Goal: Information Seeking & Learning: Learn about a topic

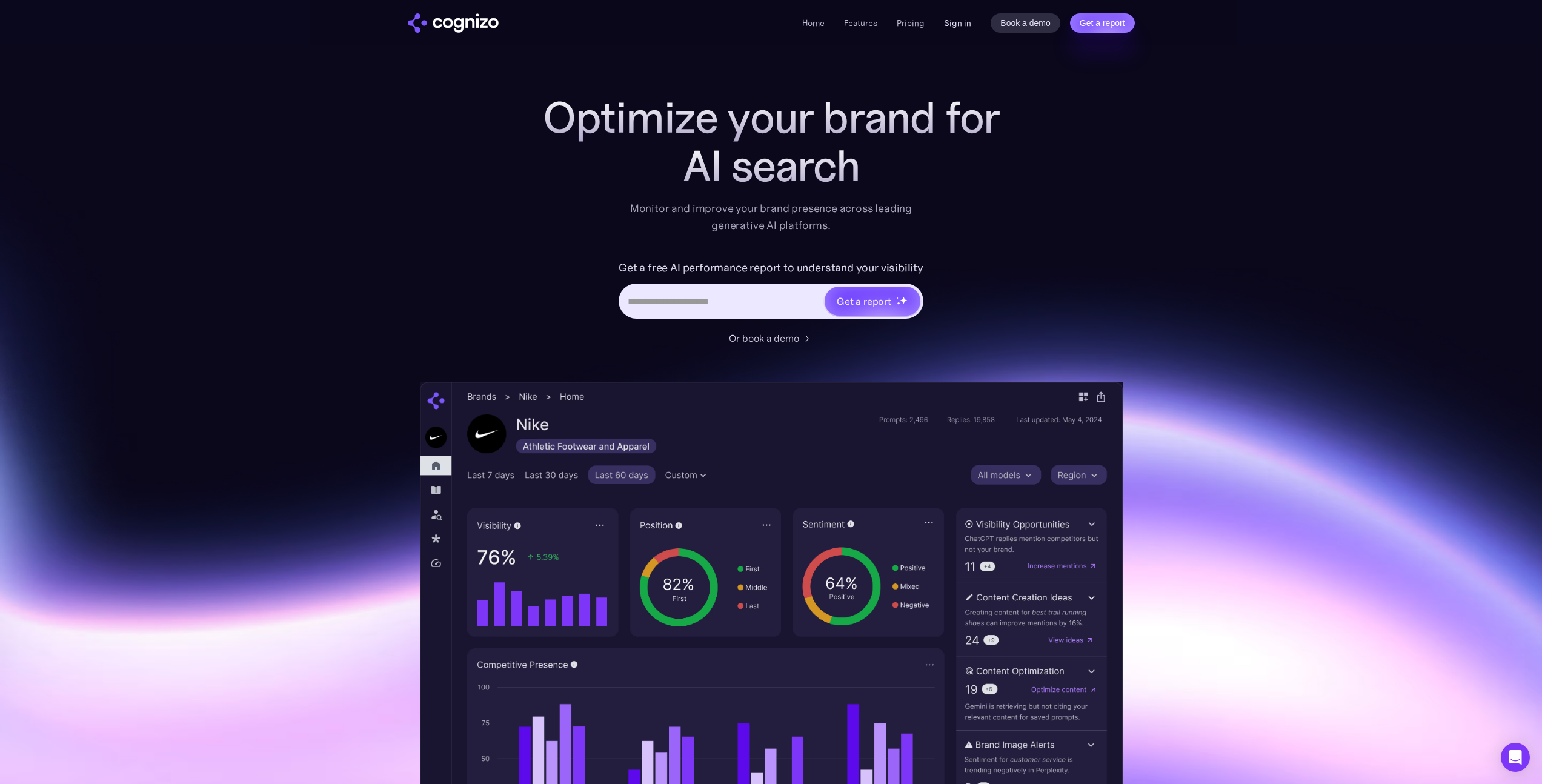
click at [950, 21] on link "Sign in" at bounding box center [958, 23] width 27 height 14
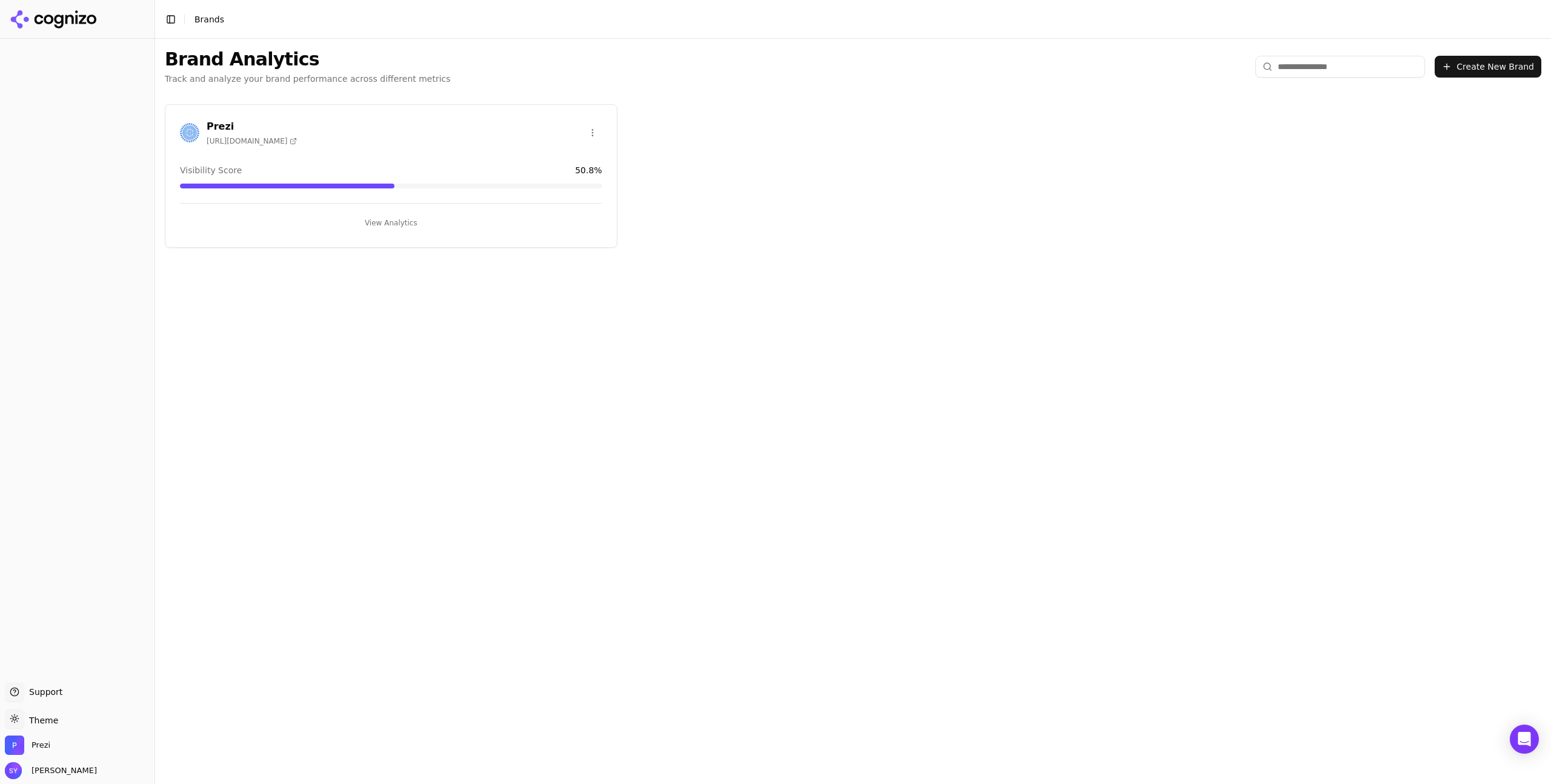
click at [418, 226] on button "View Analytics" at bounding box center [391, 223] width 422 height 20
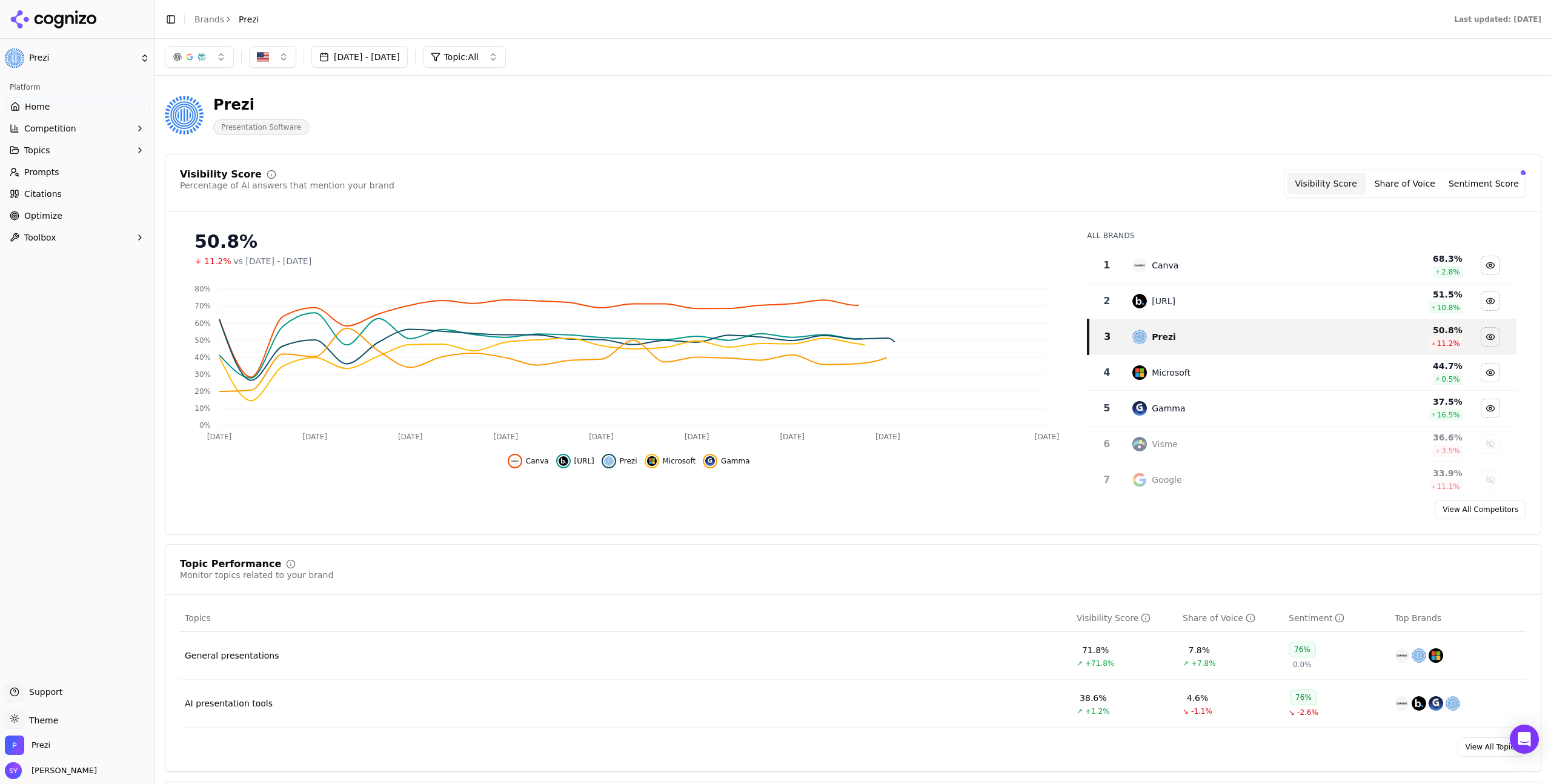
click at [81, 213] on link "Optimize" at bounding box center [77, 216] width 144 height 20
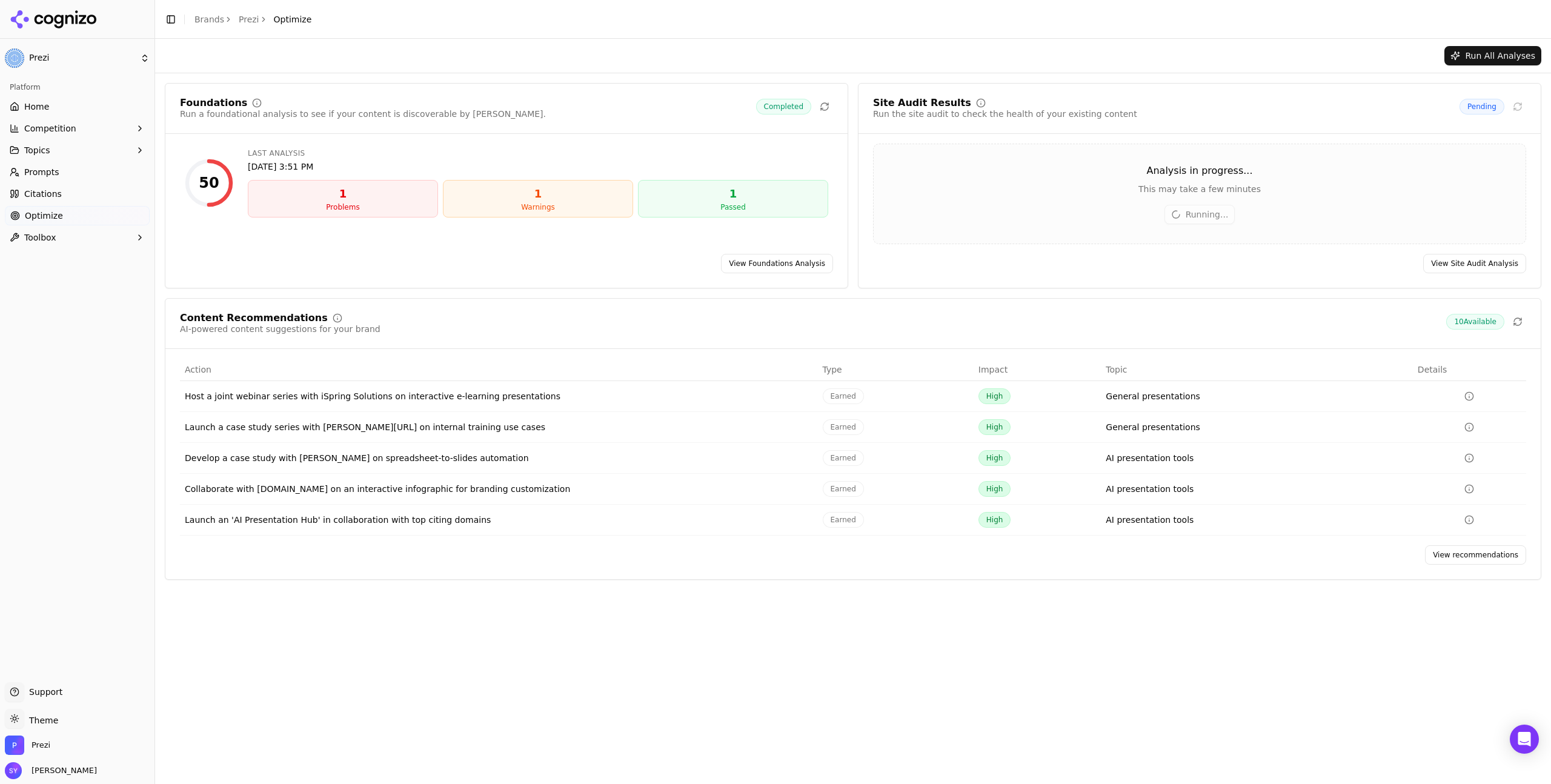
click at [1234, 344] on div "Content Recommendations AI-powered content suggestions for your brand 10 Availa…" at bounding box center [853, 331] width 1376 height 36
click at [1483, 561] on link "View recommendations" at bounding box center [1476, 555] width 101 height 20
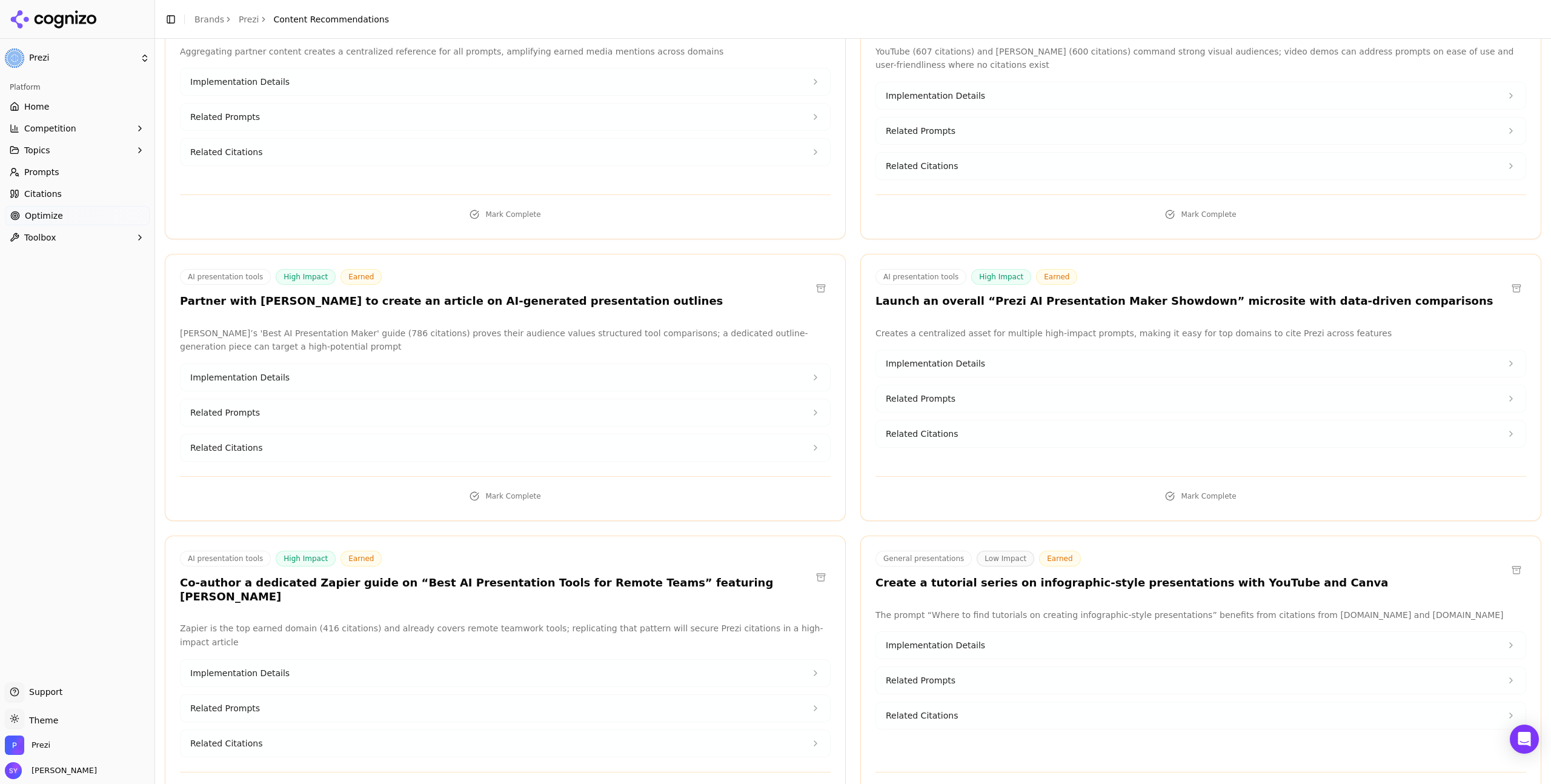
scroll to position [726, 0]
click at [851, 382] on div "General presentations High Impact Earned Host a joint webinar series with iSpri…" at bounding box center [853, 111] width 1376 height 1408
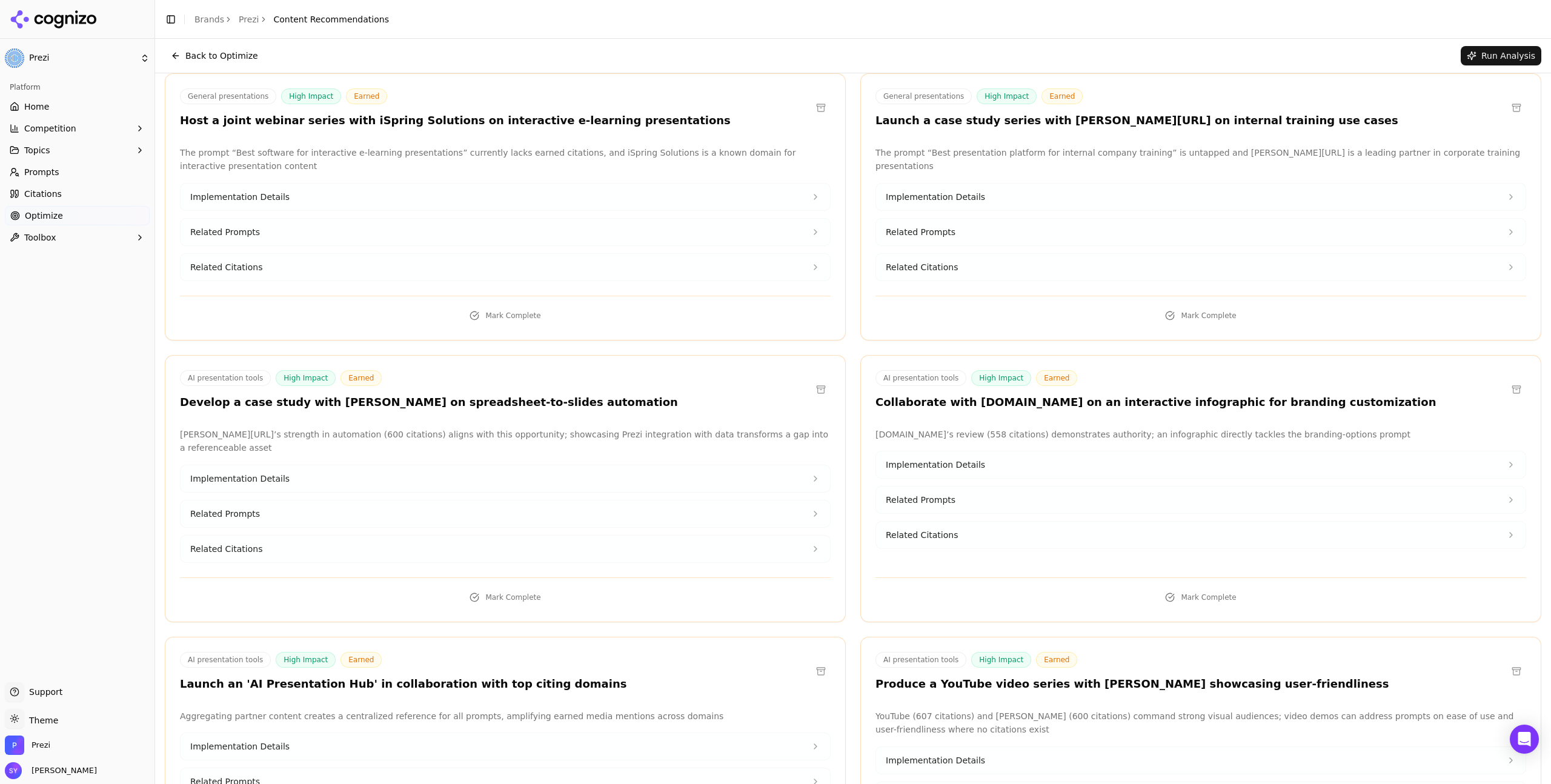
scroll to position [0, 0]
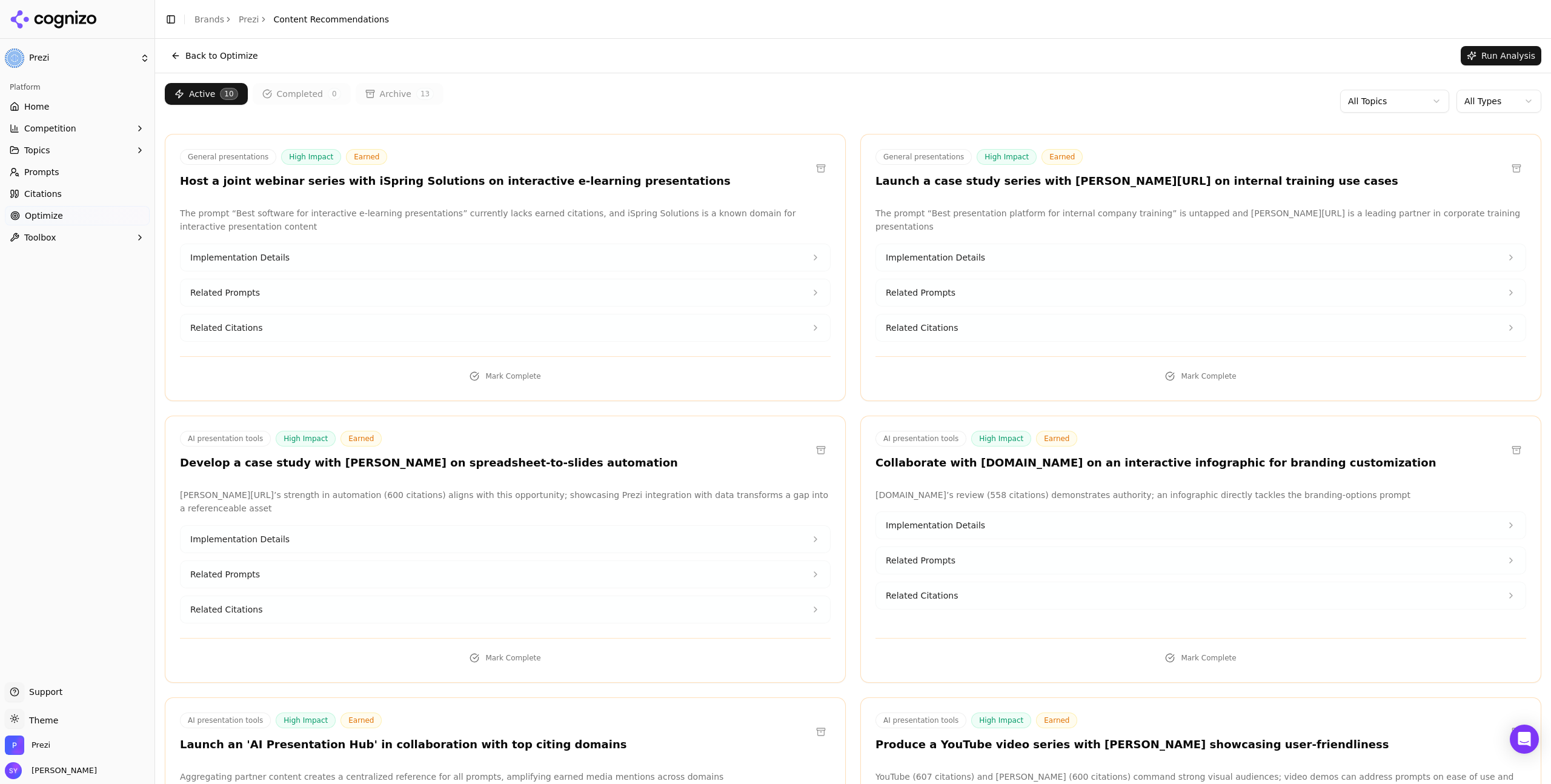
click at [172, 55] on button "Back to Optimize" at bounding box center [214, 56] width 99 height 20
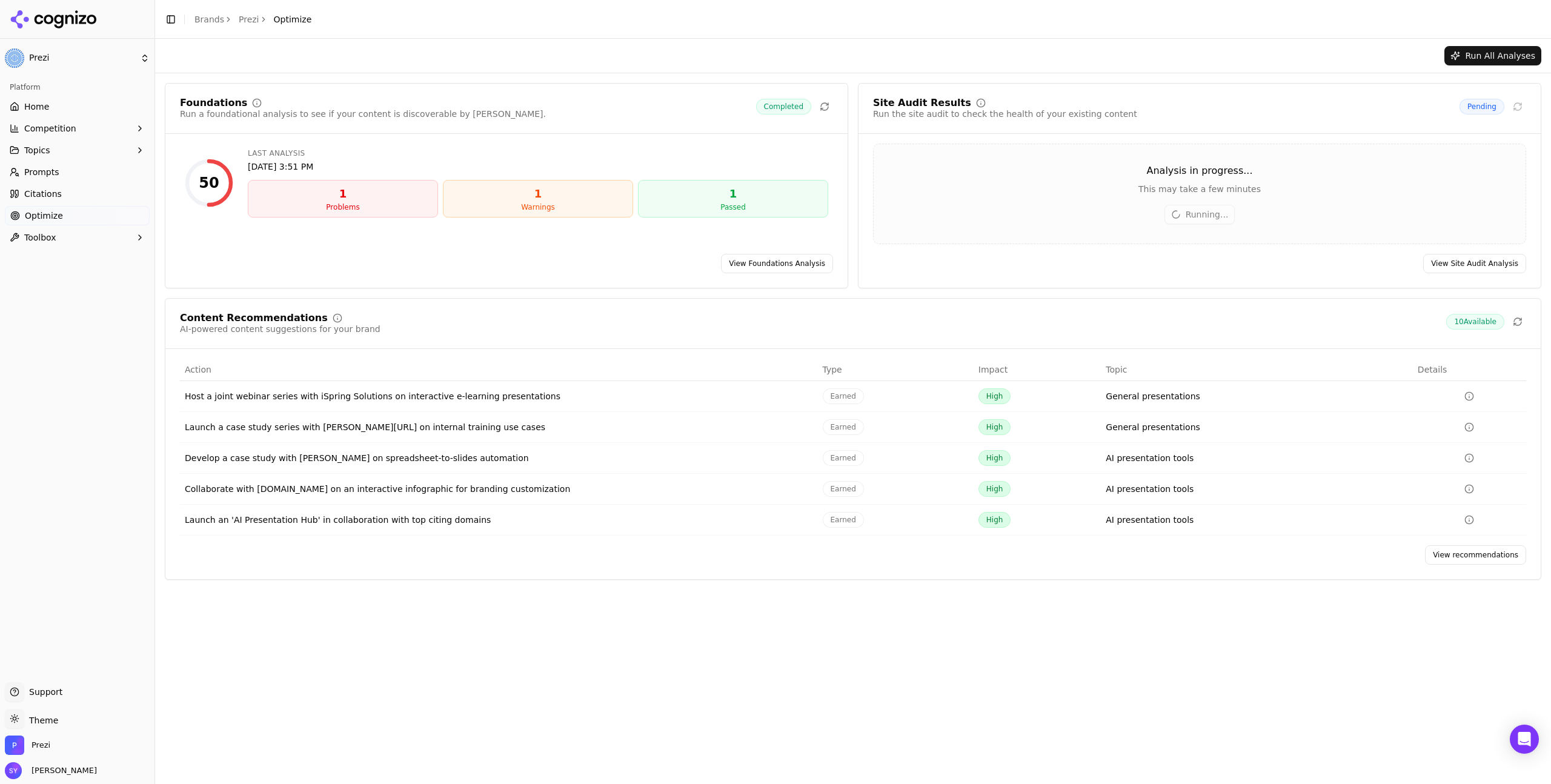
click at [807, 260] on link "View Foundations Analysis" at bounding box center [777, 263] width 112 height 20
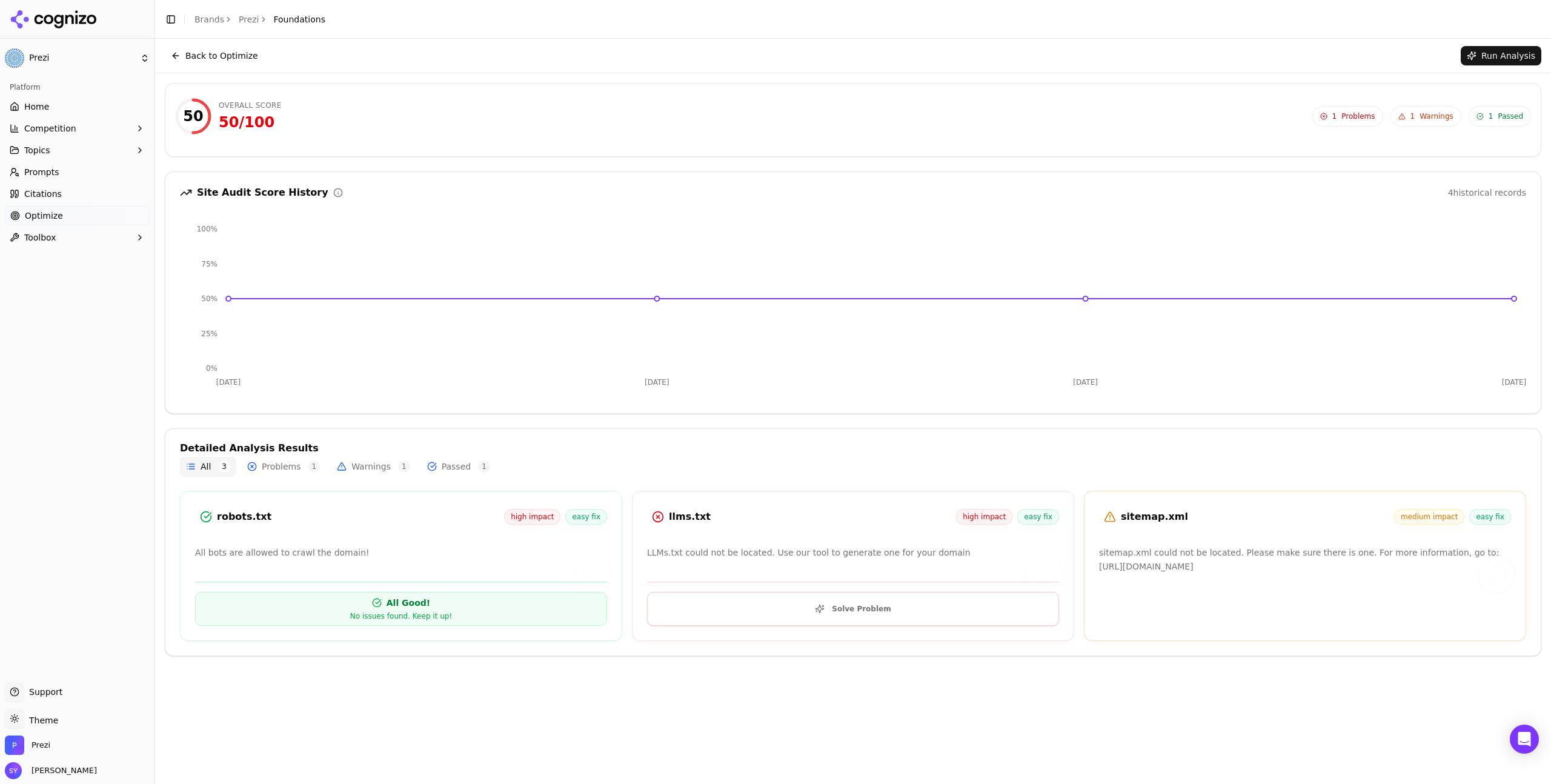
click at [941, 601] on button "Solve Problem" at bounding box center [853, 609] width 412 height 34
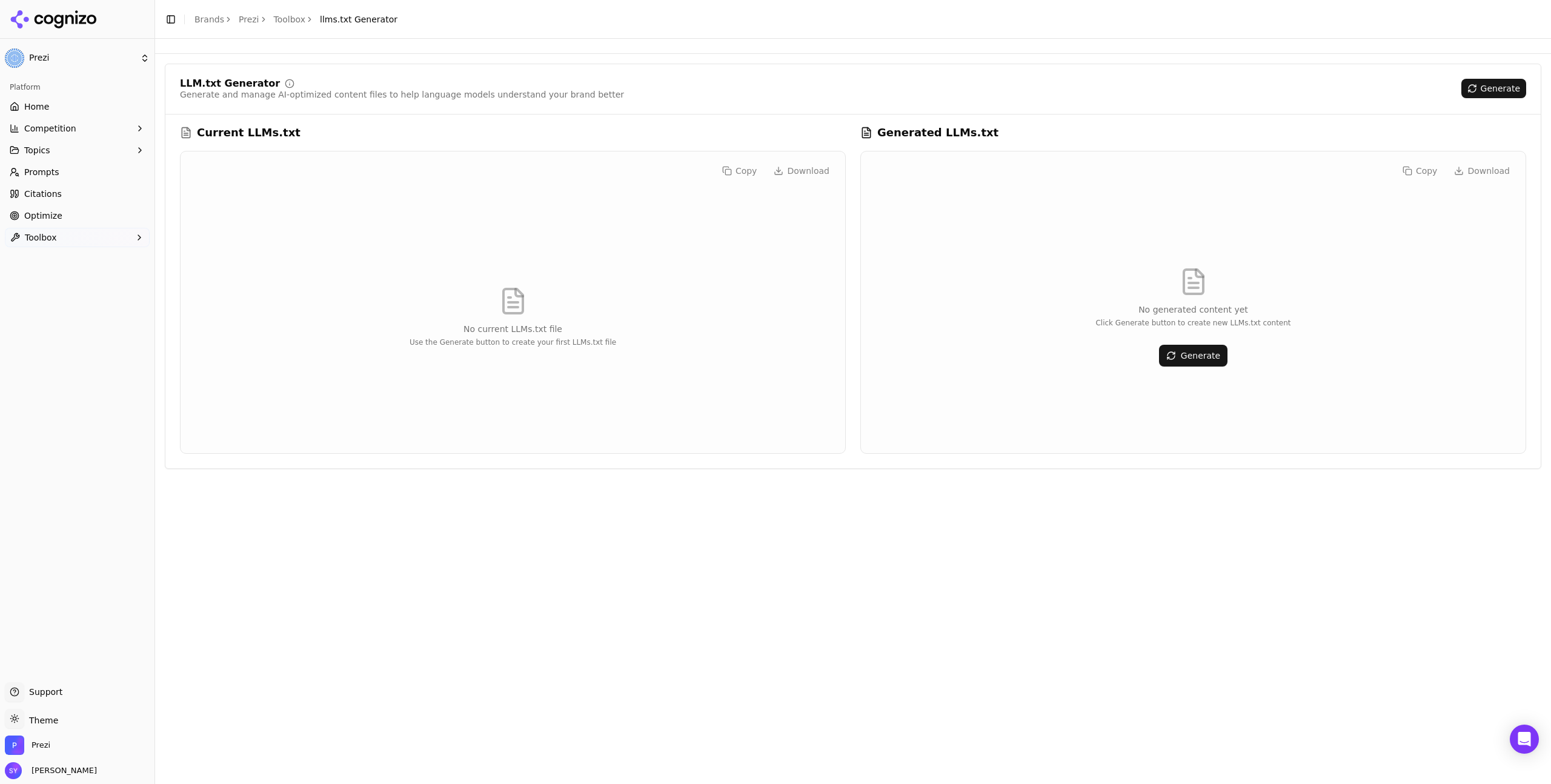
click at [1023, 574] on div "LLM.txt Generator Generate and manage AI-optimized content files to help langua…" at bounding box center [853, 412] width 1396 height 745
click at [1202, 363] on button "Generate" at bounding box center [1193, 355] width 68 height 22
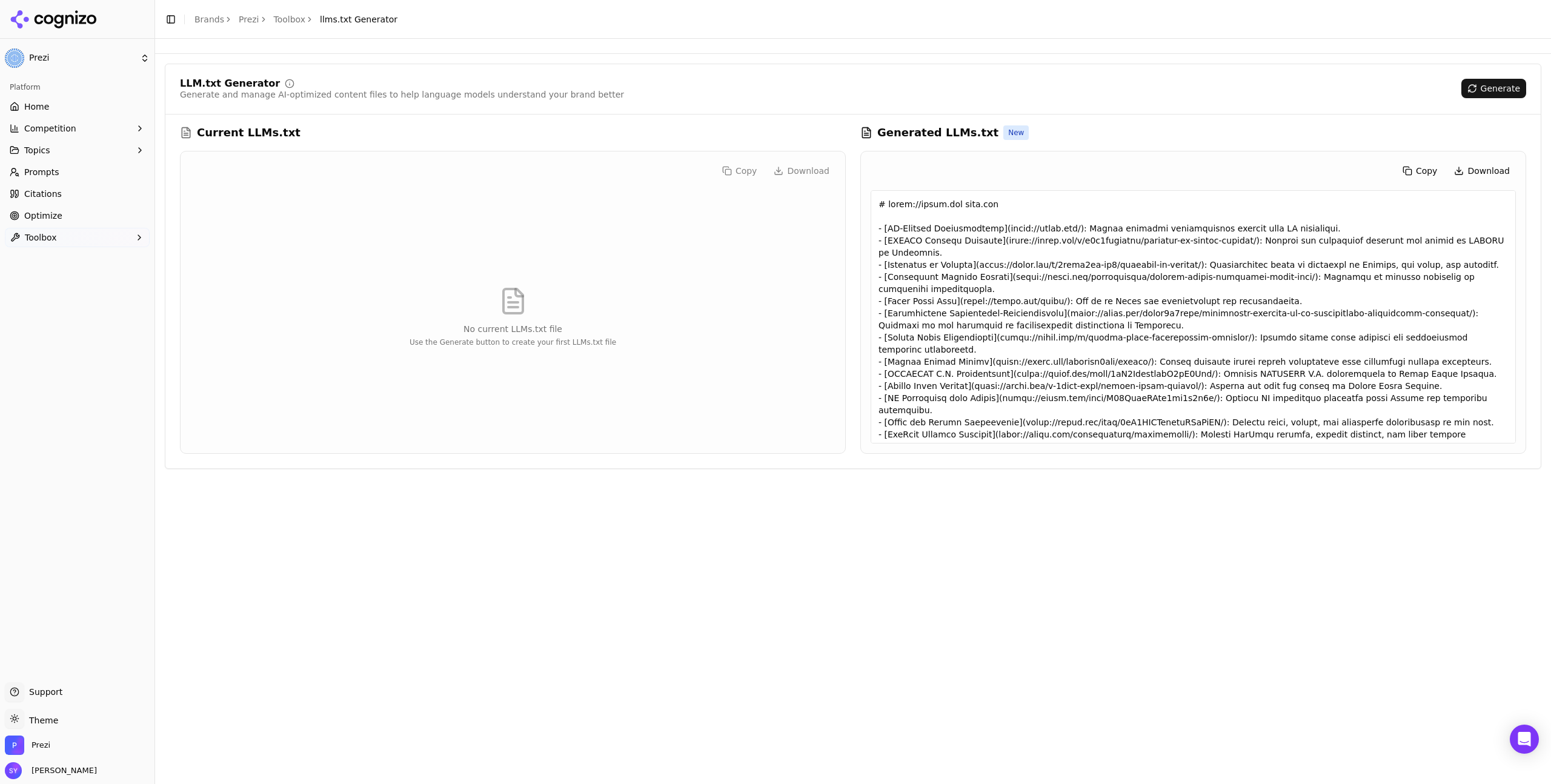
click at [284, 23] on link "Toolbox" at bounding box center [290, 20] width 32 height 12
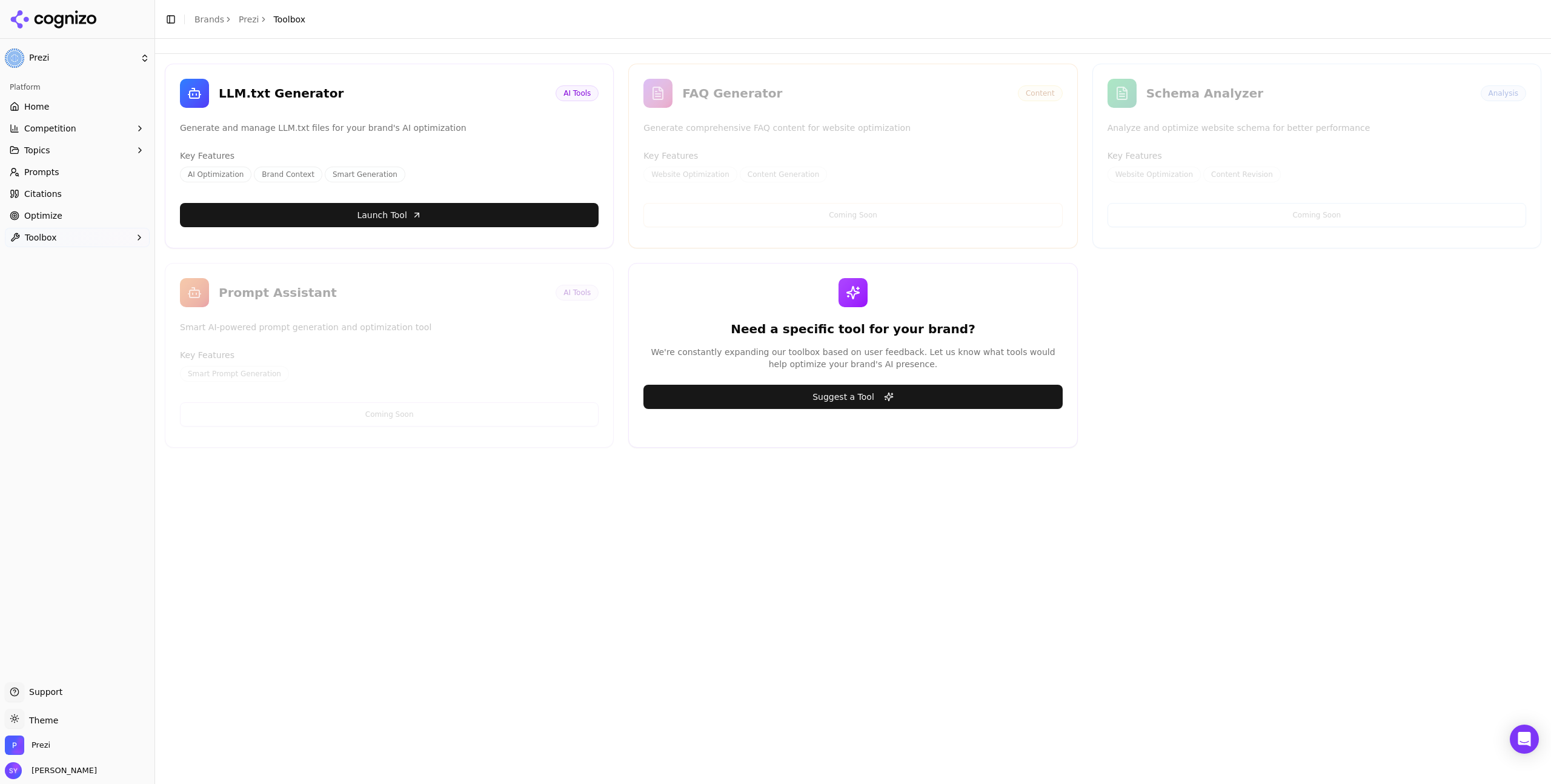
click at [78, 210] on link "Optimize" at bounding box center [77, 216] width 144 height 20
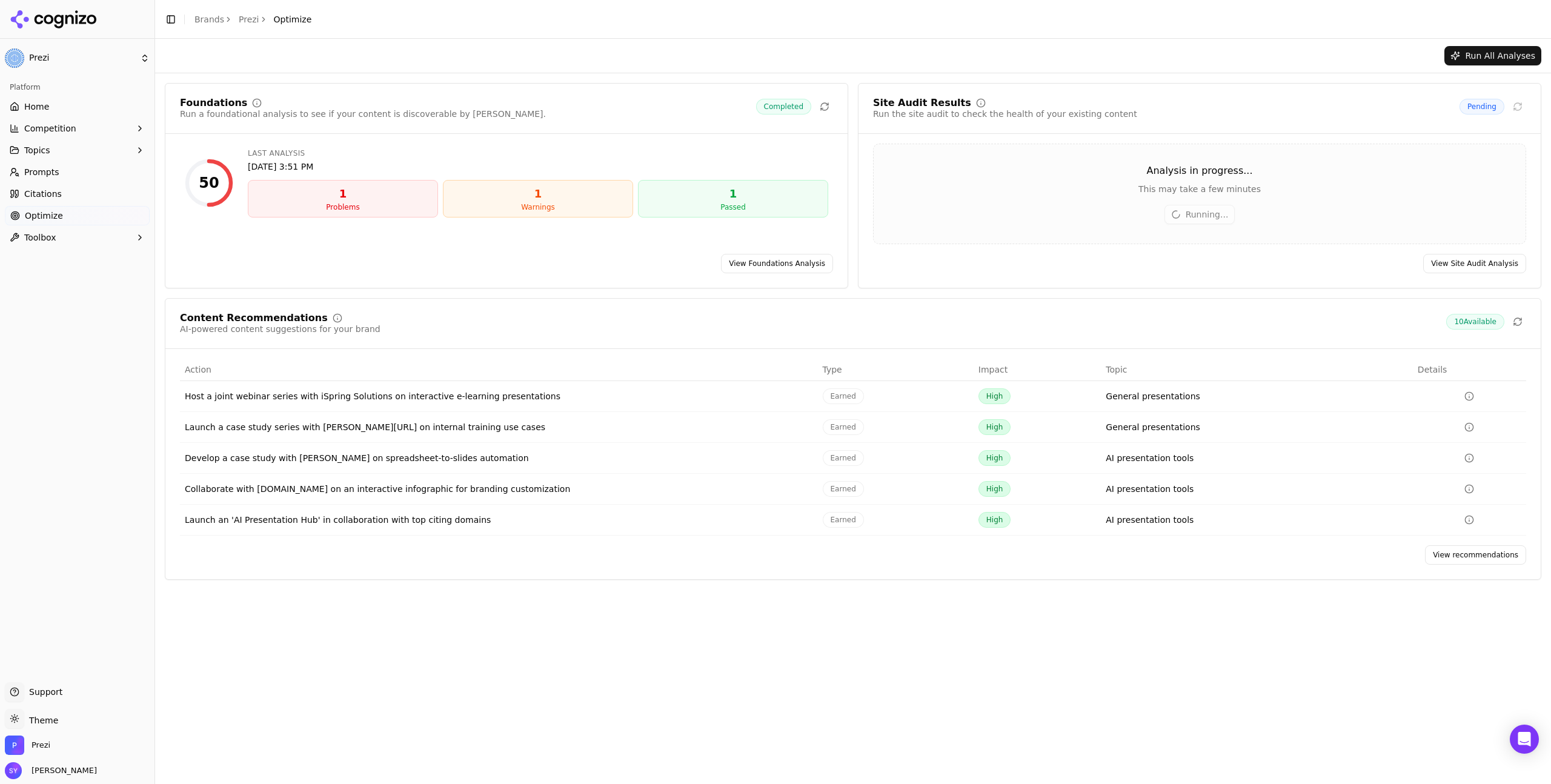
click at [744, 263] on link "View Foundations Analysis" at bounding box center [777, 263] width 112 height 20
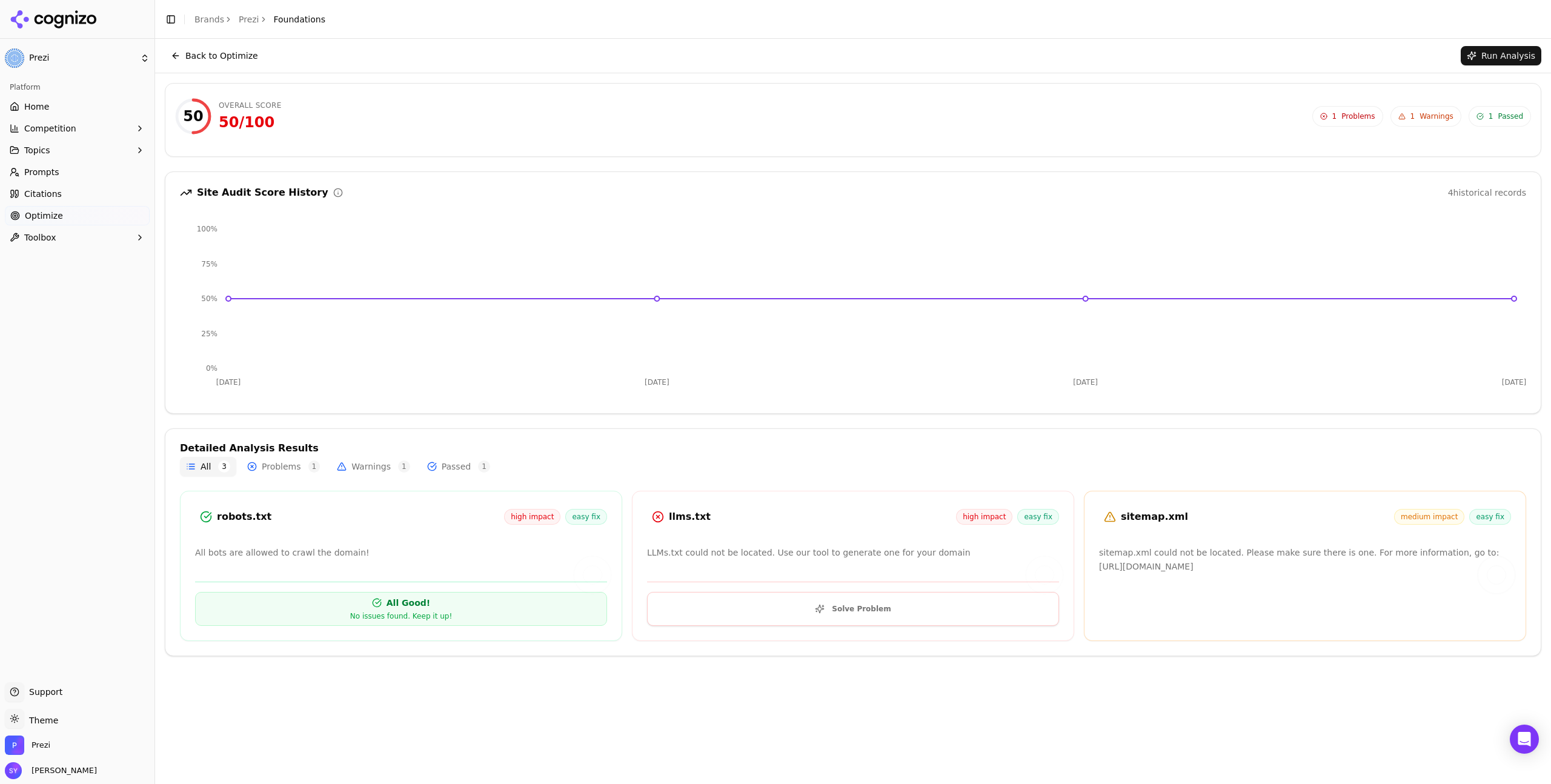
click at [891, 509] on div "llms.txt high impact easy fix" at bounding box center [853, 516] width 412 height 22
click at [848, 533] on div "llms.txt high impact easy fix LLMs.txt could not be located. Use our tool to ge…" at bounding box center [853, 566] width 442 height 150
click at [698, 523] on div "llms.txt" at bounding box center [813, 516] width 287 height 14
click at [695, 555] on p "LLMs.txt could not be located. Use our tool to generate one for your domain" at bounding box center [853, 553] width 412 height 14
click at [810, 618] on button "Solve Problem" at bounding box center [853, 609] width 412 height 34
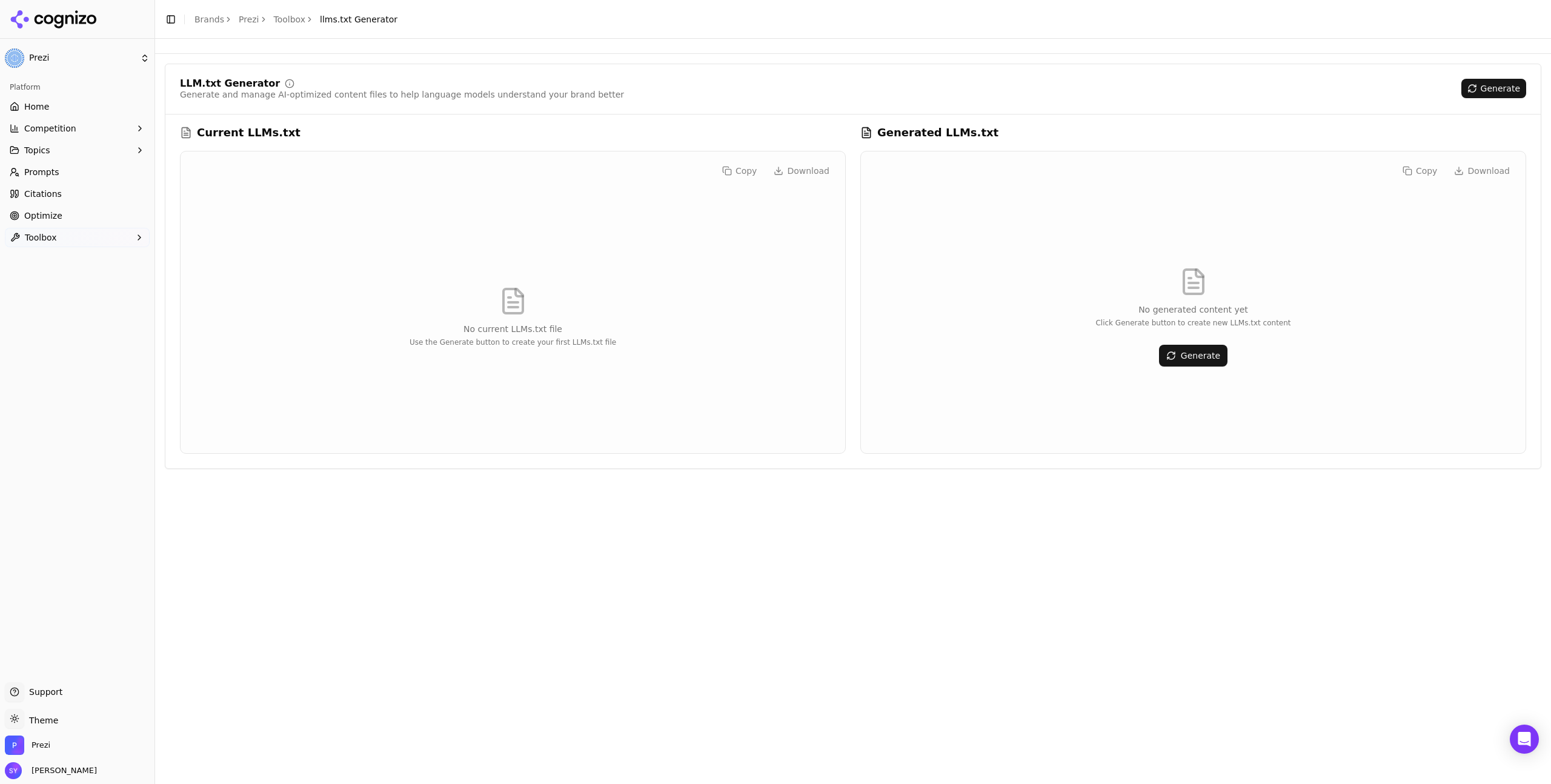
click at [955, 564] on div "LLM.txt Generator Generate and manage AI-optimized content files to help langua…" at bounding box center [853, 412] width 1396 height 745
click at [61, 114] on link "Home" at bounding box center [77, 107] width 144 height 20
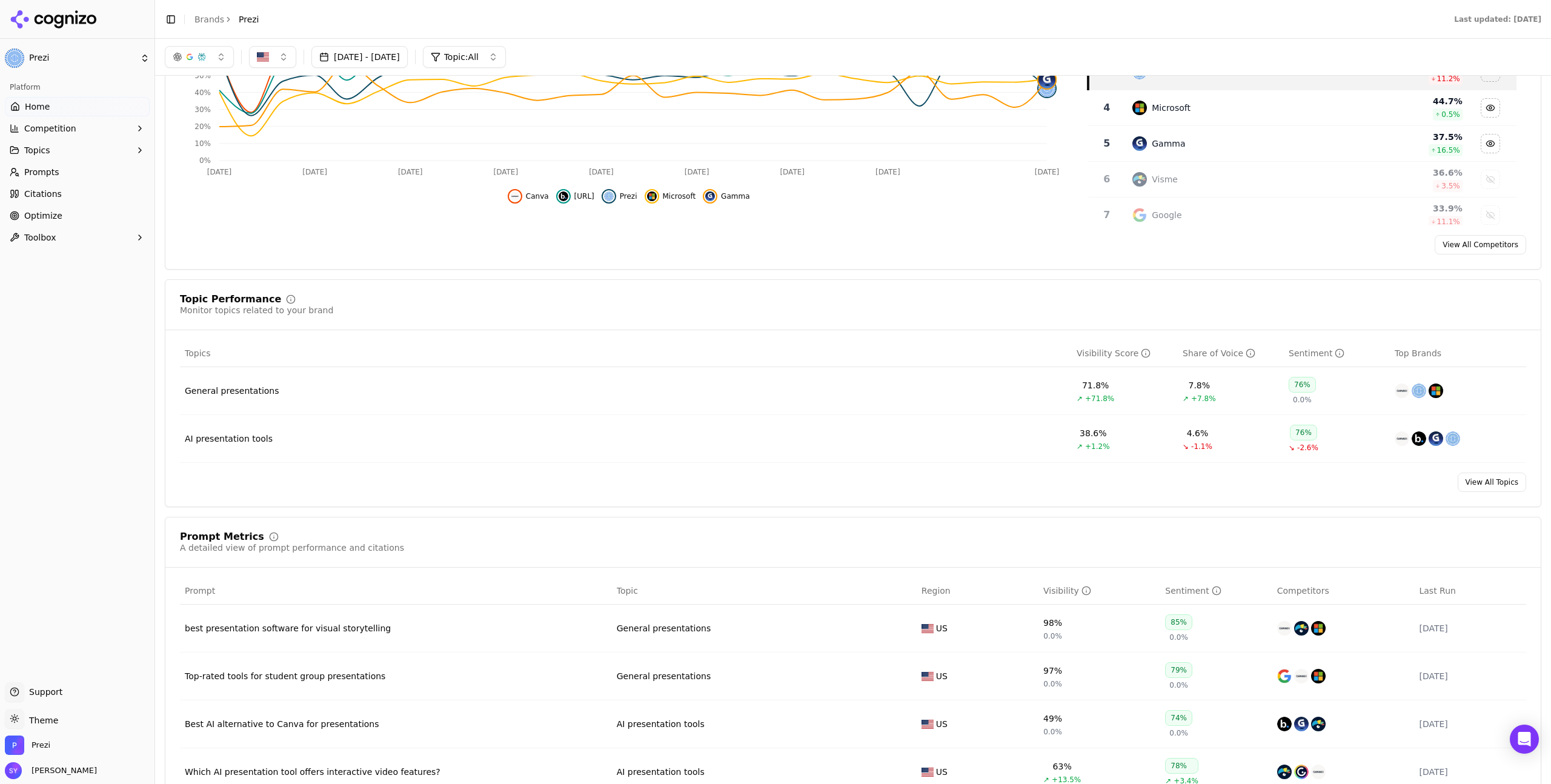
scroll to position [44, 0]
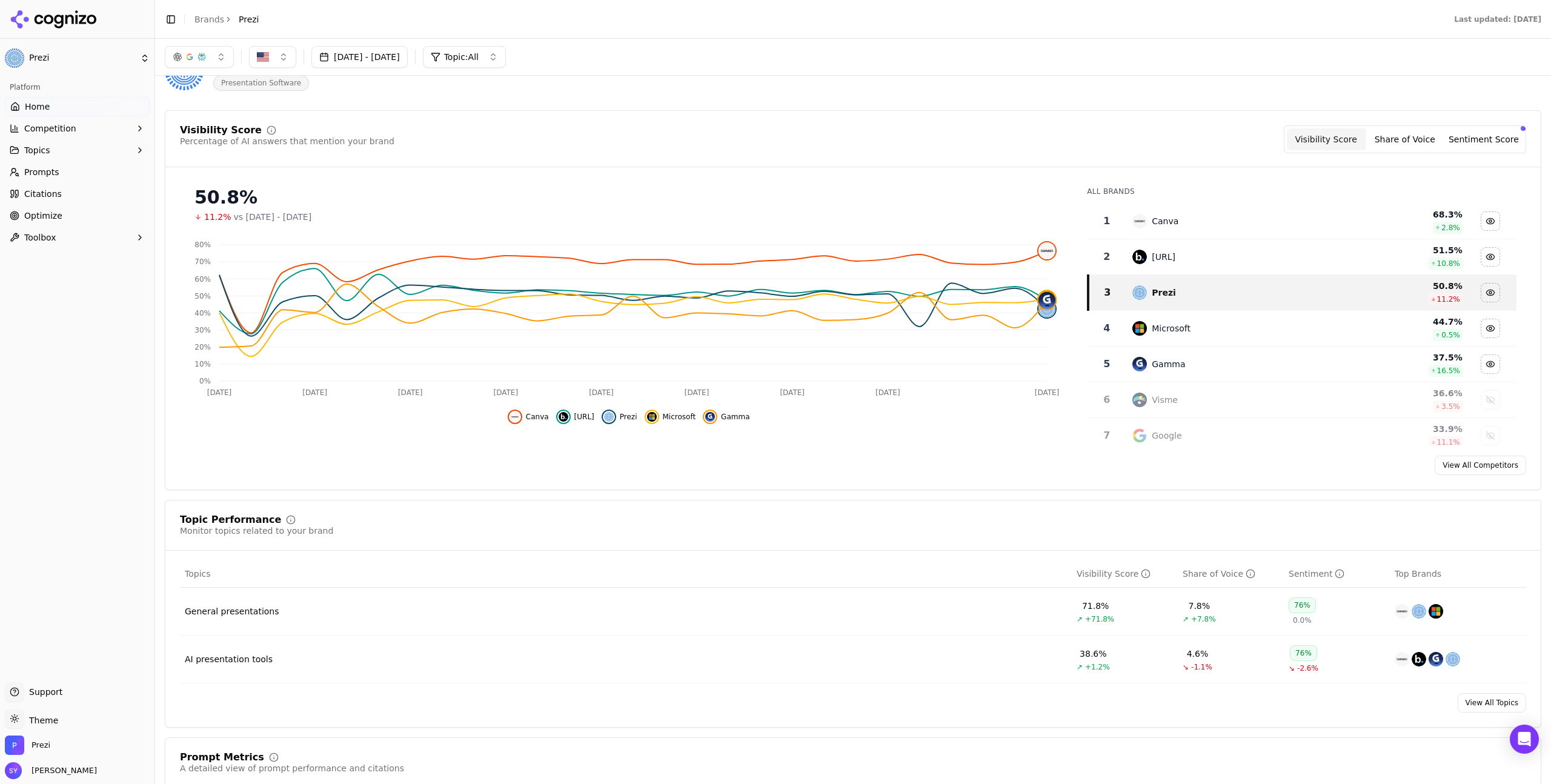
click at [108, 146] on button "Topics" at bounding box center [77, 150] width 144 height 20
click at [79, 185] on span "AI presentation tools" at bounding box center [78, 189] width 105 height 12
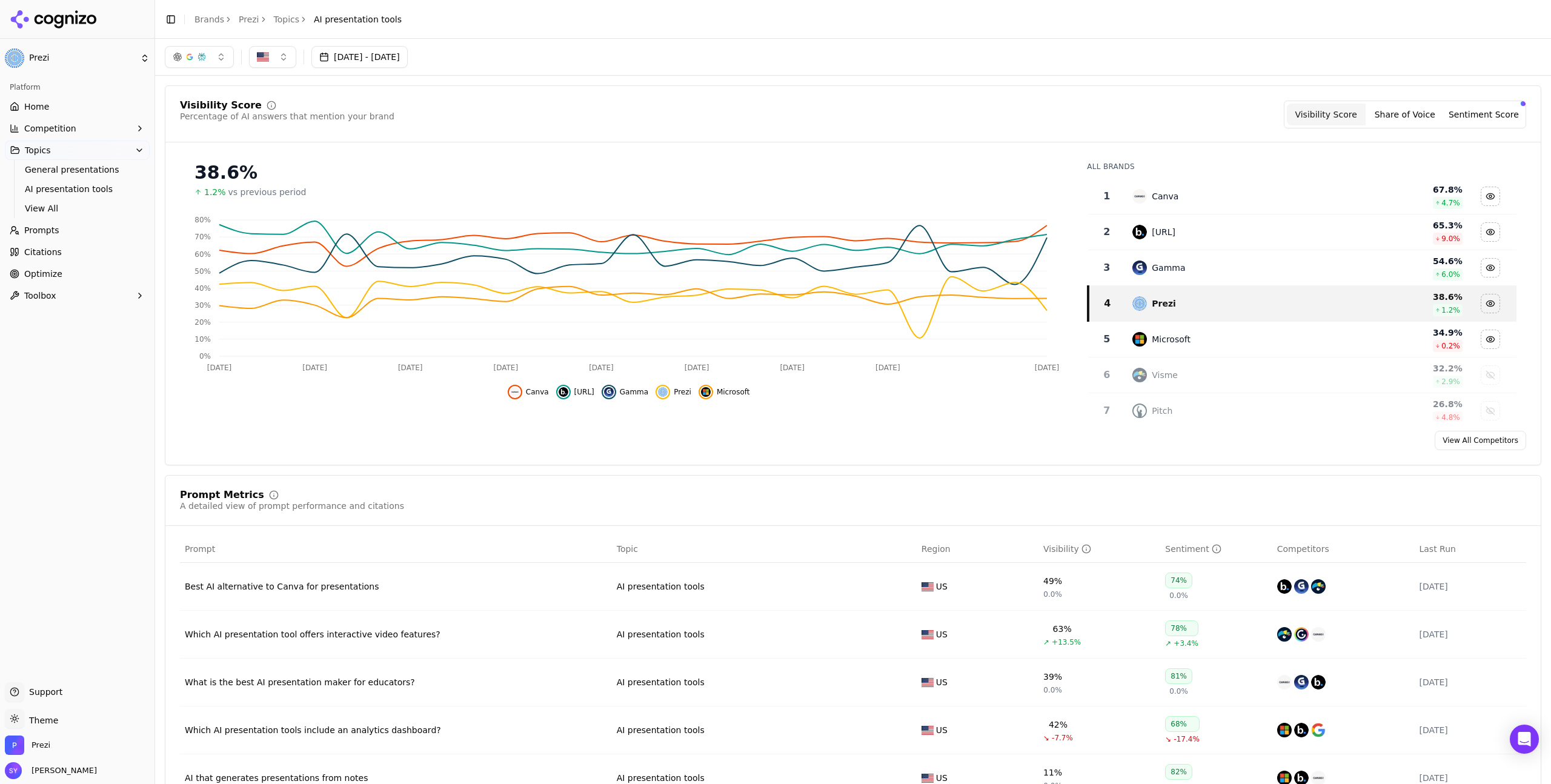
click at [200, 62] on button "button" at bounding box center [199, 56] width 69 height 22
click at [209, 107] on span "ChatGPT-Search" at bounding box center [195, 105] width 68 height 12
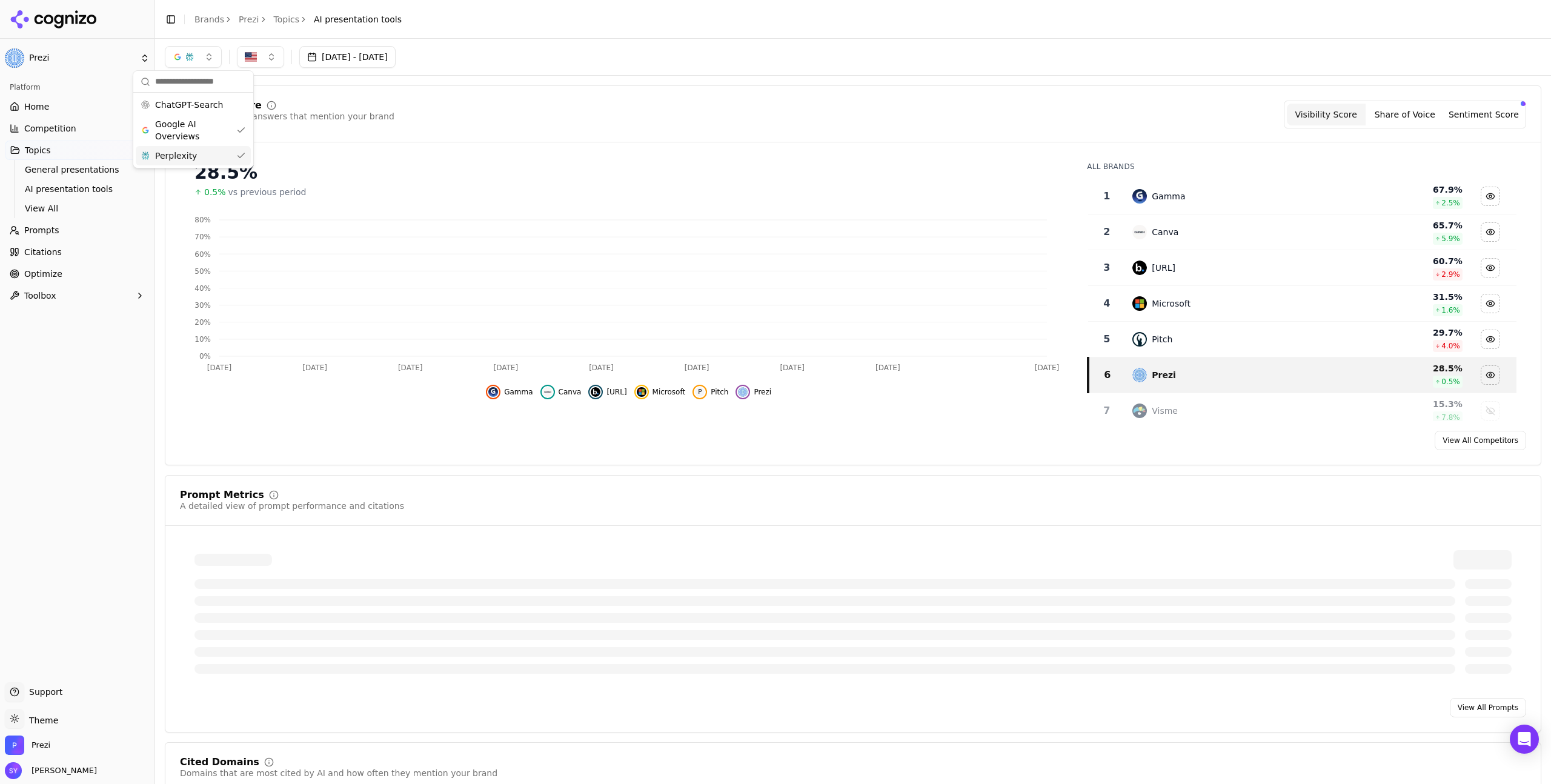
click at [213, 163] on div "Perplexity" at bounding box center [193, 156] width 115 height 20
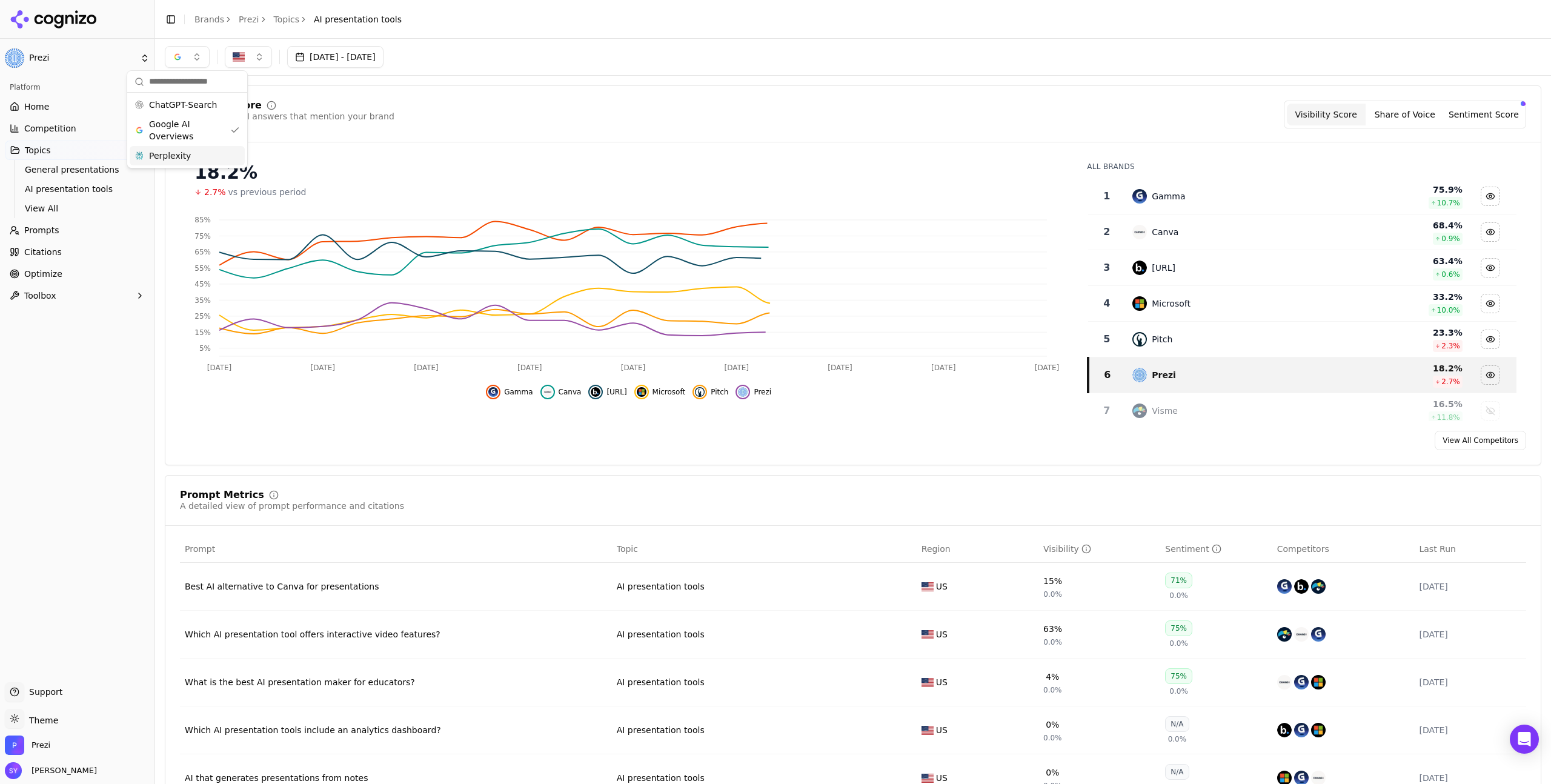
click at [577, 101] on div "Visibility Score Percentage of AI answers that mention your brand Visibility Sc…" at bounding box center [853, 114] width 1346 height 28
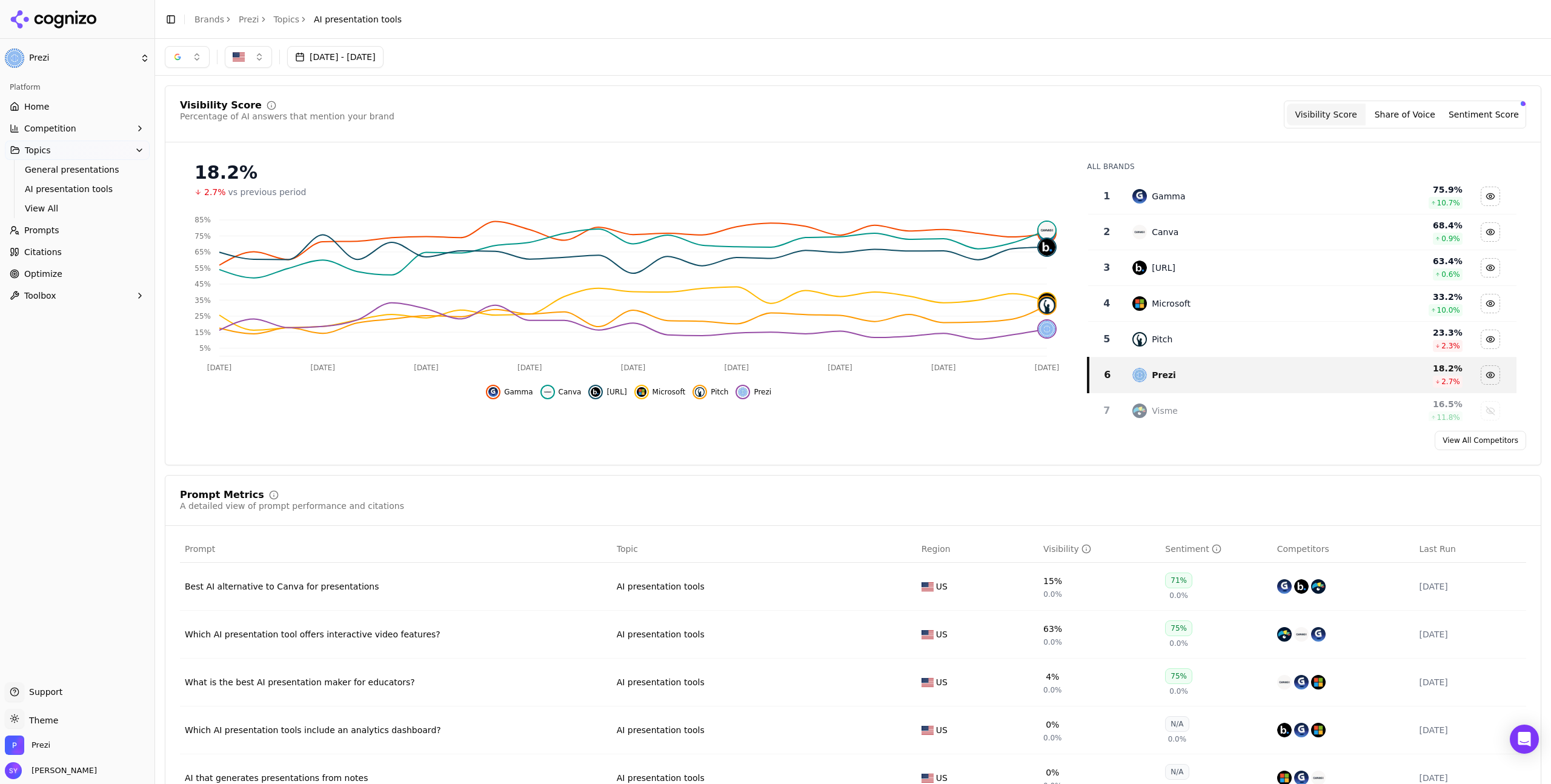
click at [972, 117] on div "Visibility Score Percentage of AI answers that mention your brand Visibility Sc…" at bounding box center [853, 114] width 1346 height 28
click at [75, 229] on link "Prompts" at bounding box center [77, 230] width 144 height 20
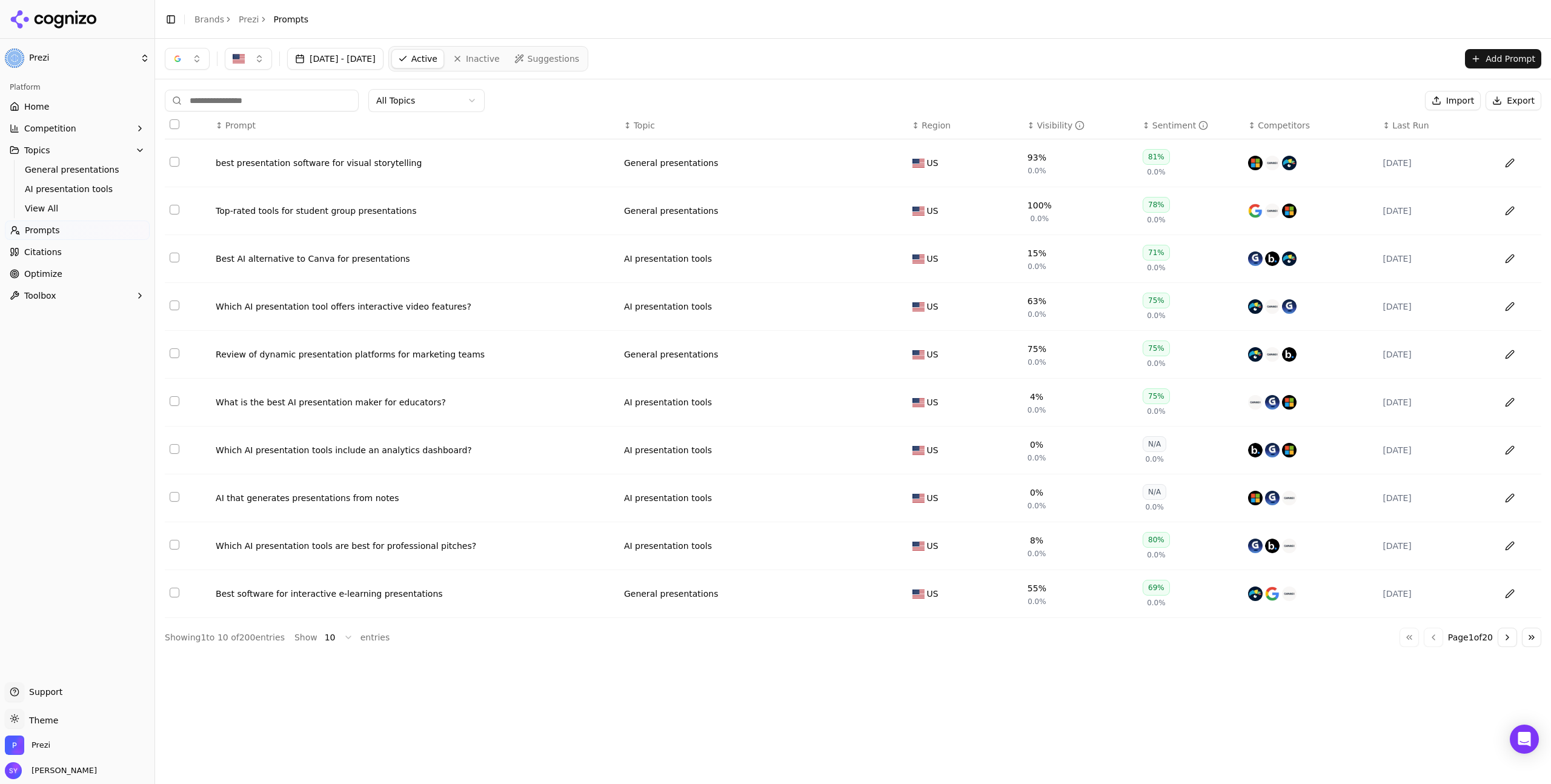
click at [1513, 643] on button "Go to next page" at bounding box center [1508, 637] width 20 height 20
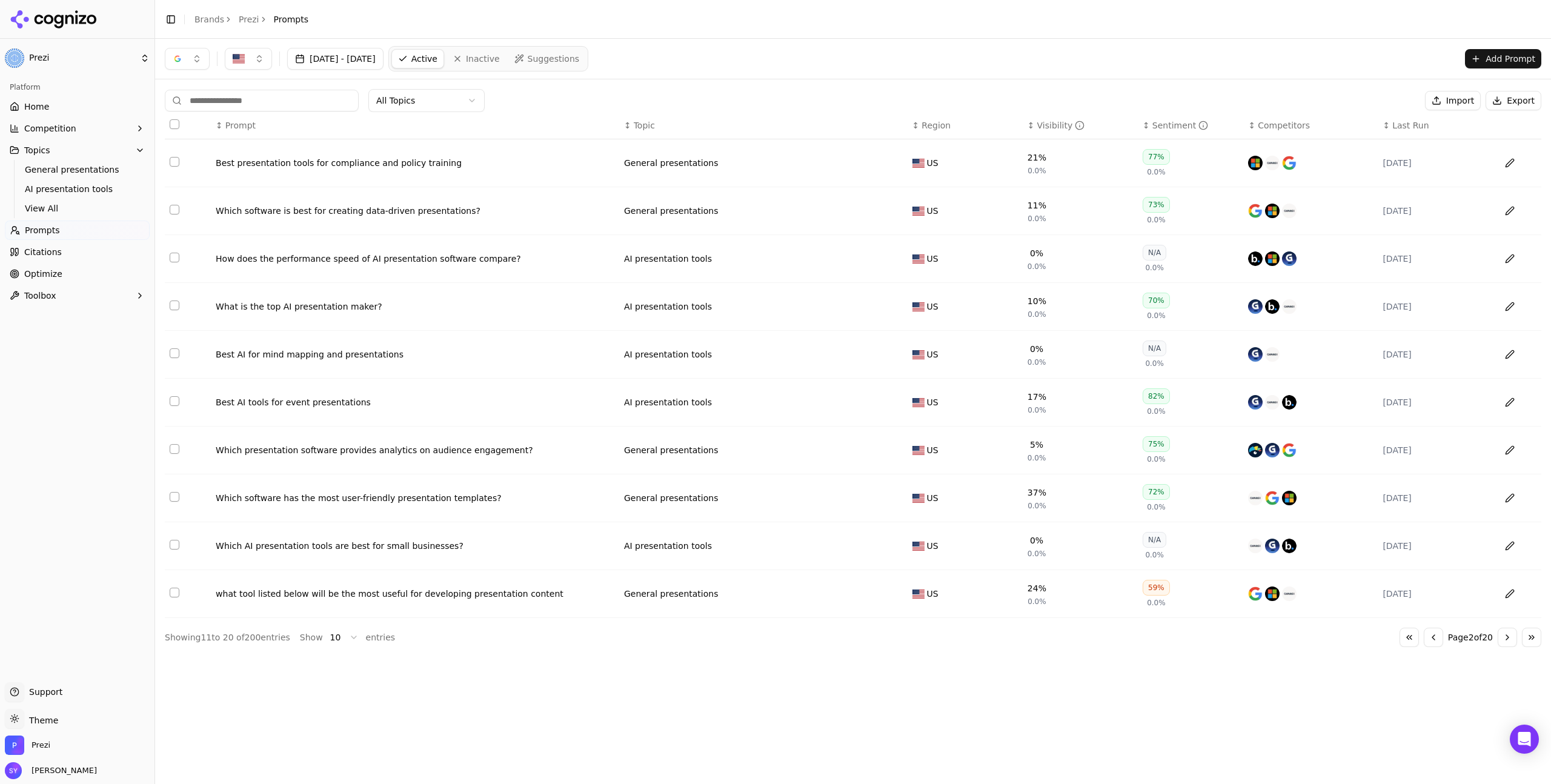
click at [1513, 643] on button "Go to next page" at bounding box center [1508, 637] width 20 height 20
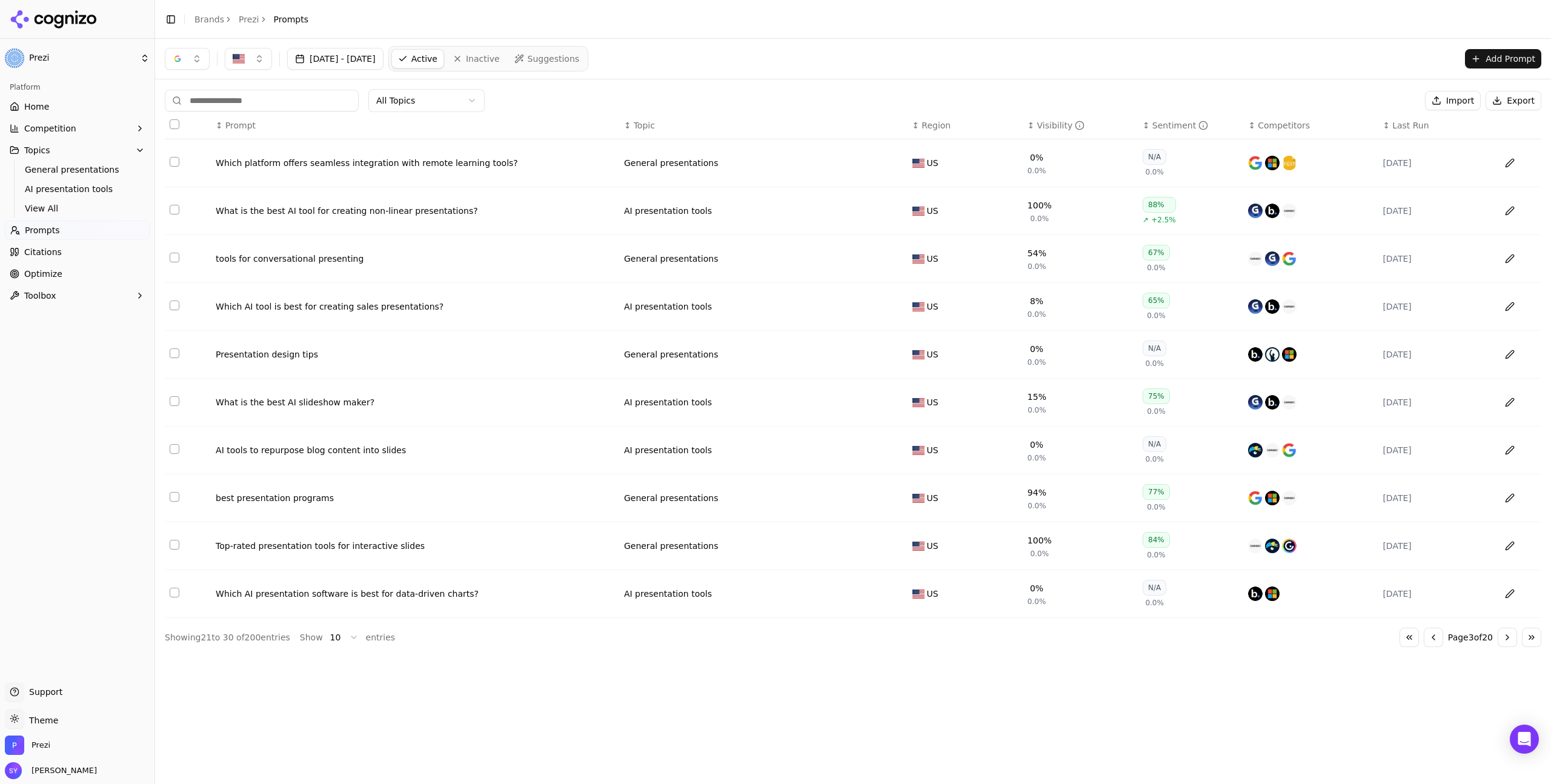
click at [1513, 643] on button "Go to next page" at bounding box center [1508, 637] width 20 height 20
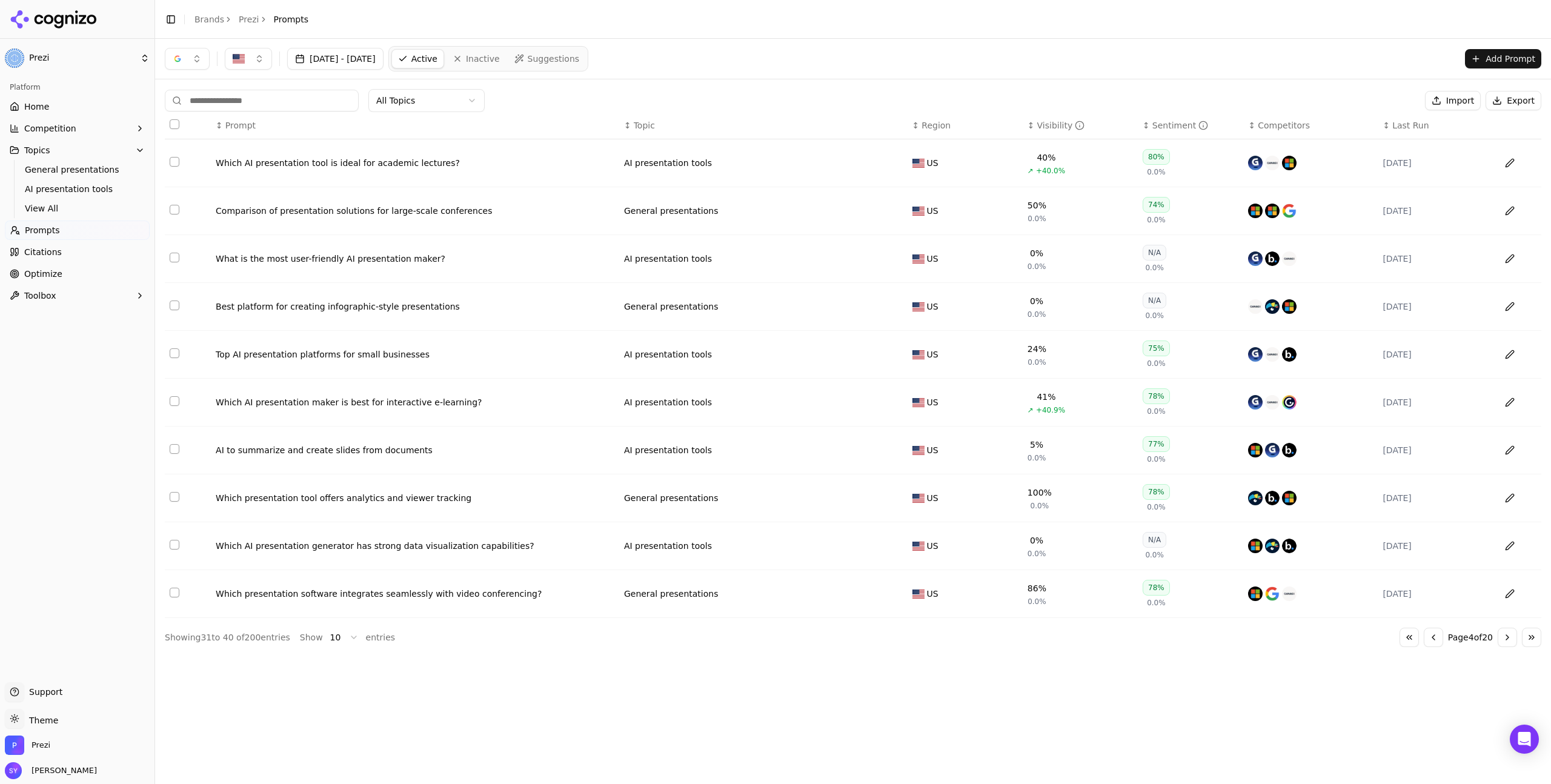
click at [1513, 643] on button "Go to next page" at bounding box center [1508, 637] width 20 height 20
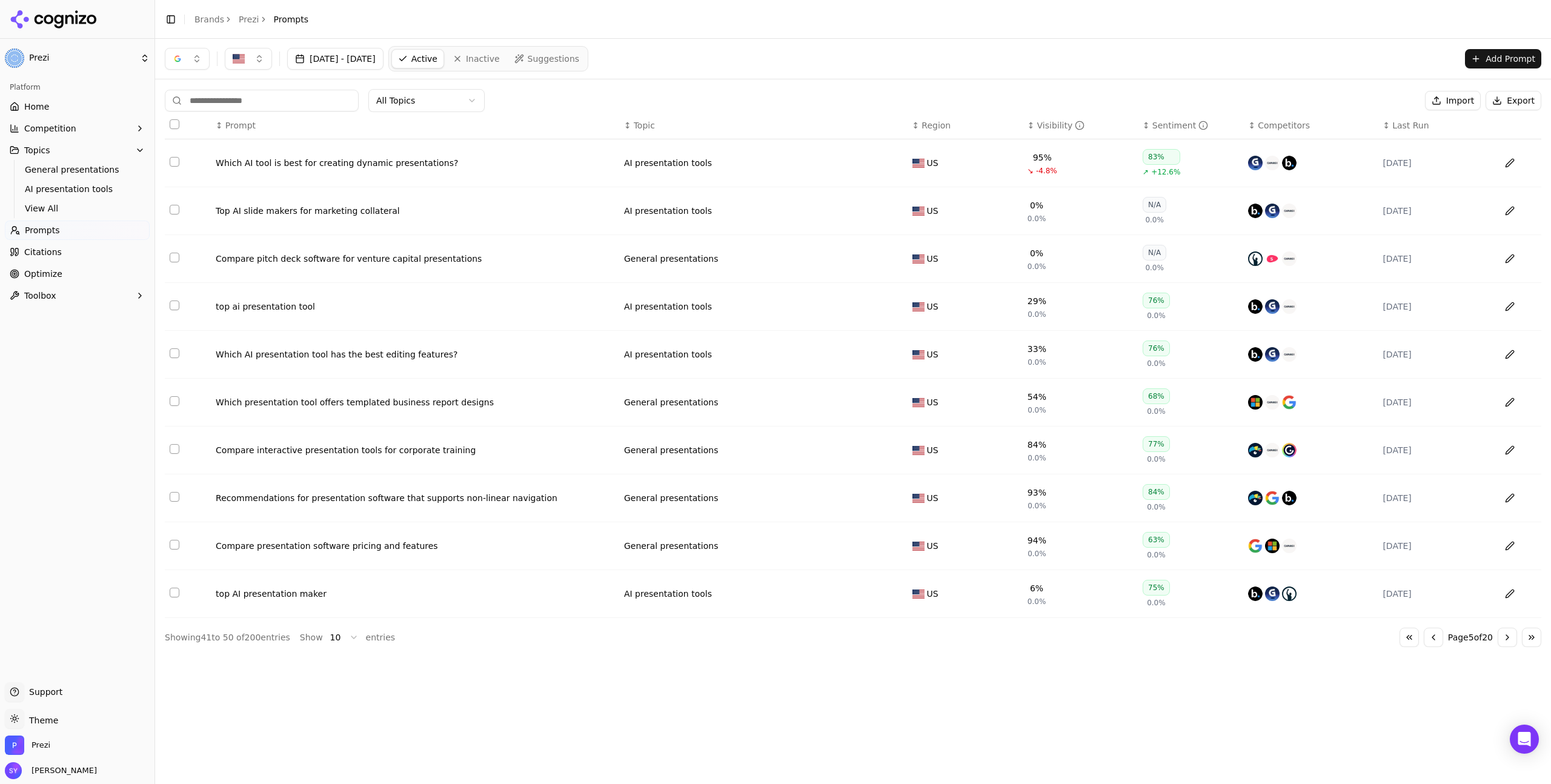
click at [1513, 643] on button "Go to next page" at bounding box center [1508, 637] width 20 height 20
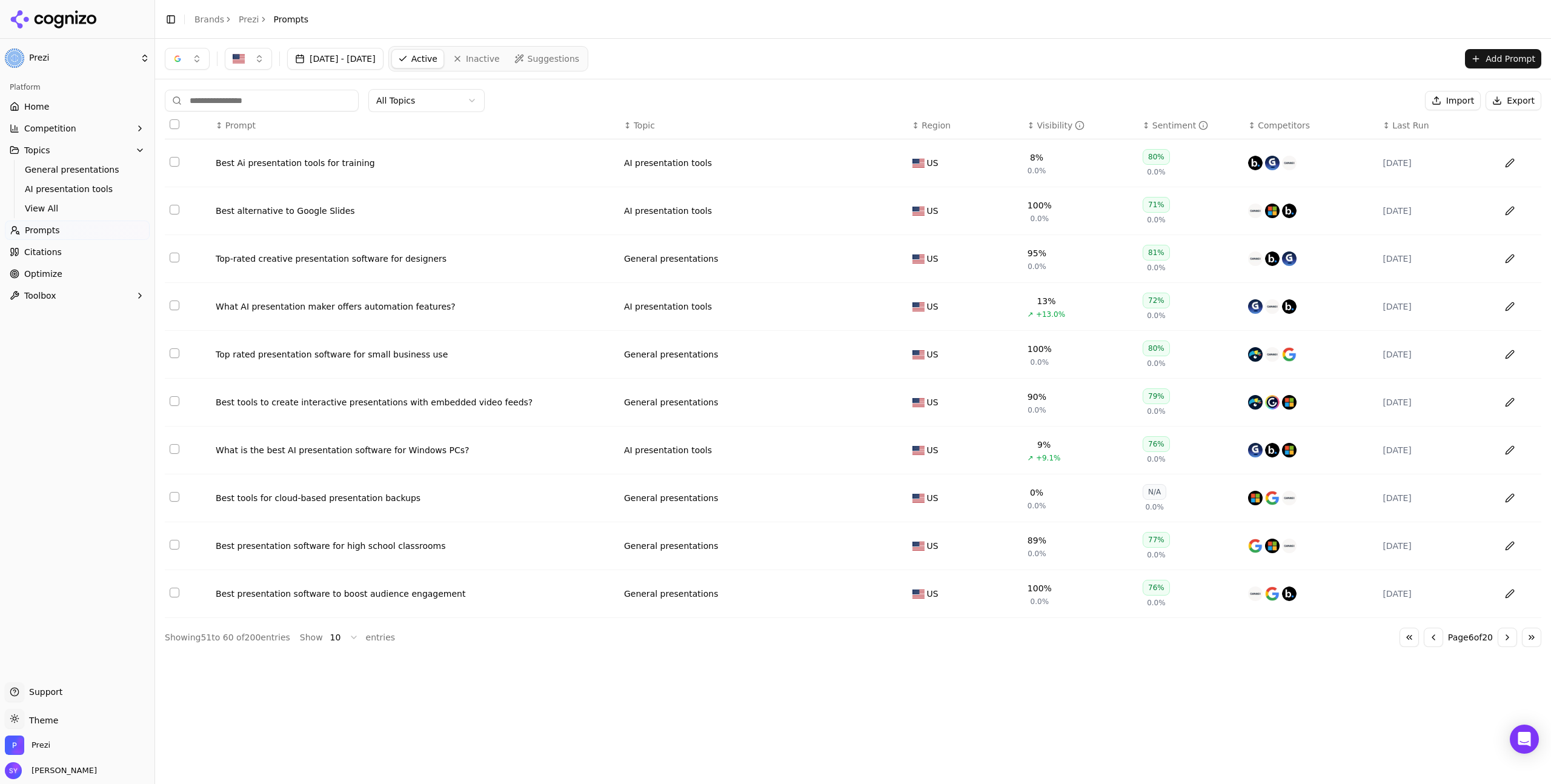
click at [1513, 643] on button "Go to next page" at bounding box center [1508, 637] width 20 height 20
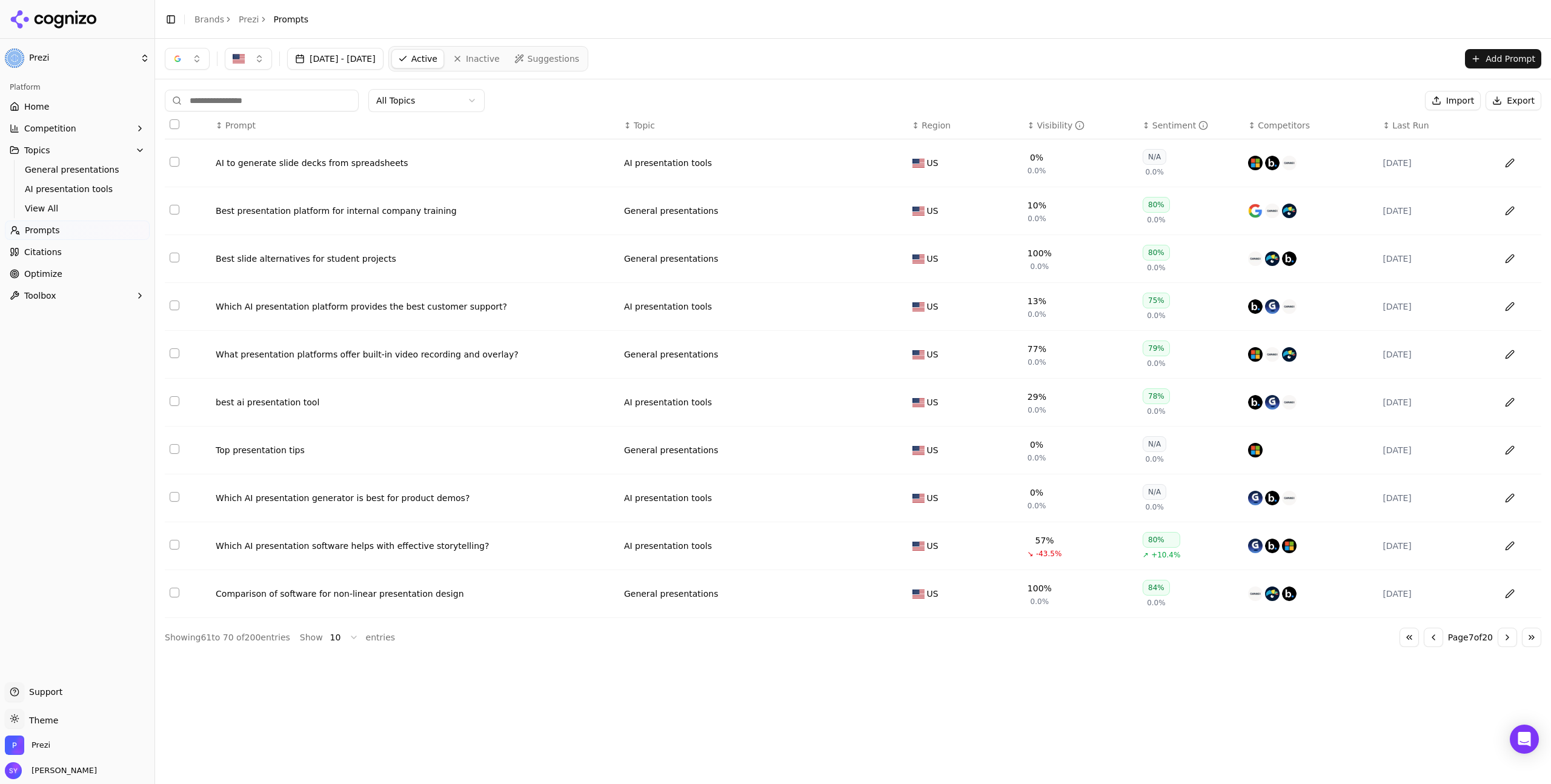
click at [129, 449] on div "Platform Home Competition Topics General presentations AI presentation tools Vi…" at bounding box center [77, 375] width 154 height 605
click at [1253, 657] on div "All Topics Import Export ↕ Prompt ↕ Topic ↕ Region ↕ Visibility ↕ Sentiment ↕ C…" at bounding box center [853, 367] width 1396 height 577
click at [1253, 655] on div "All Topics Import Export ↕ Prompt ↕ Topic ↕ Region ↕ Visibility ↕ Sentiment ↕ C…" at bounding box center [853, 367] width 1396 height 577
click at [1143, 723] on div "Aug 09, 2025 - Sep 08, 2025 Active Inactive Suggestions Add Prompt All Topics I…" at bounding box center [853, 412] width 1396 height 745
click at [93, 186] on span "AI presentation tools" at bounding box center [78, 189] width 105 height 12
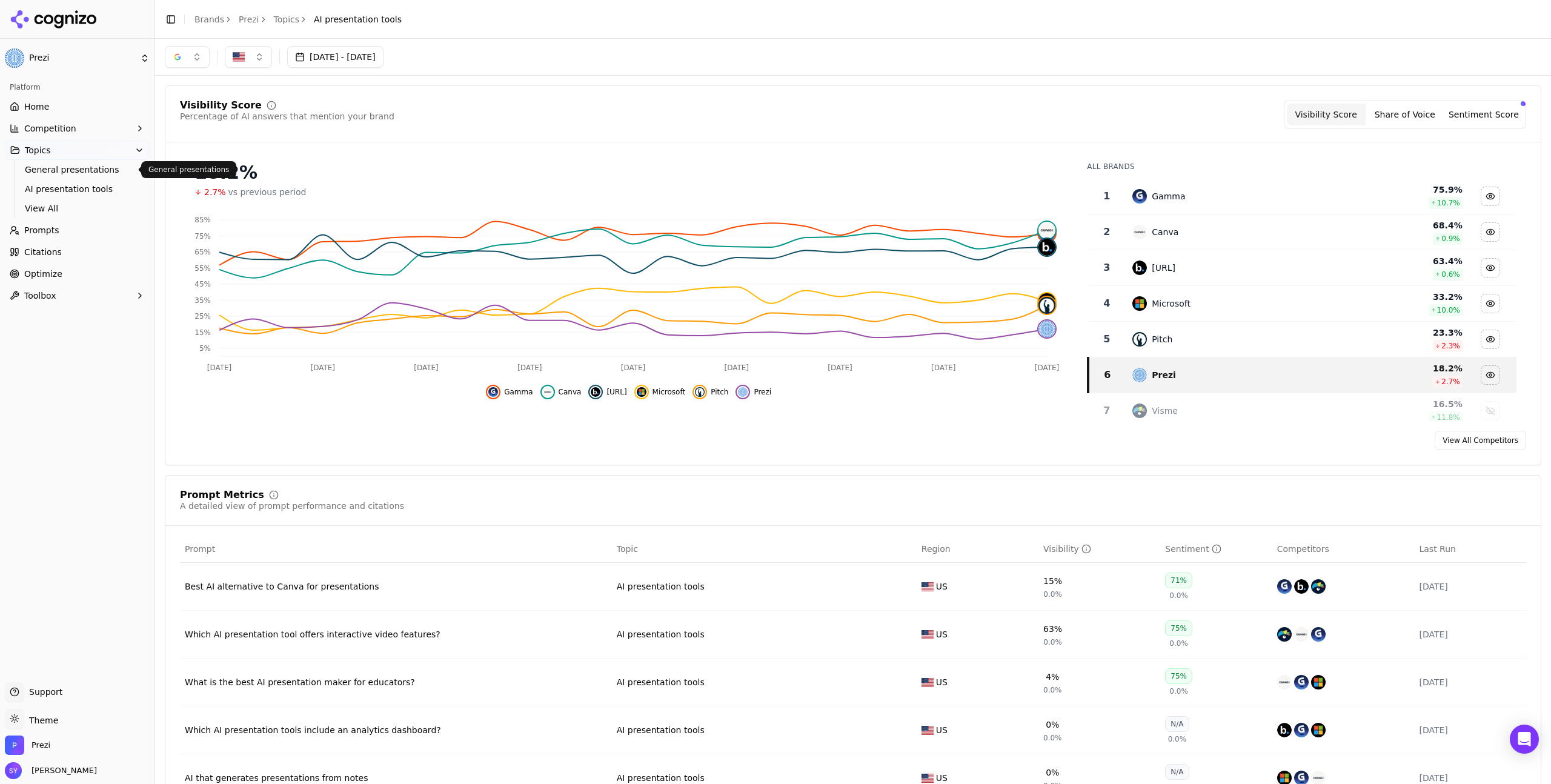
click at [57, 168] on span "General presentations" at bounding box center [78, 169] width 105 height 12
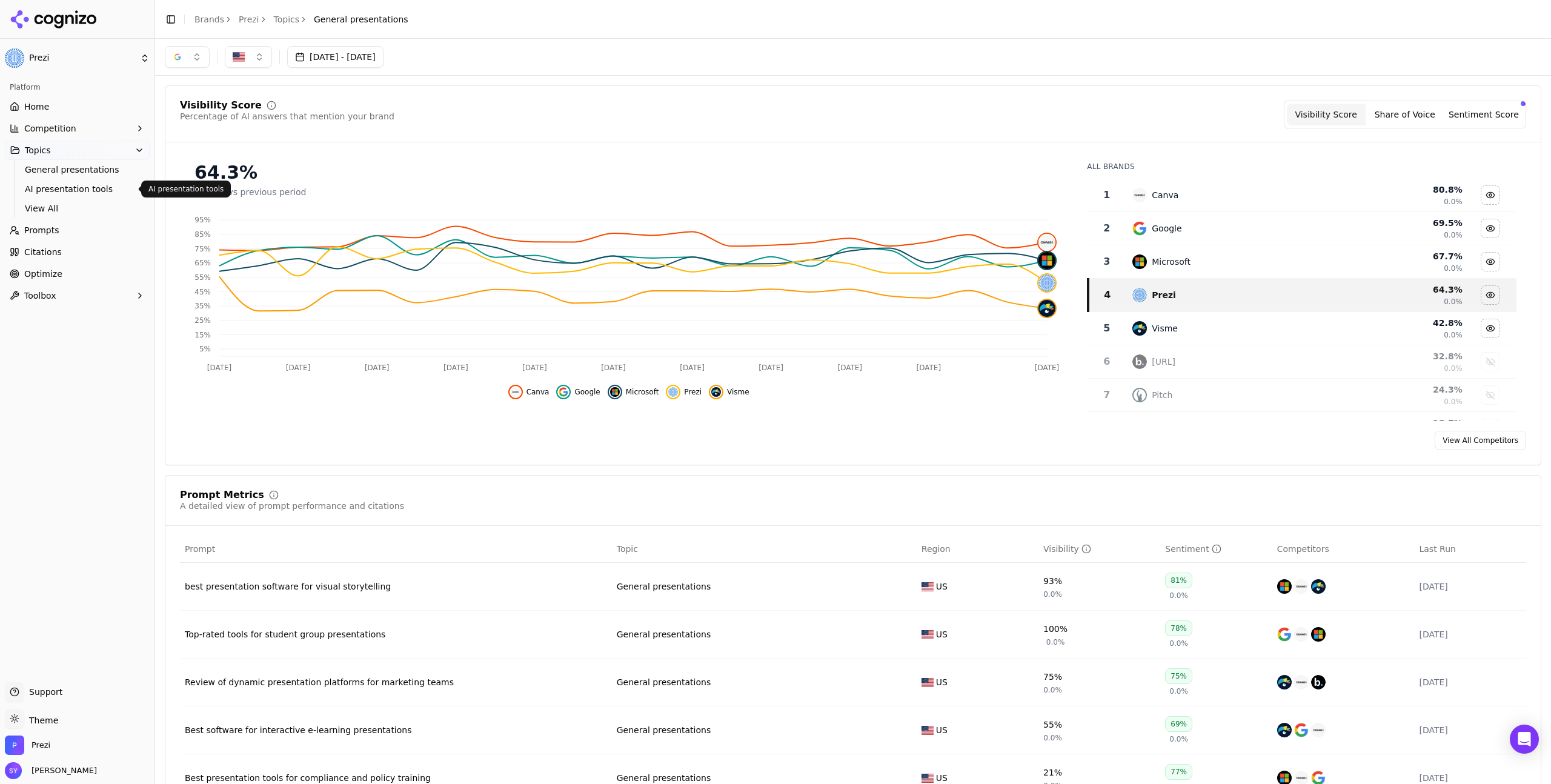
click at [29, 183] on span "AI presentation tools" at bounding box center [78, 189] width 105 height 12
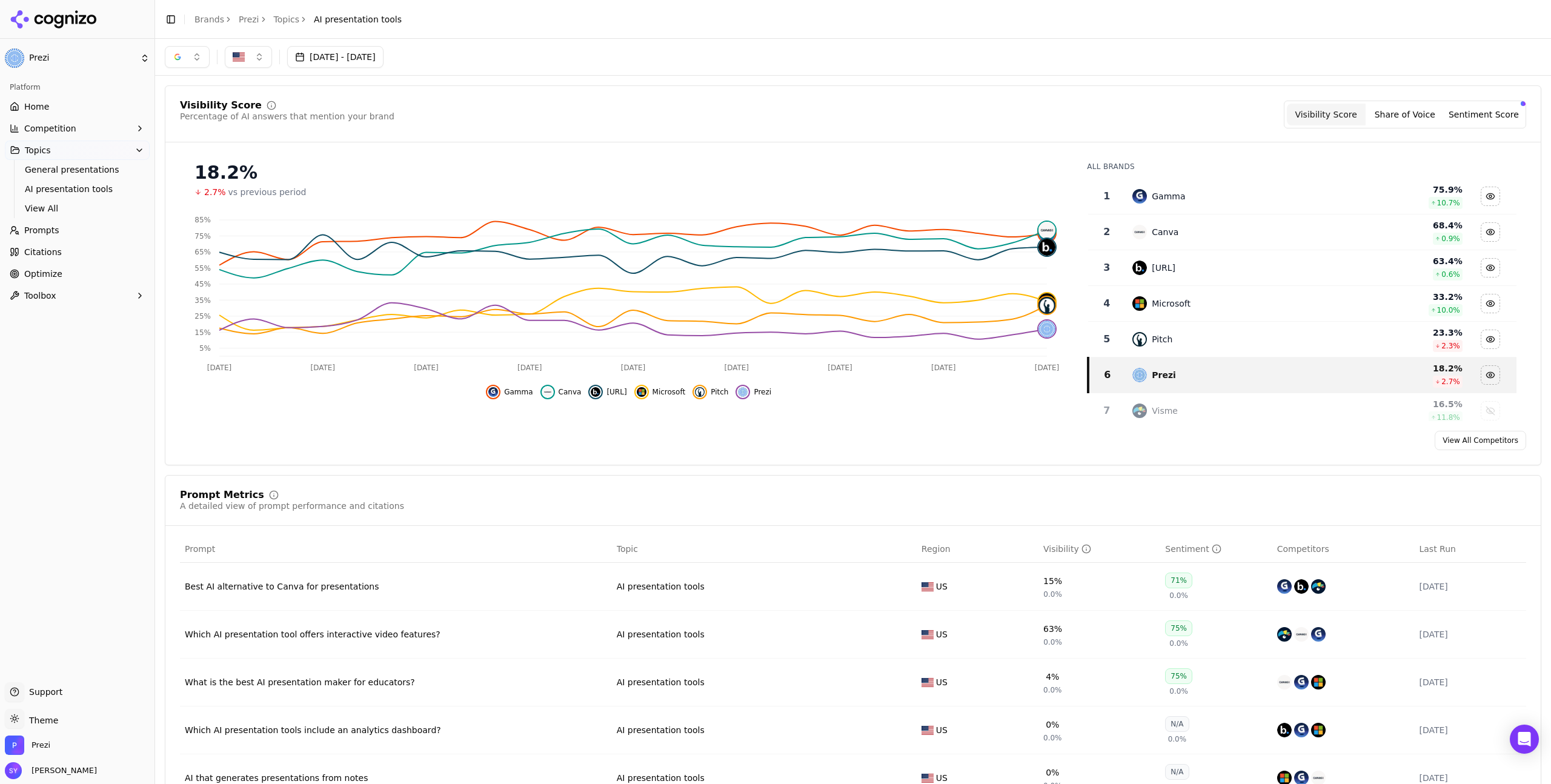
click at [59, 251] on link "Citations" at bounding box center [77, 252] width 144 height 20
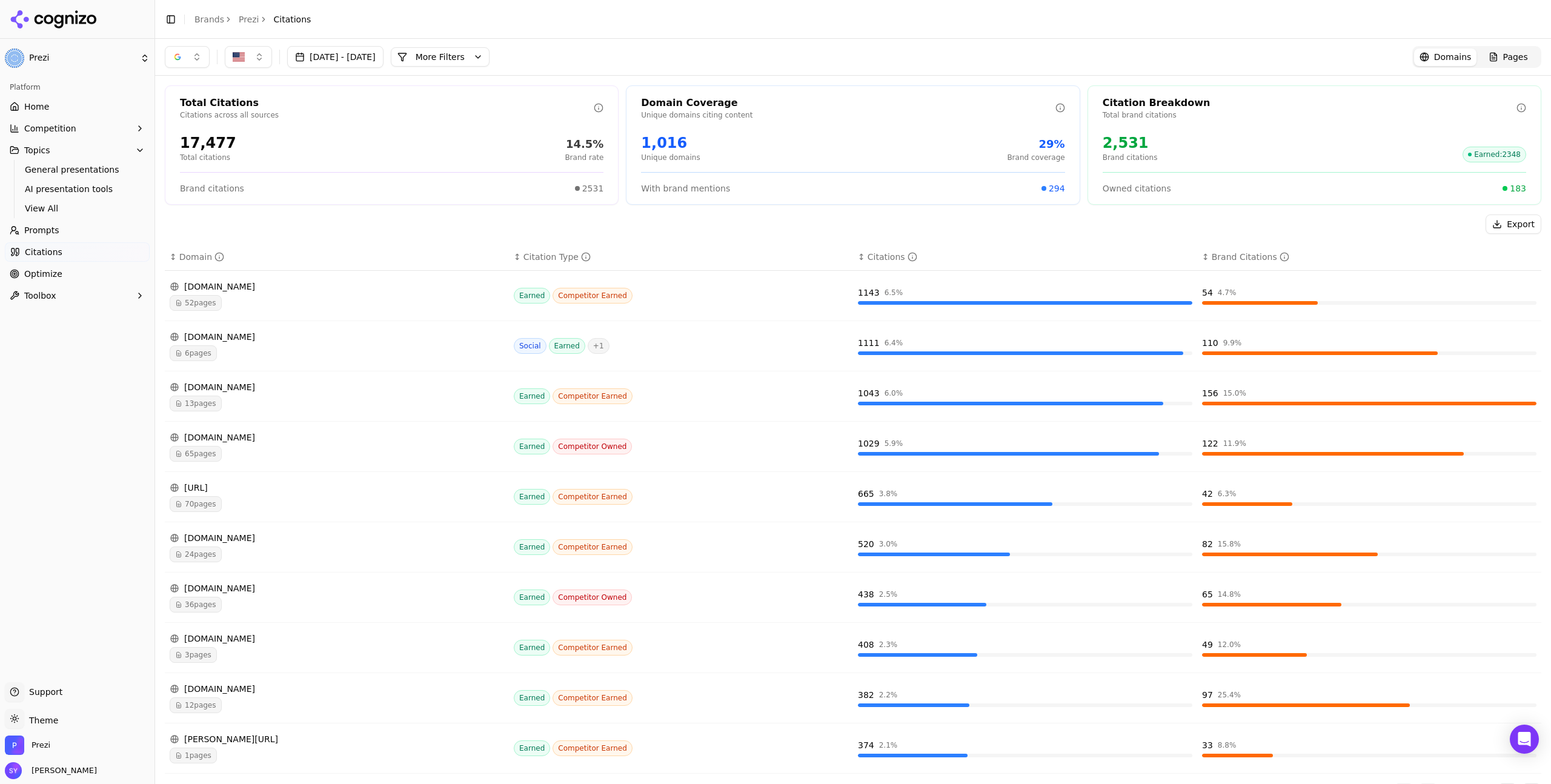
click at [89, 387] on div "Platform Home Competition Topics General presentations AI presentation tools Vi…" at bounding box center [77, 375] width 154 height 605
click at [66, 254] on link "Citations" at bounding box center [77, 252] width 144 height 20
click at [47, 248] on span "Citations" at bounding box center [44, 252] width 38 height 12
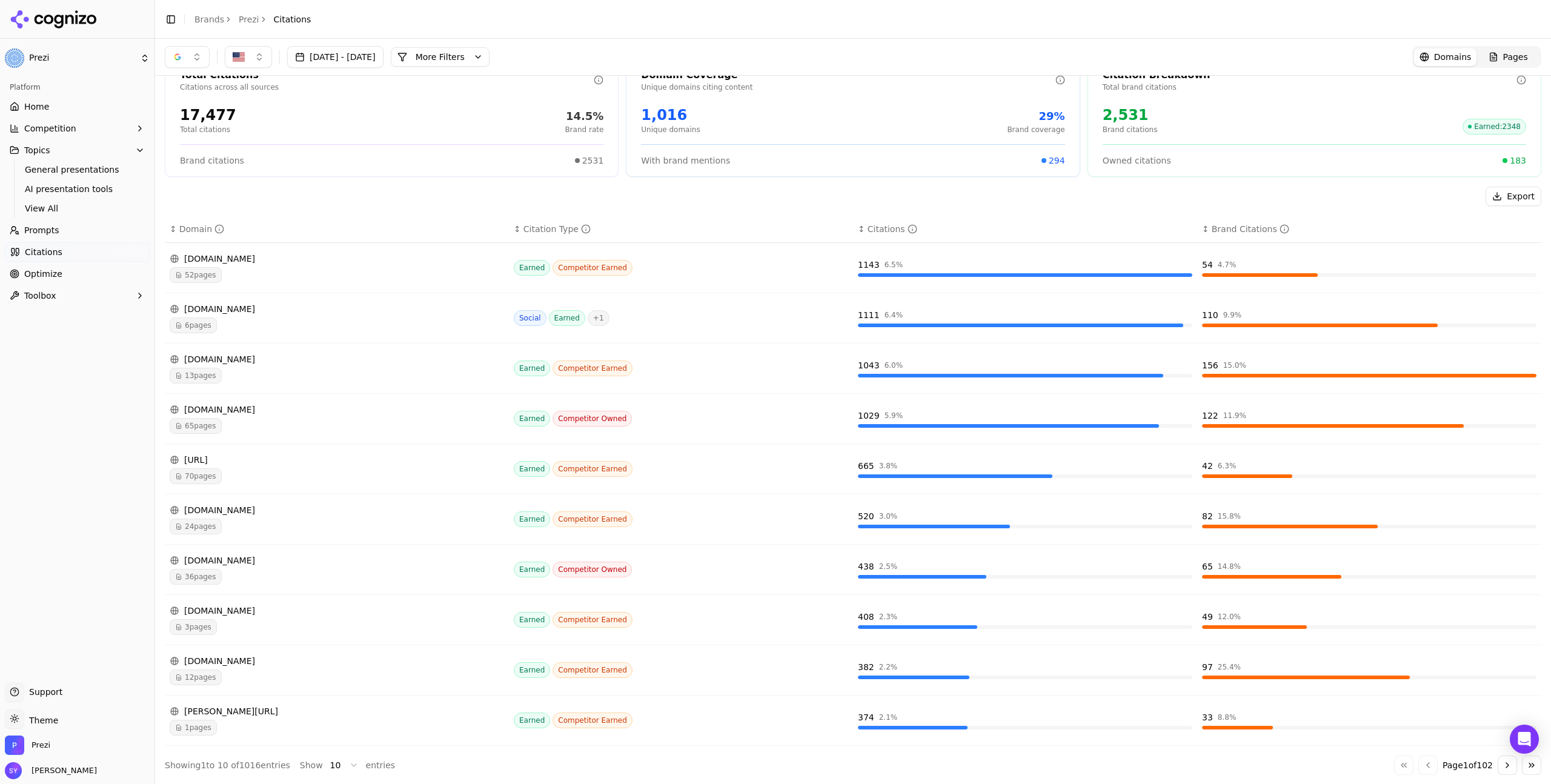
scroll to position [29, 0]
click at [1498, 761] on button "Go to next page" at bounding box center [1508, 764] width 20 height 20
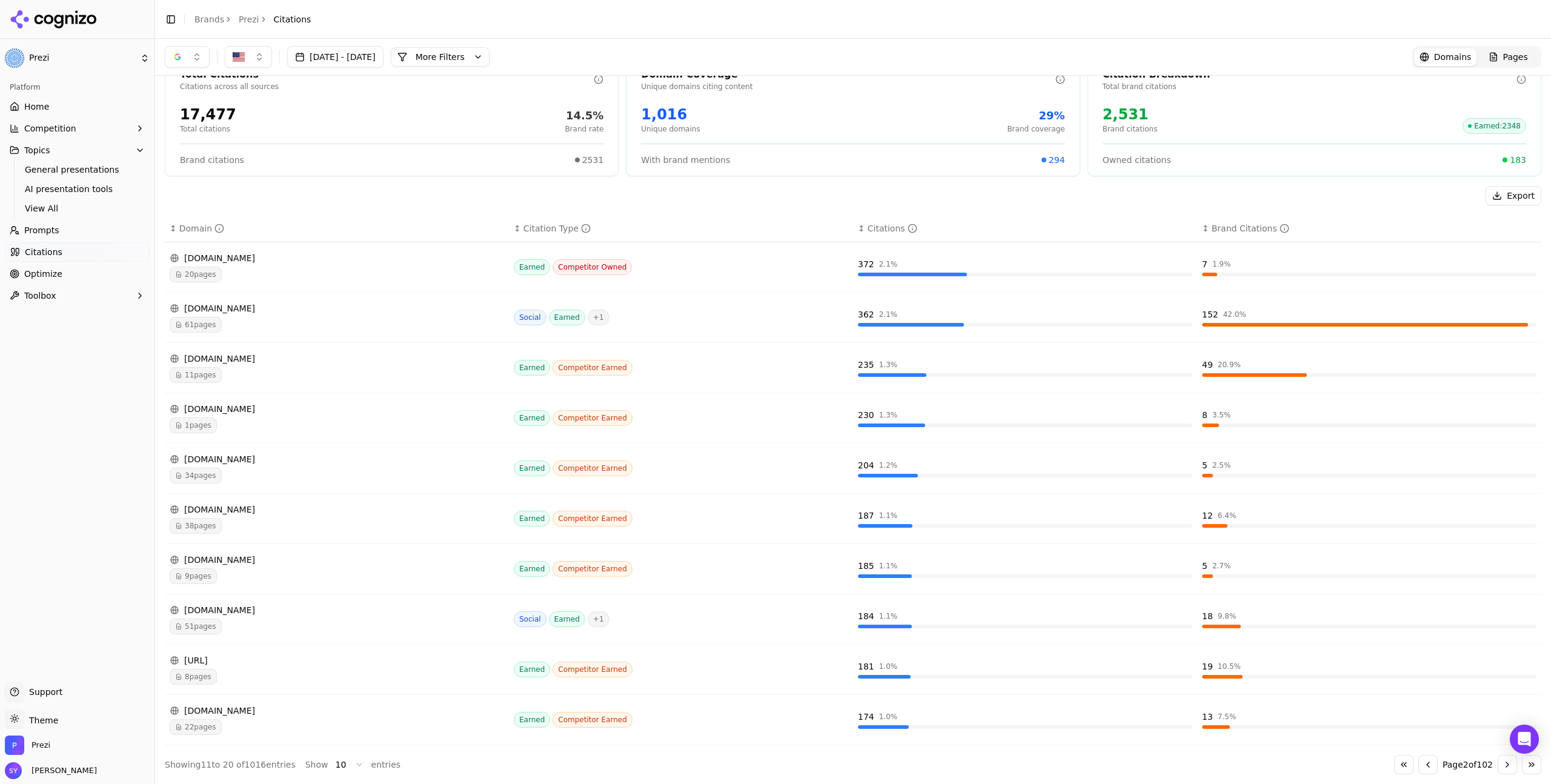
click at [1419, 762] on button "Go to previous page" at bounding box center [1428, 764] width 20 height 20
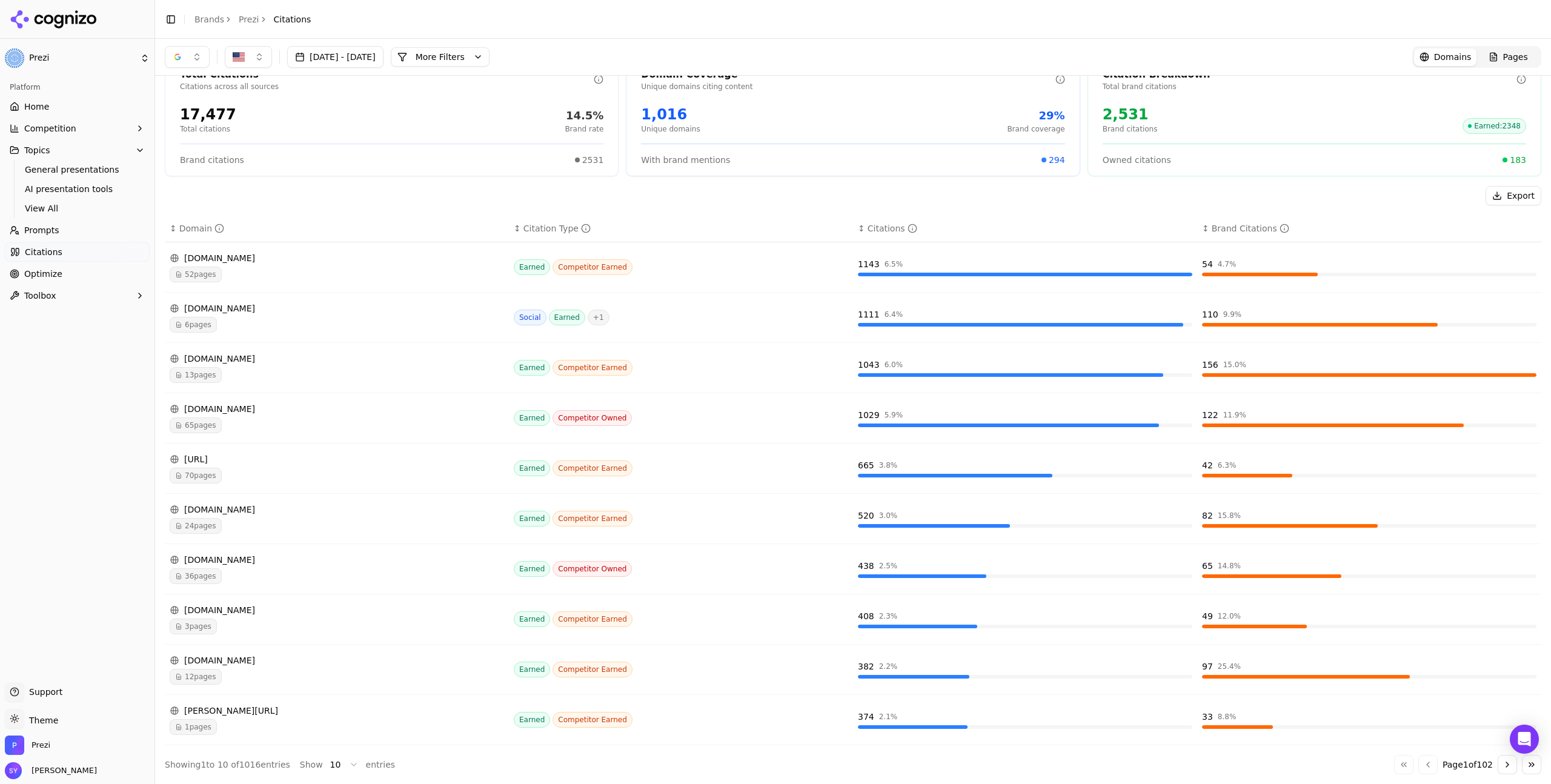
click at [1498, 765] on button "Go to next page" at bounding box center [1508, 764] width 20 height 20
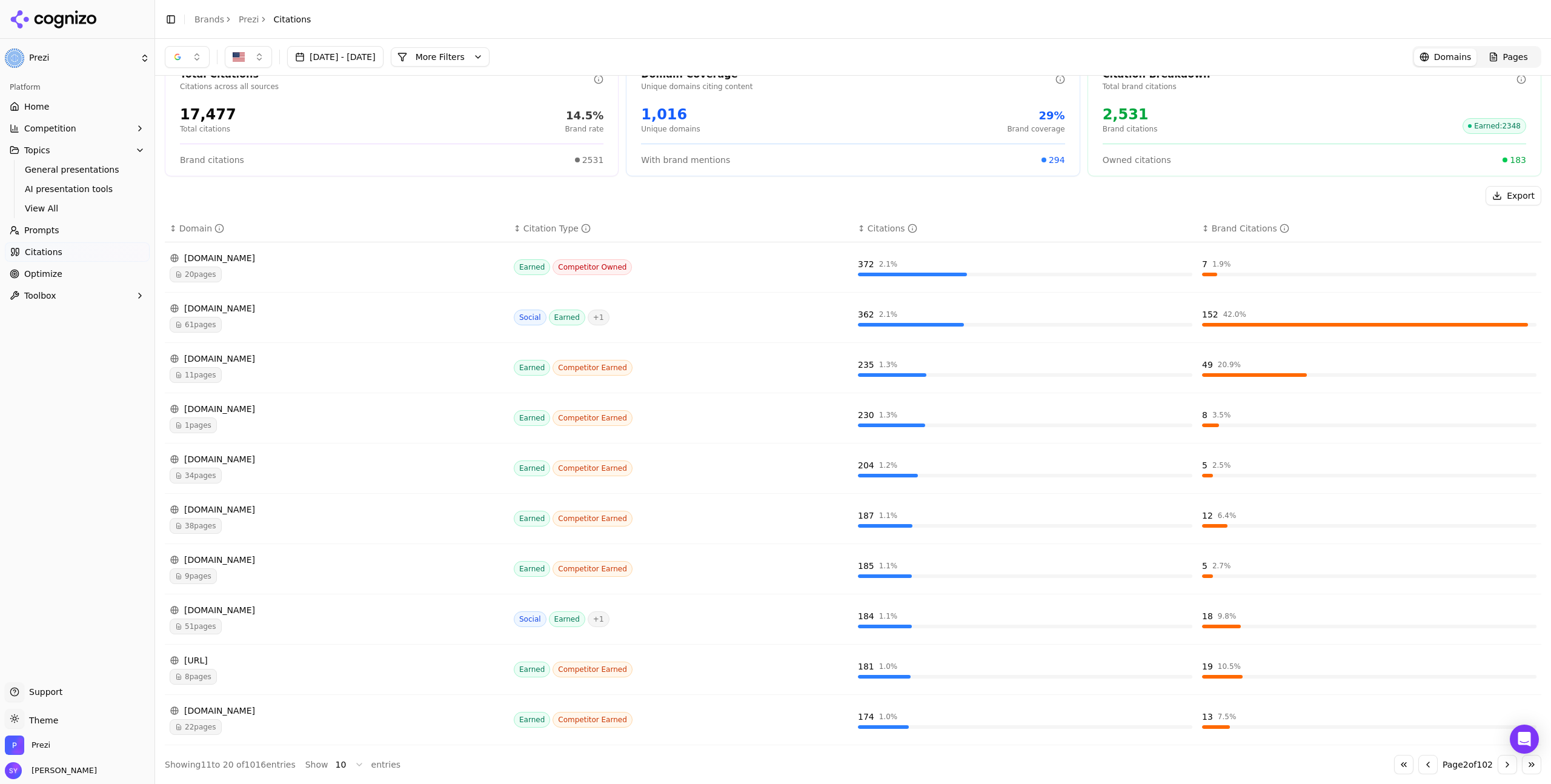
click at [1498, 765] on button "Go to next page" at bounding box center [1508, 764] width 20 height 20
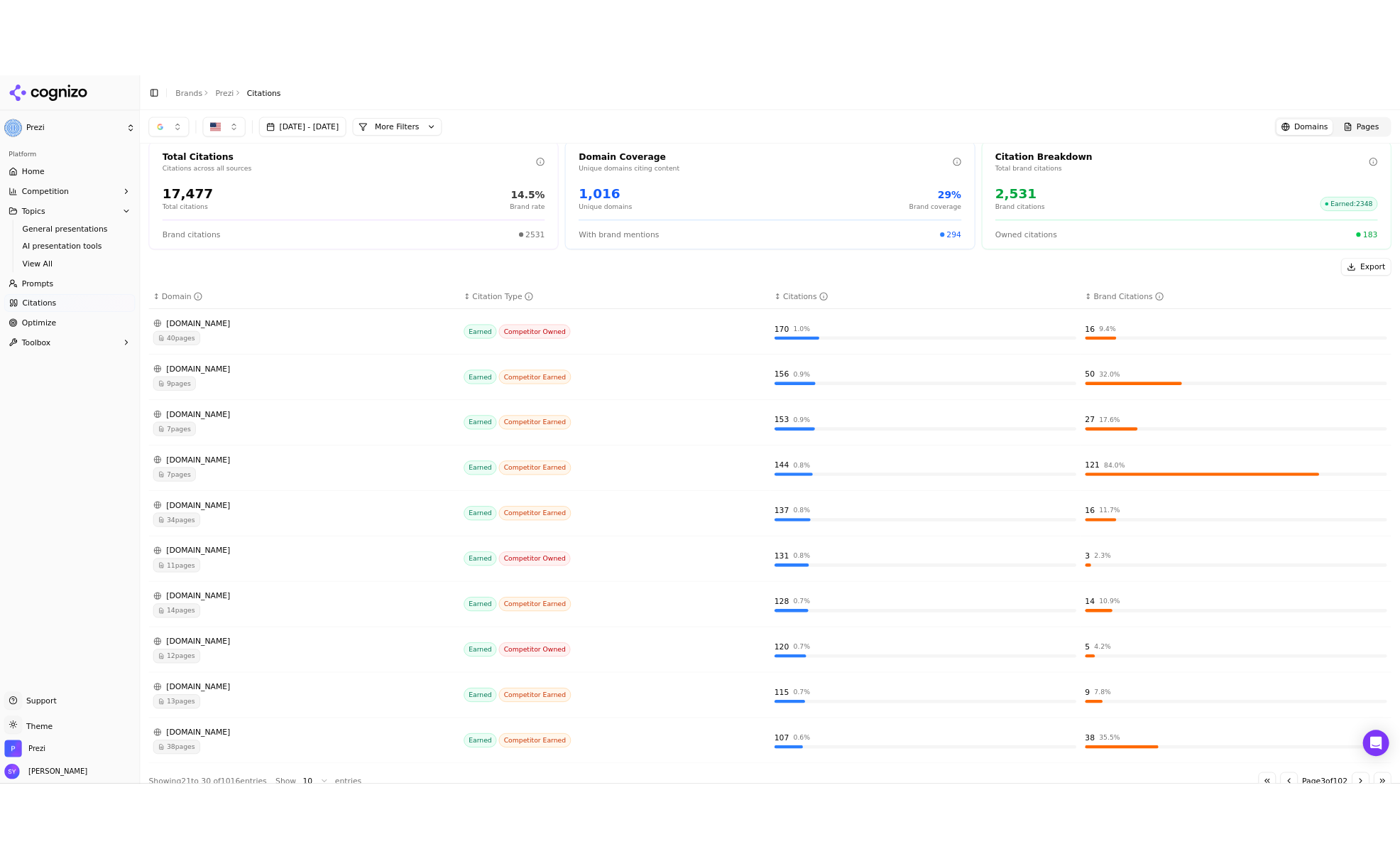
scroll to position [0, 0]
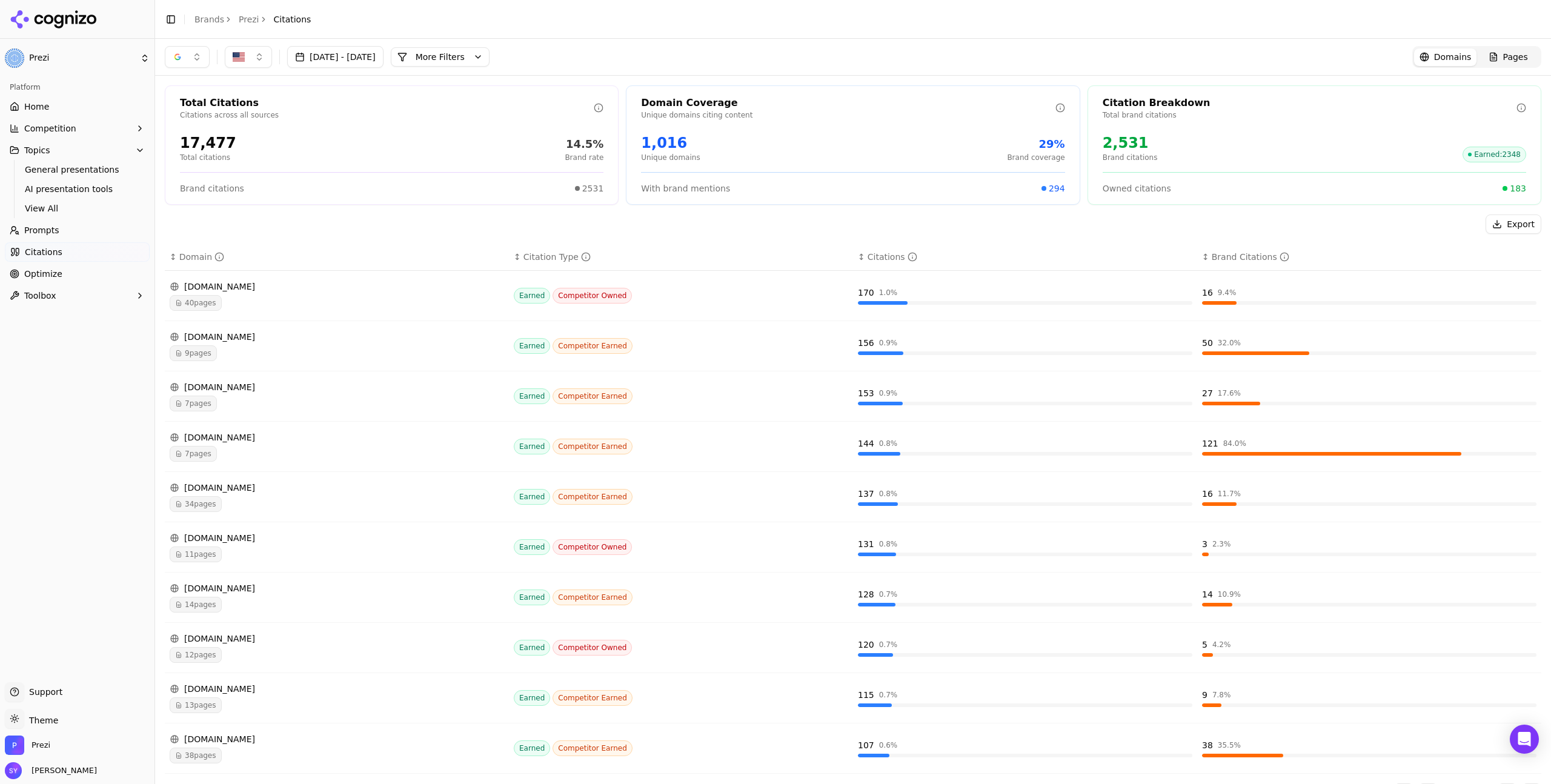
click at [490, 56] on button "More Filters" at bounding box center [439, 57] width 99 height 20
click at [628, 152] on html "Prezi Platform Home Competition Topics General presentations AI presentation to…" at bounding box center [775, 392] width 1551 height 784
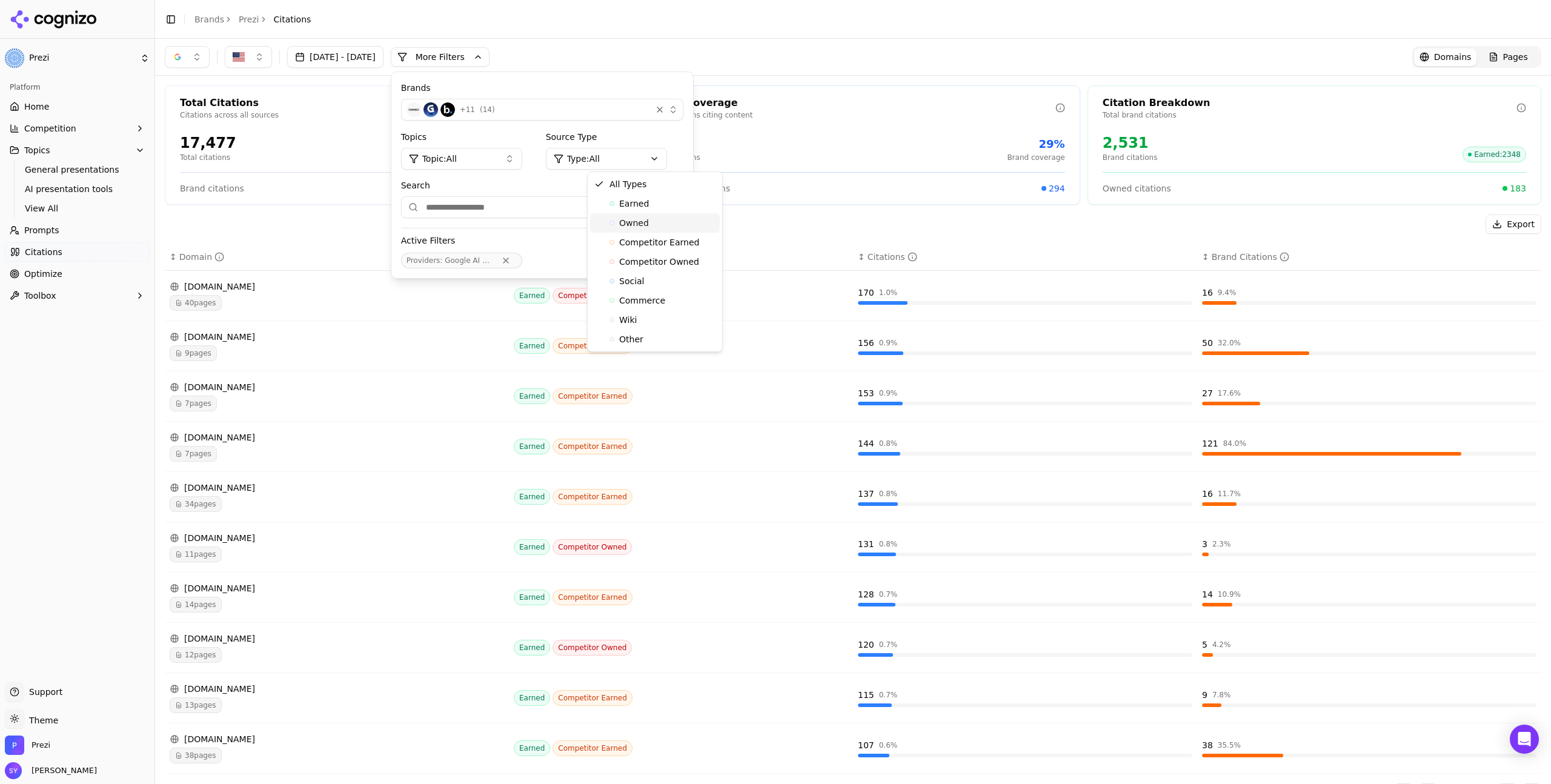
click at [637, 217] on span "Owned" at bounding box center [634, 223] width 29 height 12
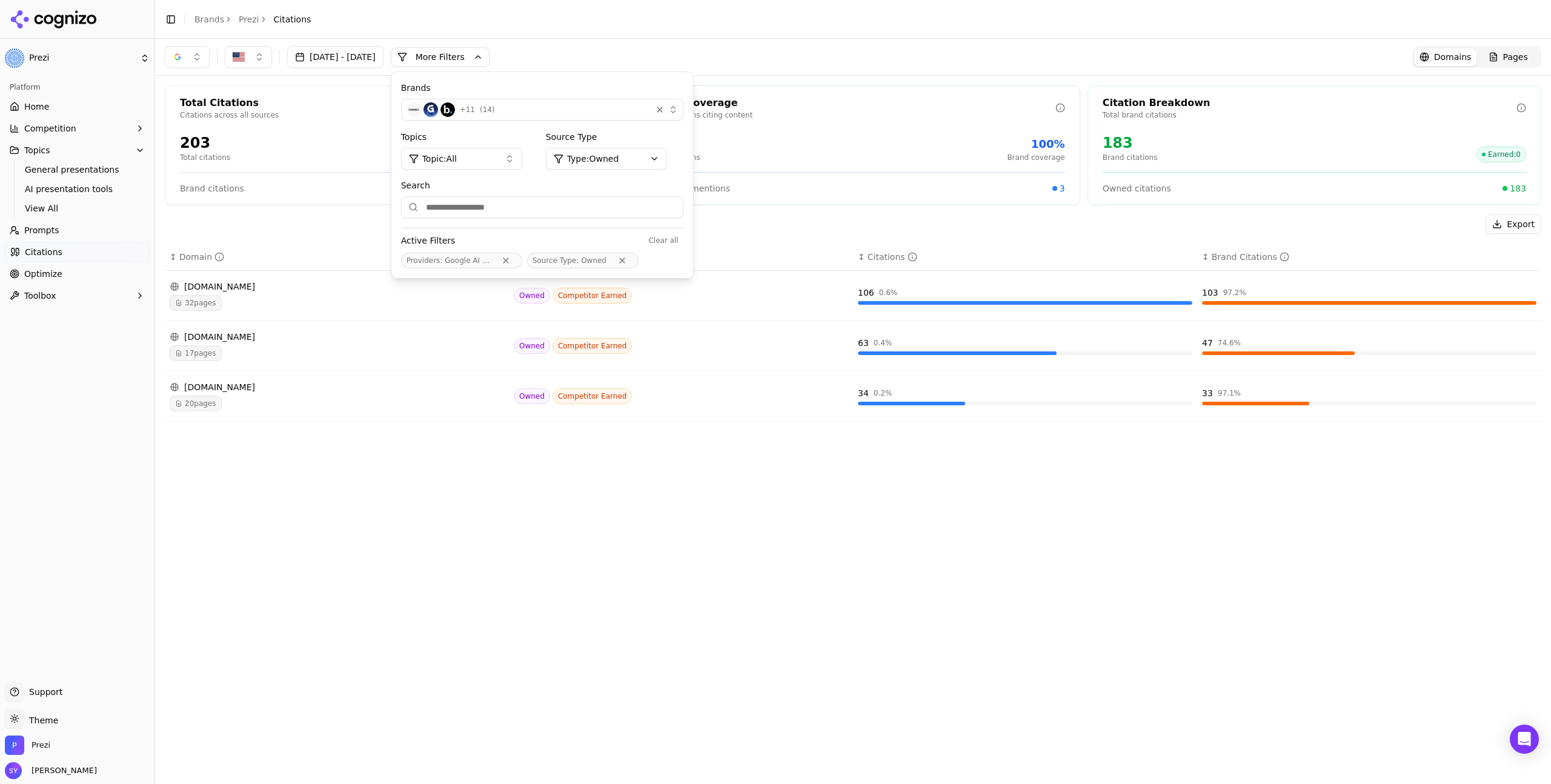
click at [744, 503] on div "Aug 09, 2025 - Sep 08, 2025 More More Filters Brands + 11 ( 14 ) Topics Topic: …" at bounding box center [853, 412] width 1396 height 745
click at [726, 44] on div "Aug 09, 2025 - Sep 08, 2025 More More Filters Brands + 11 ( 14 ) Topics Topic: …" at bounding box center [853, 57] width 1396 height 36
click at [775, 482] on div "Aug 09, 2025 - Sep 08, 2025 More More Filters Brands + 11 ( 14 ) Topics Topic: …" at bounding box center [853, 412] width 1396 height 745
click at [773, 480] on div "Aug 09, 2025 - Sep 08, 2025 More More Filters Brands + 11 ( 14 ) Topics Topic: …" at bounding box center [853, 412] width 1396 height 745
click at [490, 53] on button "More Filters" at bounding box center [439, 57] width 99 height 20
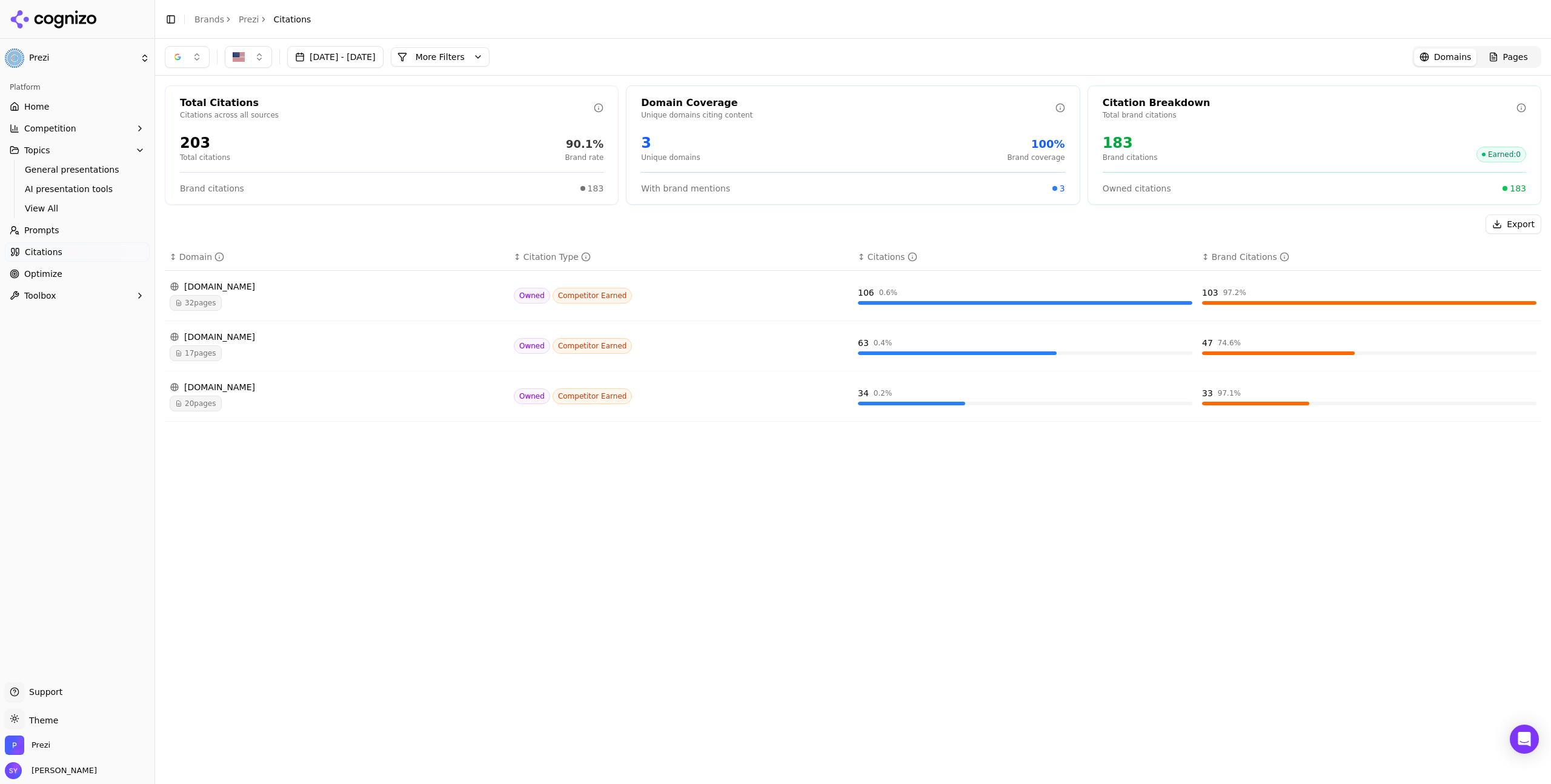
click at [829, 500] on div "Aug 09, 2025 - Sep 08, 2025 More More Filters Domains Pages Total Citations Cit…" at bounding box center [853, 412] width 1396 height 745
click at [850, 515] on div "Aug 09, 2025 - Sep 08, 2025 More More Filters Domains Pages Total Citations Cit…" at bounding box center [853, 412] width 1396 height 745
click at [847, 515] on div "Aug 09, 2025 - Sep 08, 2025 More More Filters Domains Pages Total Citations Cit…" at bounding box center [853, 412] width 1396 height 745
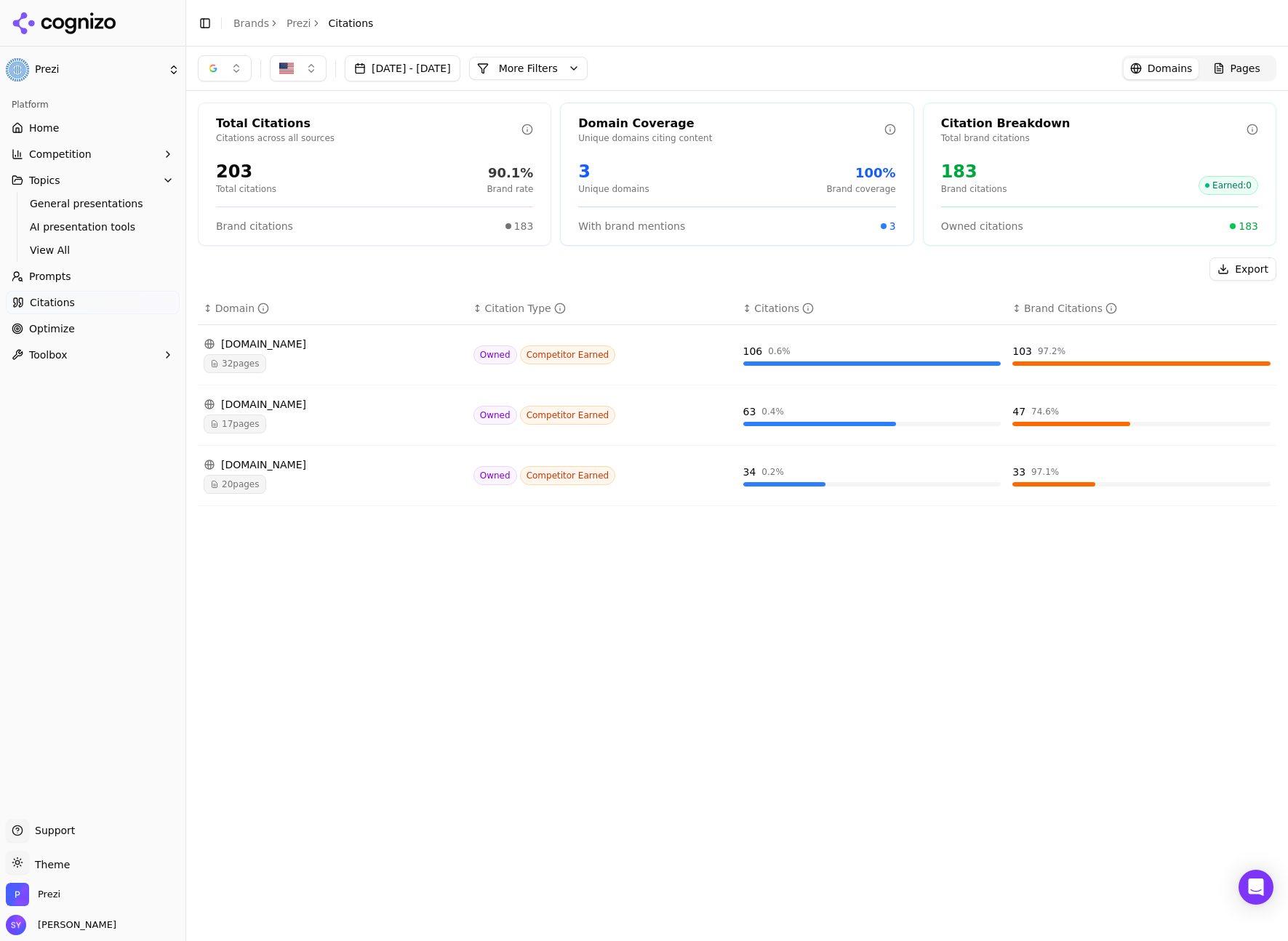
click at [1078, 552] on div "Aug 09, 2025 - Sep 08, 2025 More More Filters Domains Pages Total Citations Cit…" at bounding box center [737, 494] width 1102 height 894
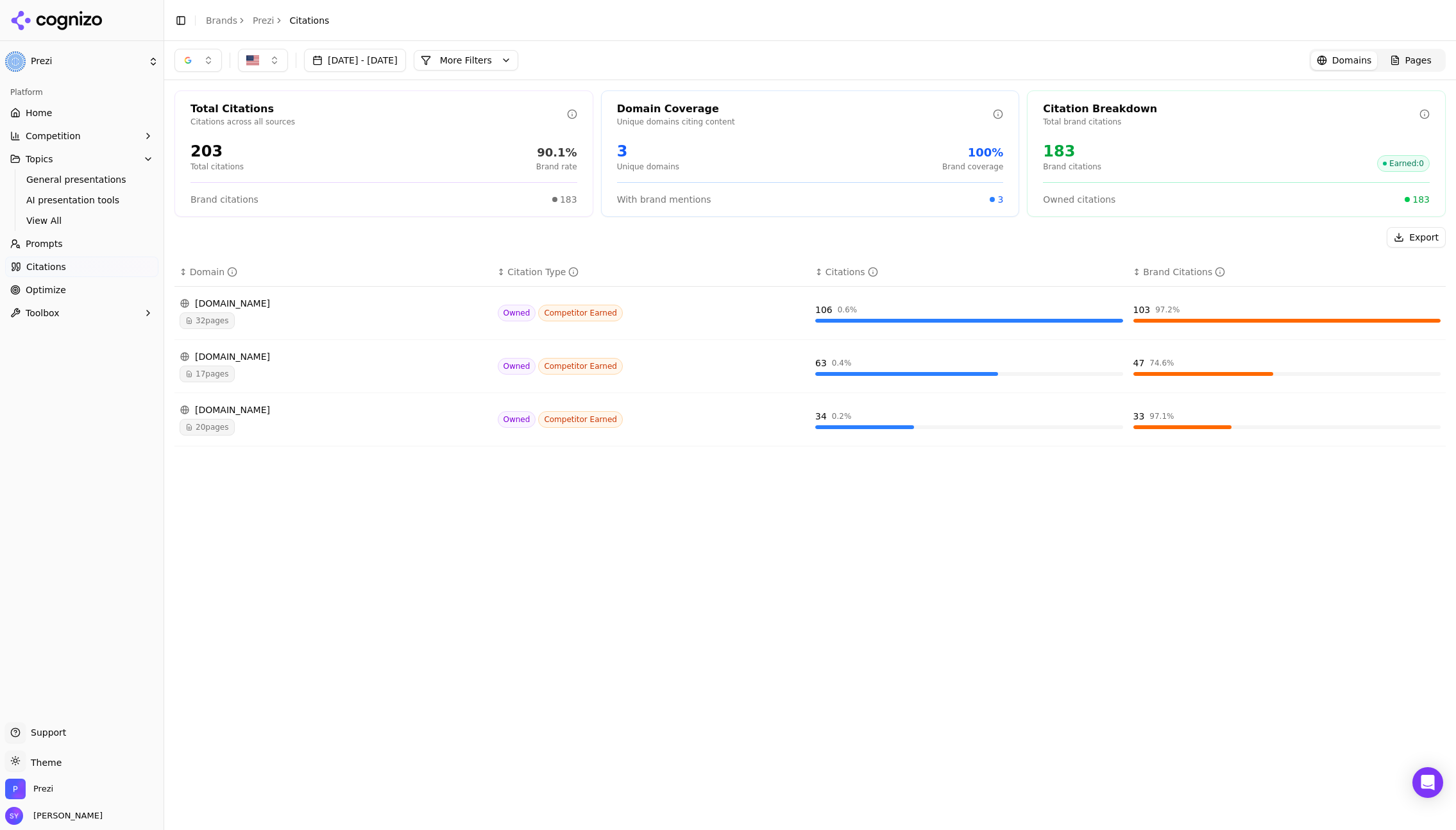
click at [229, 324] on span "32 pages" at bounding box center [206, 320] width 55 height 17
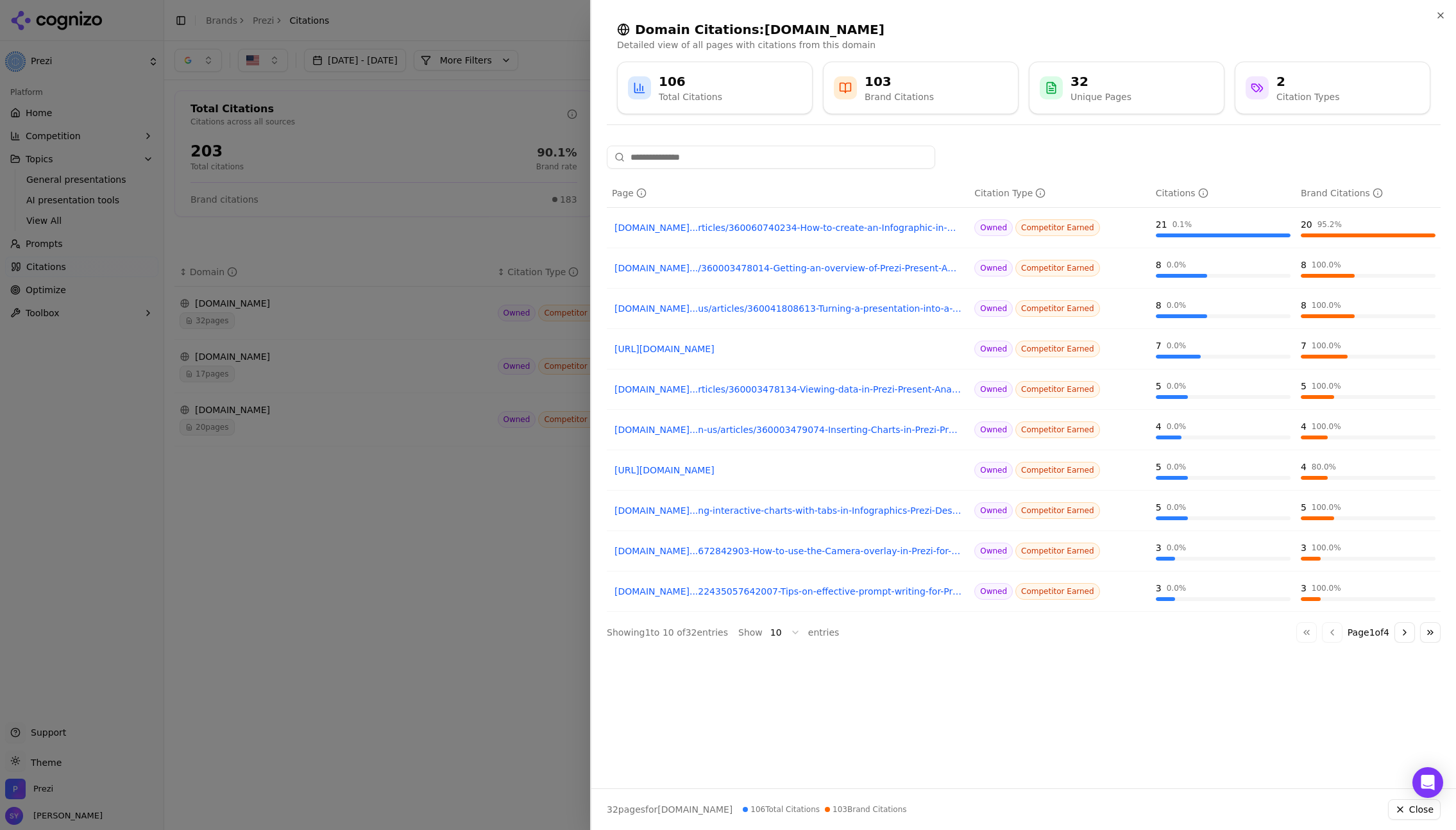
click at [414, 402] on div at bounding box center [728, 415] width 1456 height 830
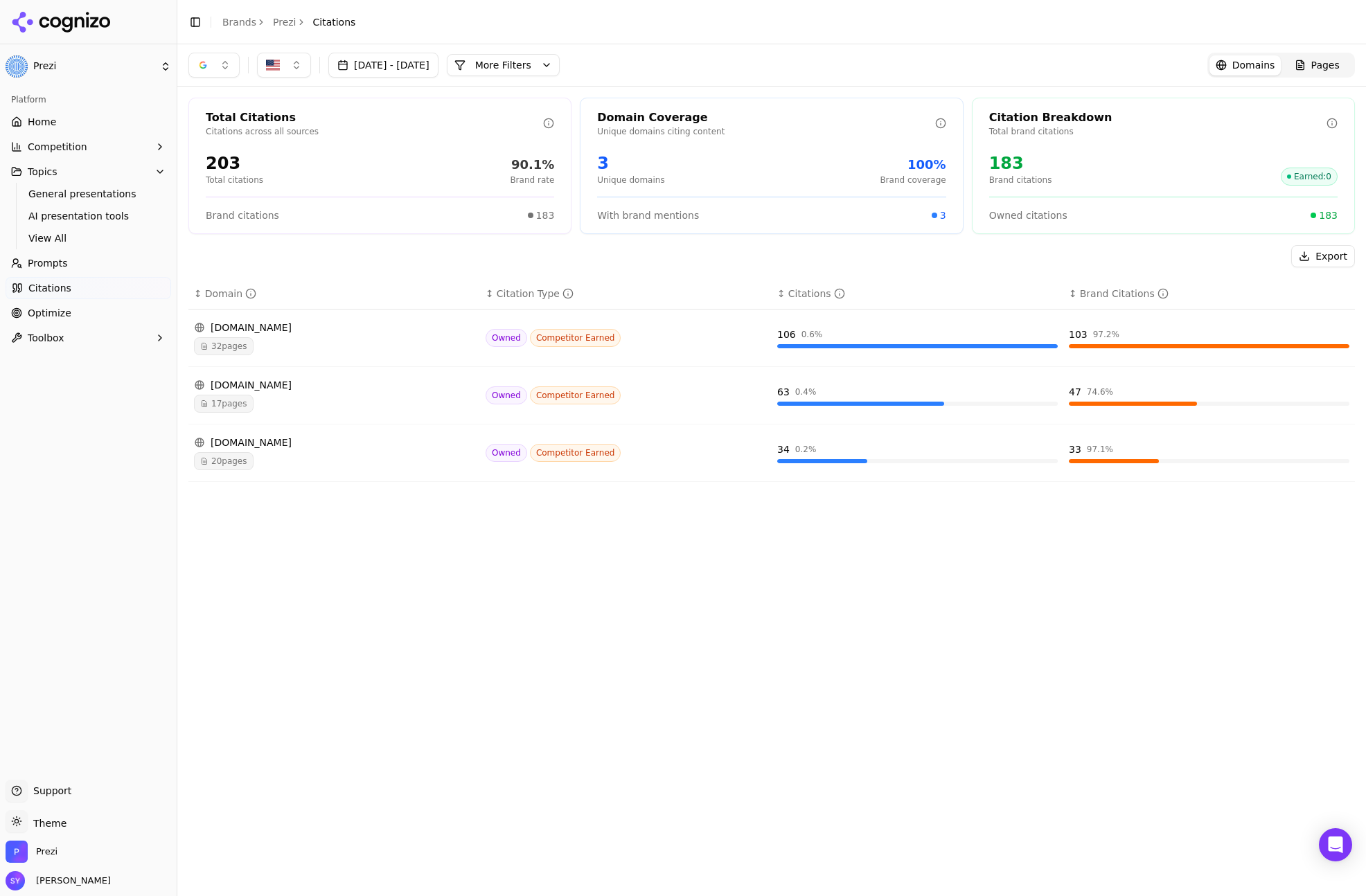
click at [766, 682] on div "Aug 09, 2025 - Sep 08, 2025 More More Filters Domains Pages Total Citations Cit…" at bounding box center [772, 470] width 1189 height 851
click at [216, 68] on button "button" at bounding box center [214, 64] width 52 height 25
click at [231, 115] on span "ChatGPT-Search" at bounding box center [209, 120] width 77 height 14
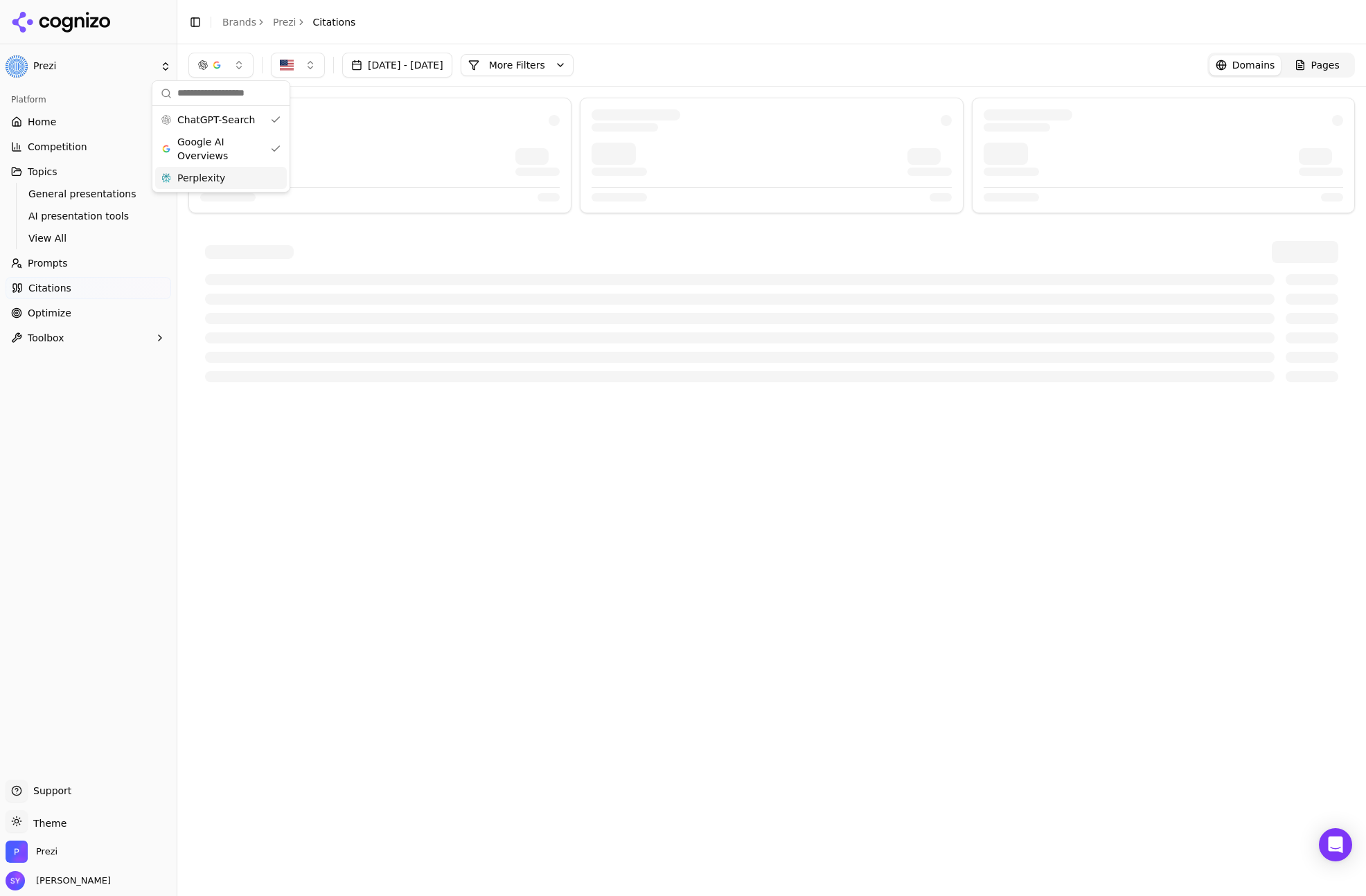
click at [240, 183] on div "Perplexity" at bounding box center [220, 178] width 132 height 22
click at [538, 246] on div at bounding box center [771, 252] width 1133 height 22
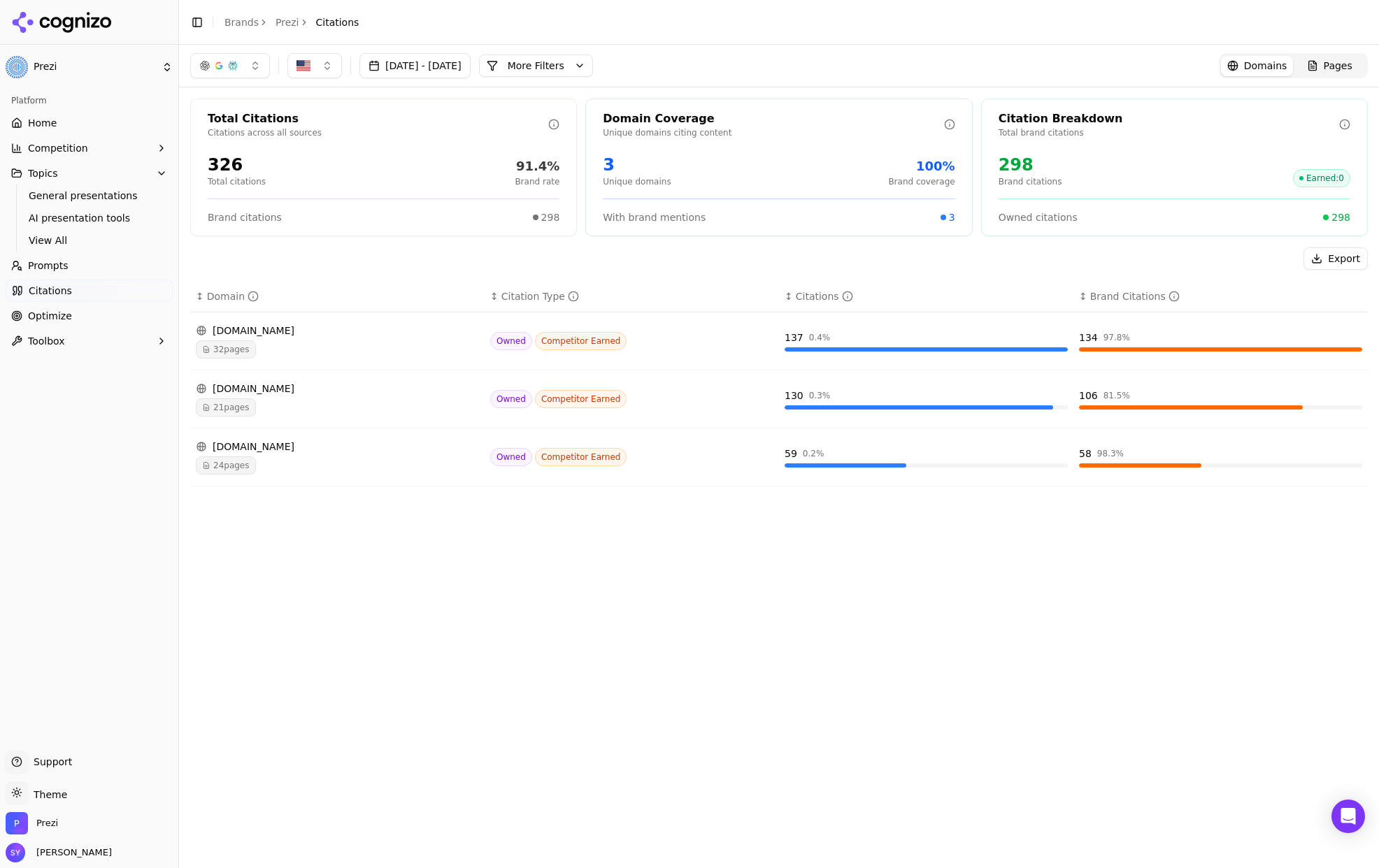
click at [263, 328] on div "support.prezi.com" at bounding box center [337, 331] width 283 height 14
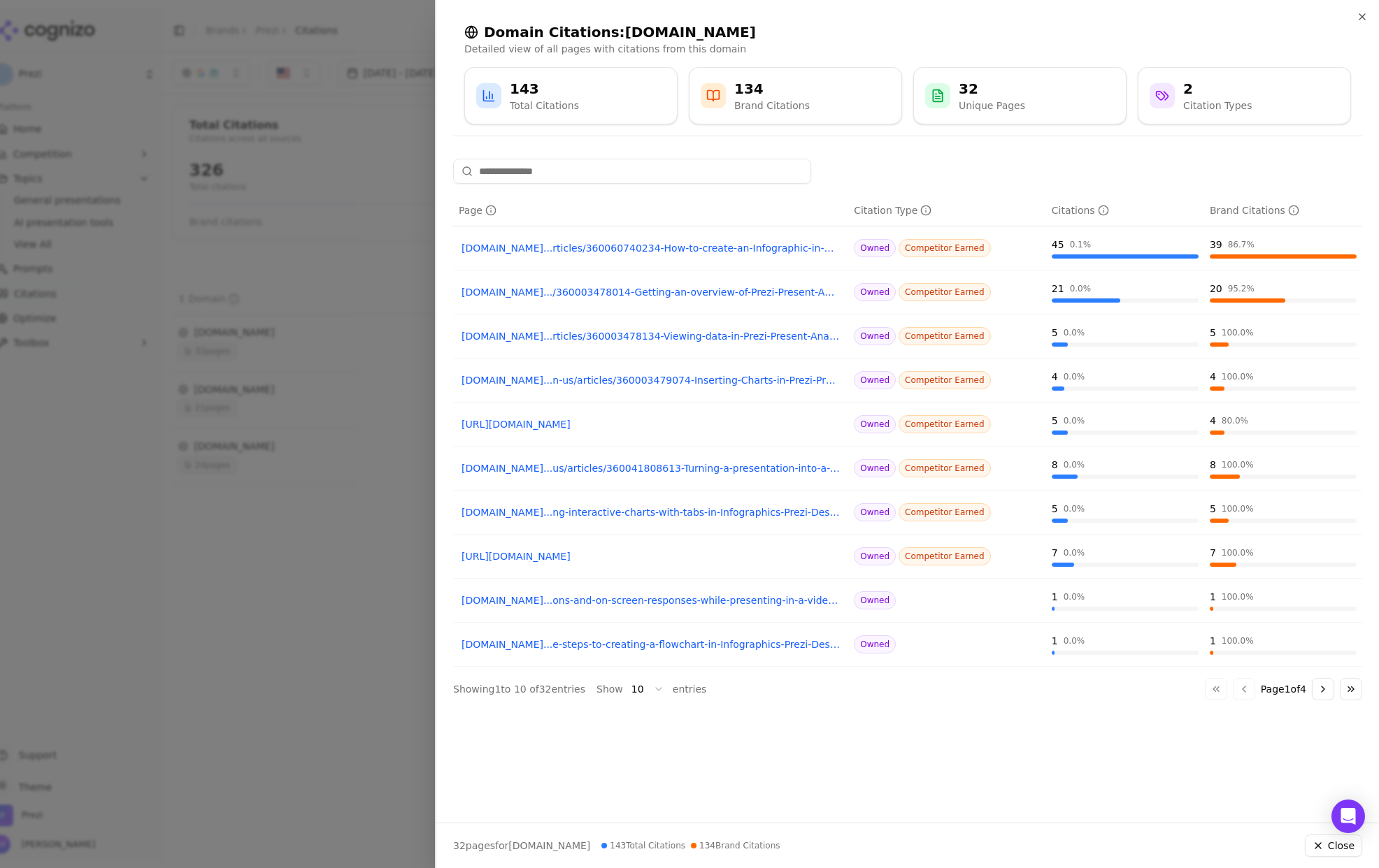
click at [335, 356] on div at bounding box center [690, 434] width 1379 height 868
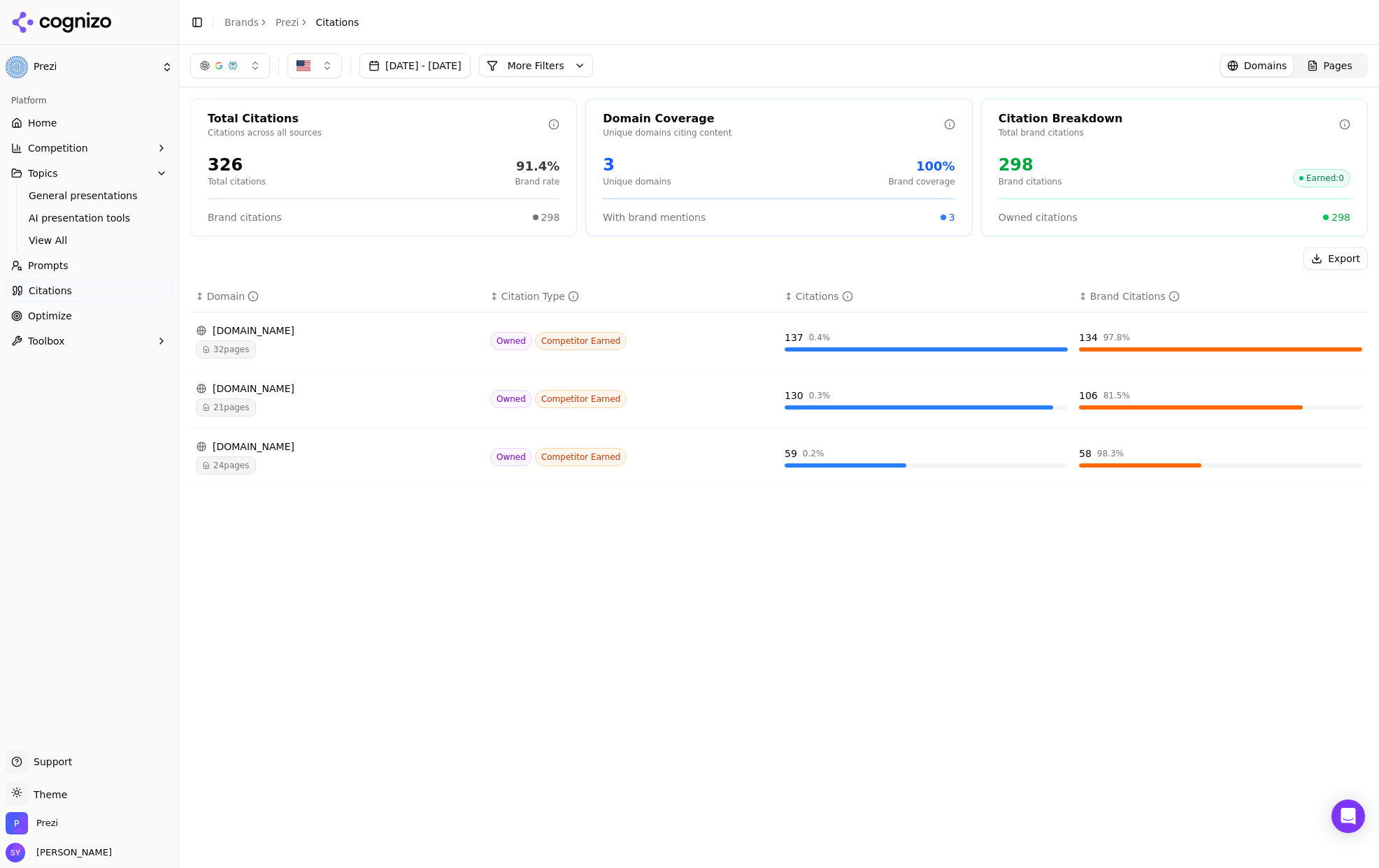
click at [276, 388] on div "blog.prezi.com" at bounding box center [337, 389] width 283 height 14
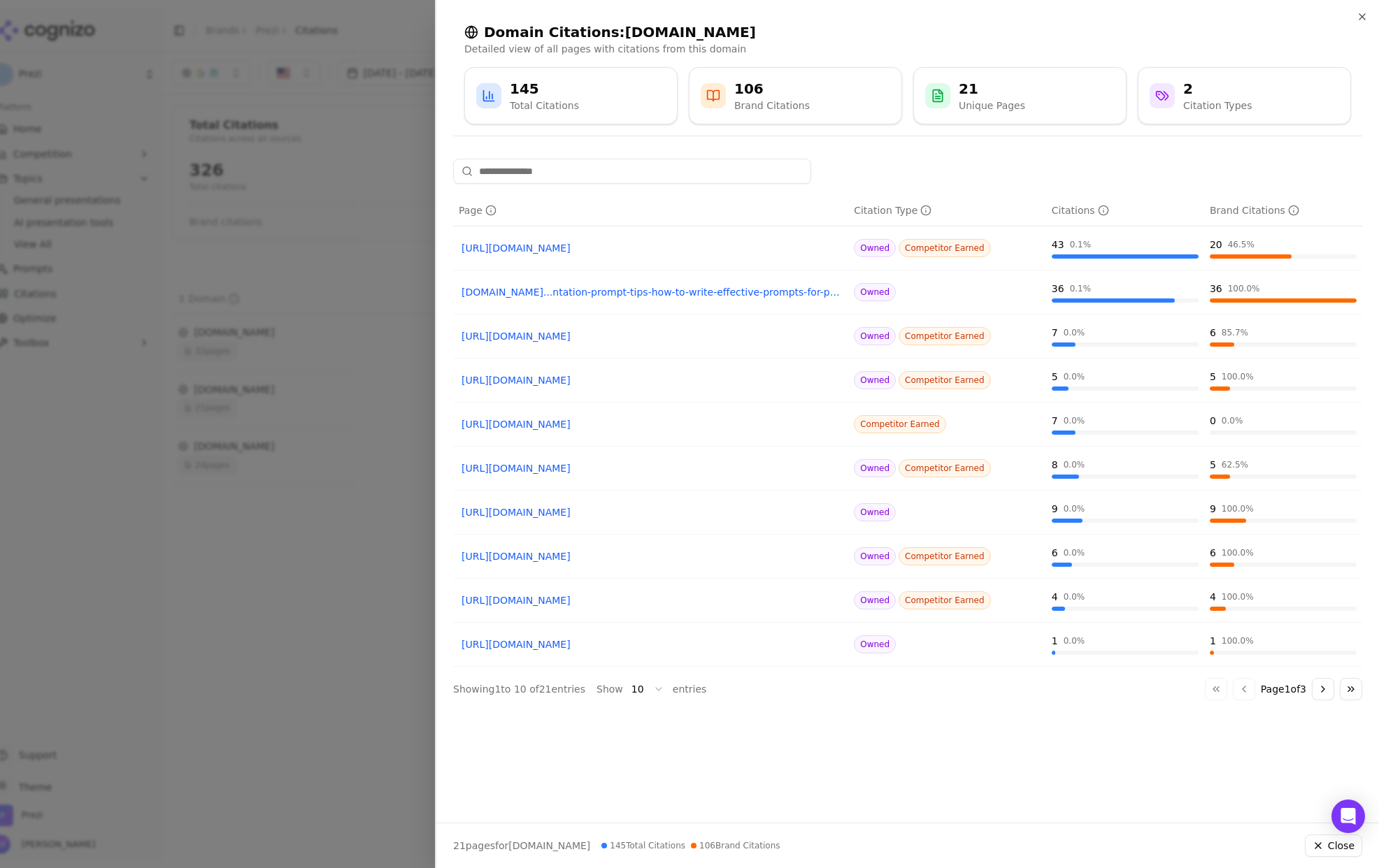
click at [319, 457] on div at bounding box center [690, 434] width 1379 height 868
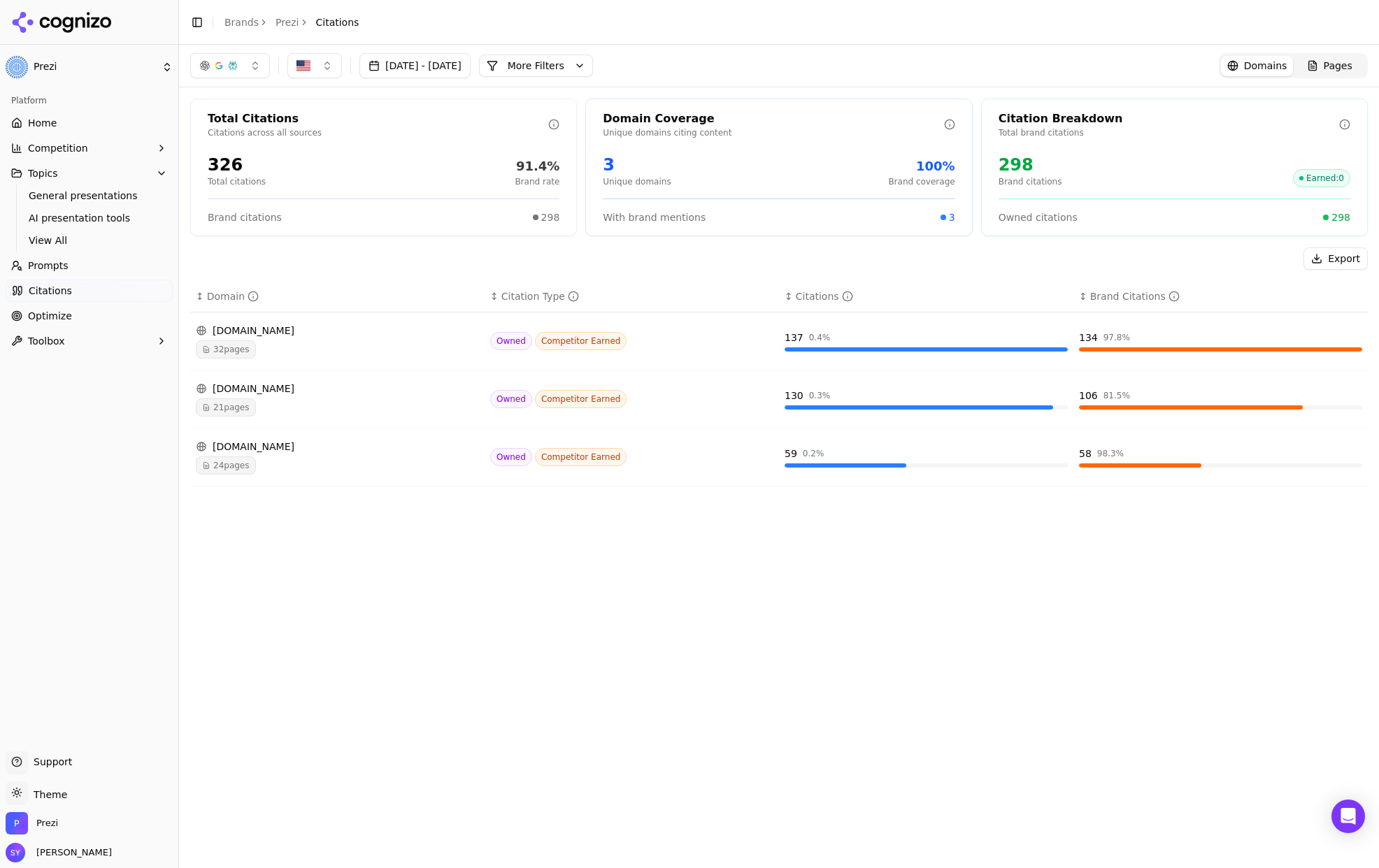
click at [318, 463] on div "24 pages" at bounding box center [337, 465] width 283 height 18
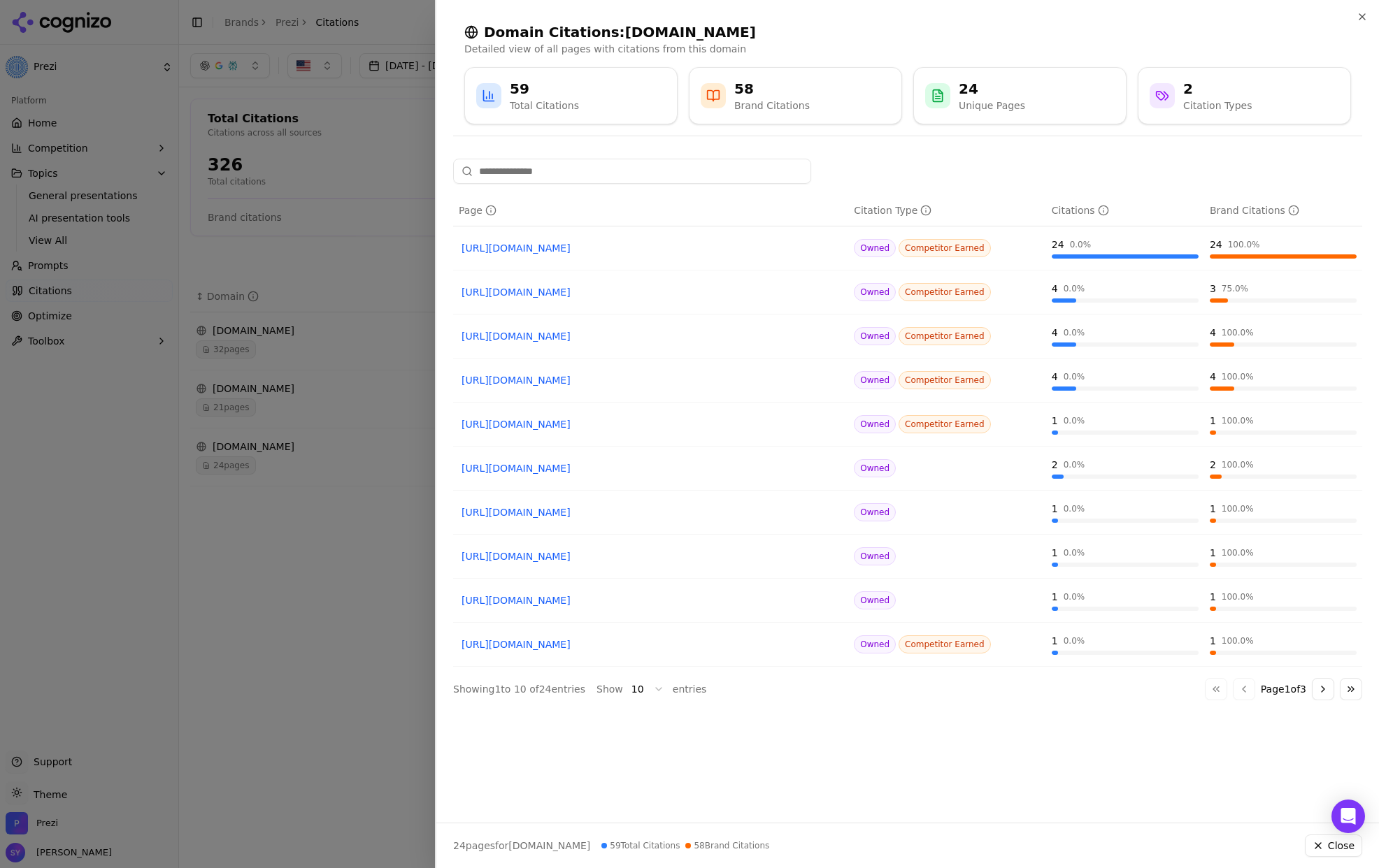
click at [386, 383] on div at bounding box center [690, 434] width 1379 height 868
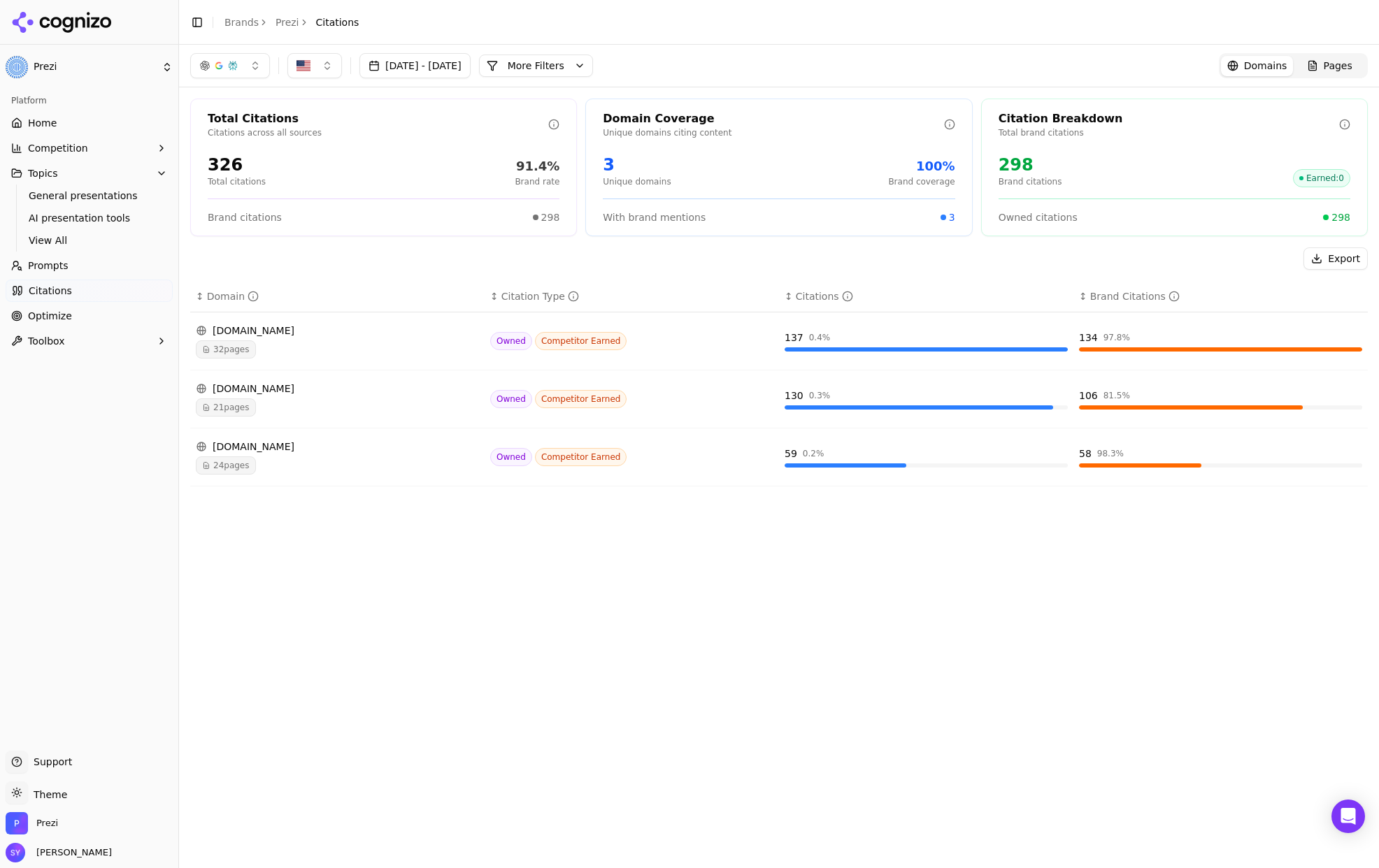
click at [593, 72] on button "More Filters" at bounding box center [536, 66] width 114 height 23
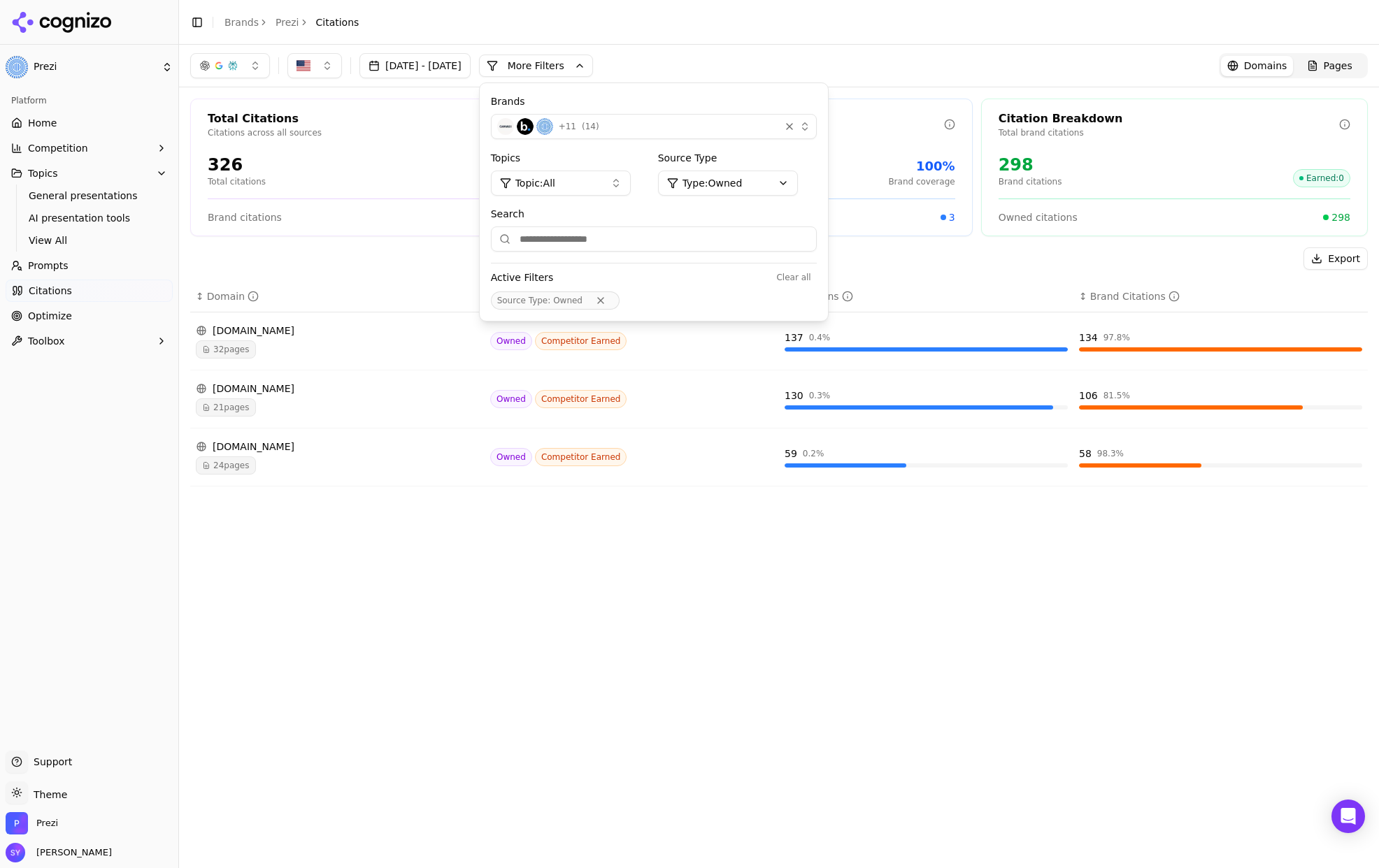
click at [772, 186] on html "Prezi Platform Home Competition Topics General presentations AI presentation to…" at bounding box center [690, 434] width 1379 height 868
click at [803, 303] on span "Competitor Owned" at bounding box center [788, 302] width 92 height 14
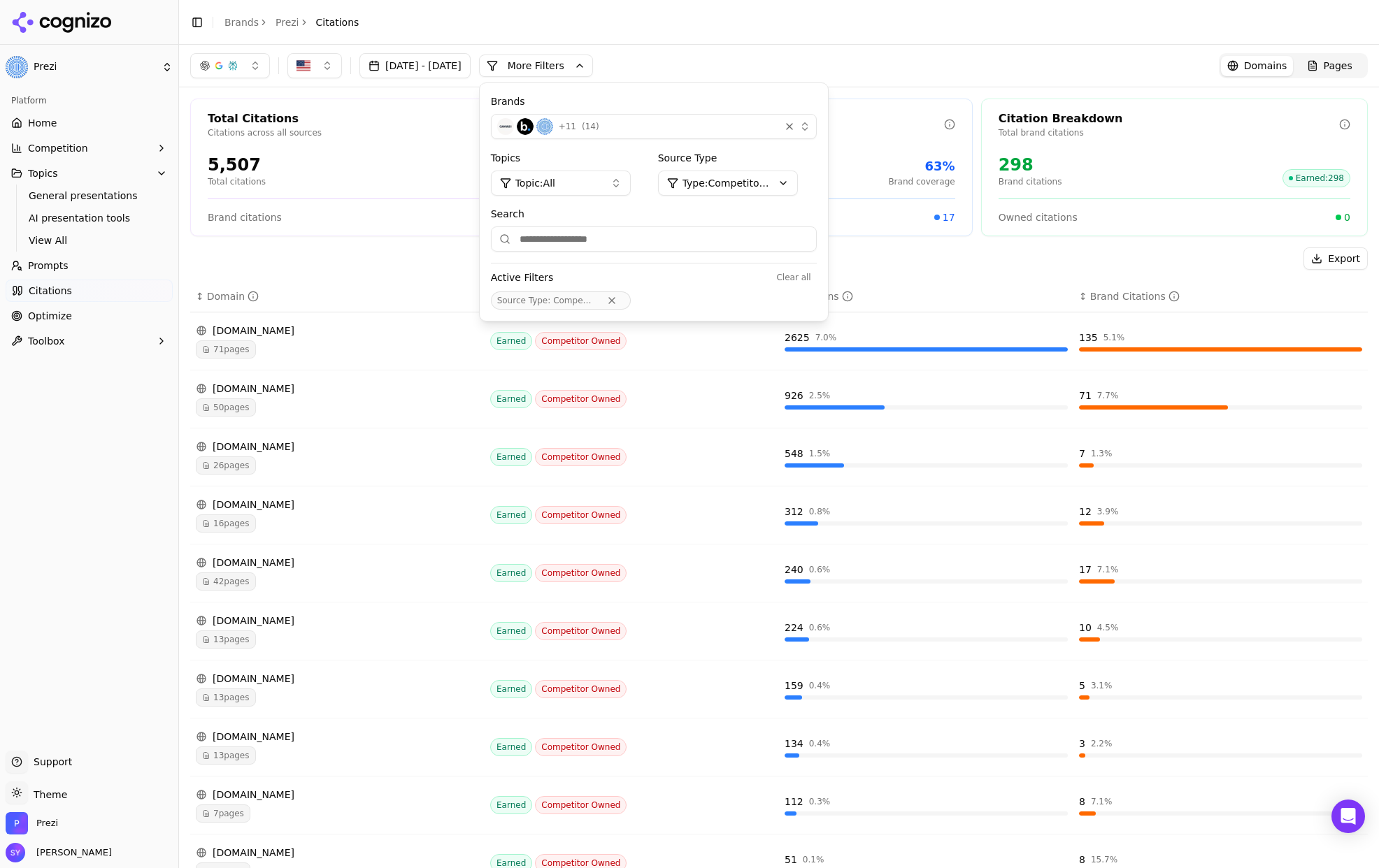
click at [438, 356] on div "71 pages" at bounding box center [337, 349] width 283 height 18
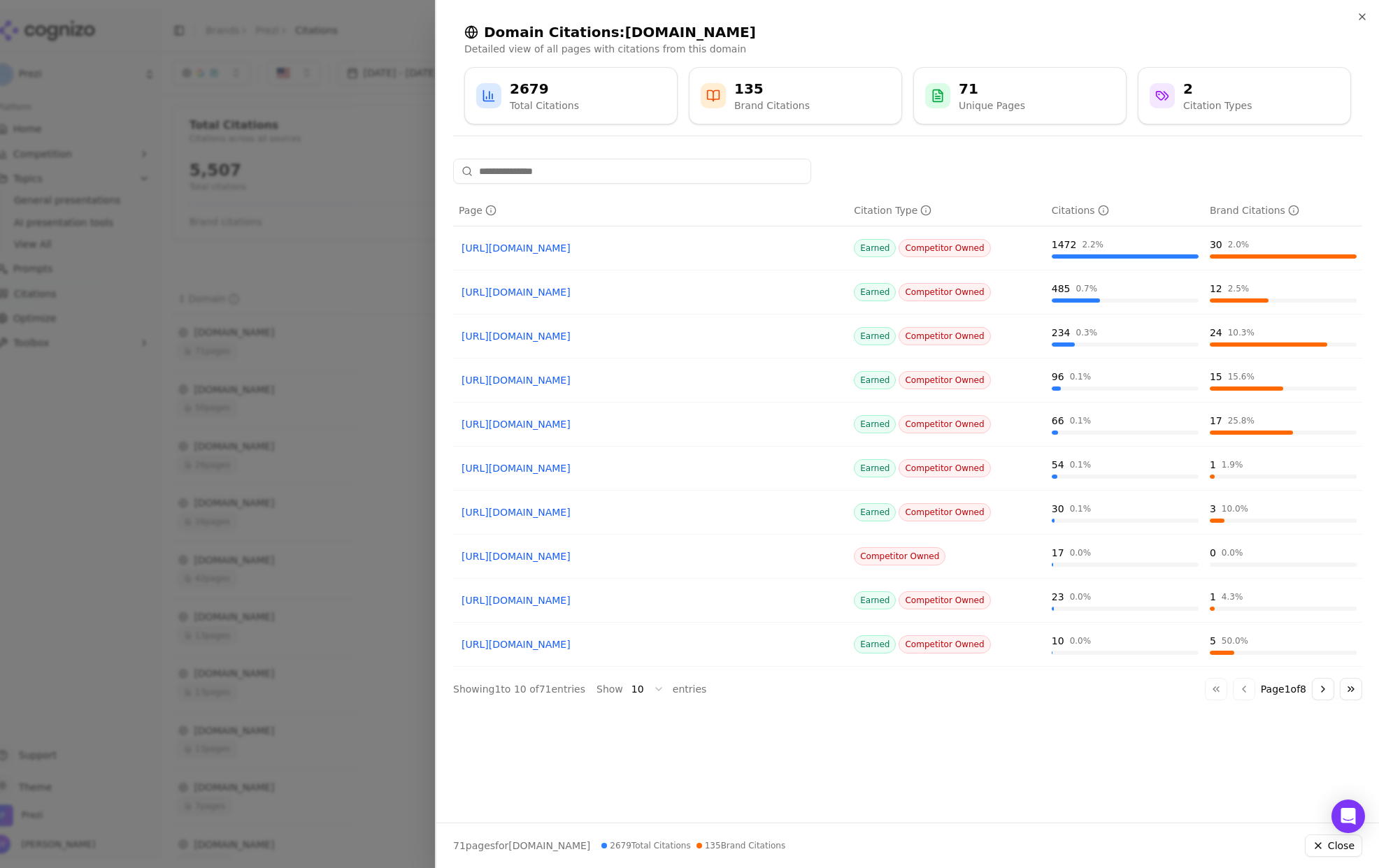
click at [616, 245] on link "https://canva.com/create/ai-presentations" at bounding box center [650, 248] width 379 height 14
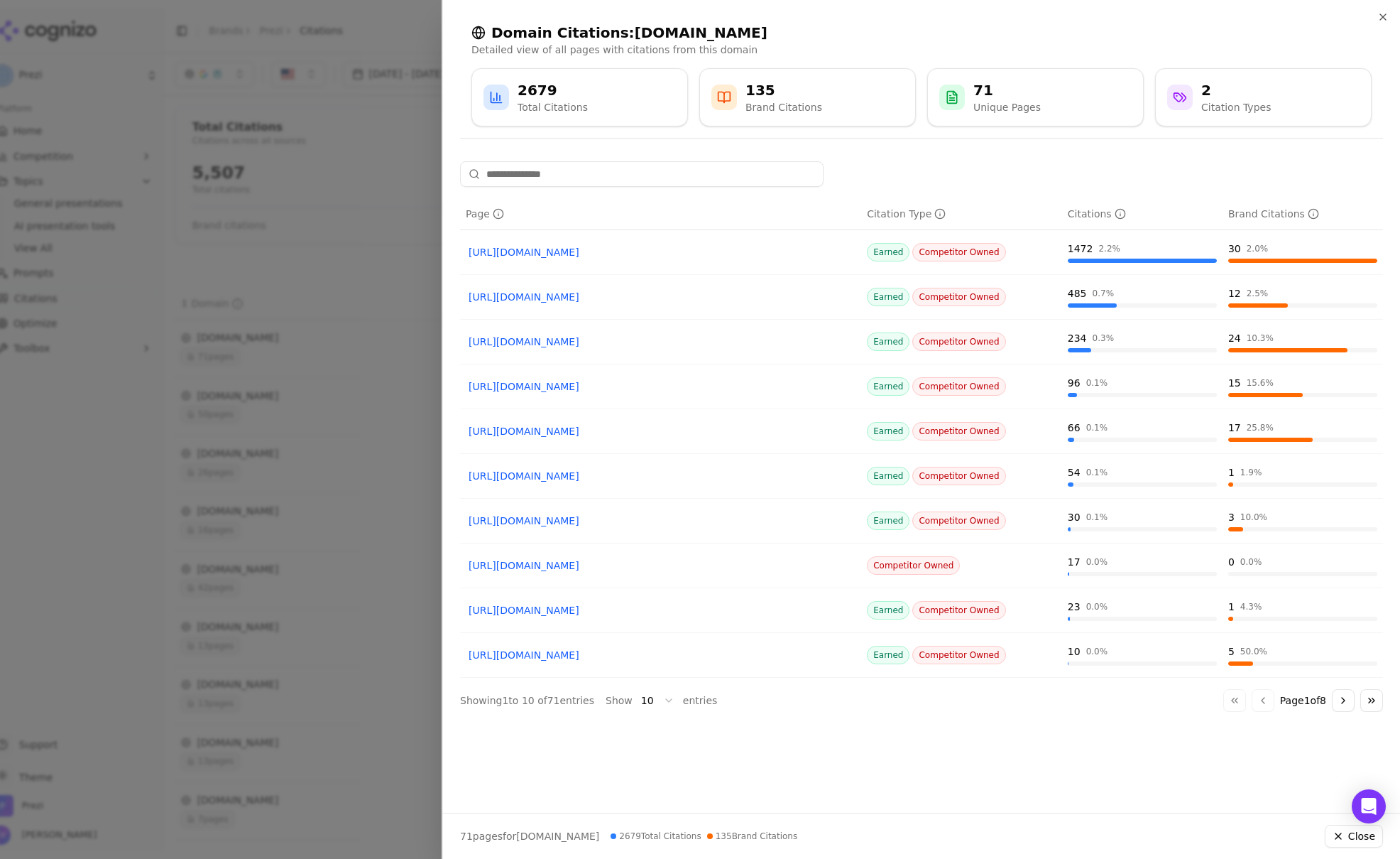
click at [633, 257] on link "https://canva.com/create/ai-presentations" at bounding box center [660, 252] width 384 height 14
click at [258, 556] on div at bounding box center [700, 430] width 1400 height 859
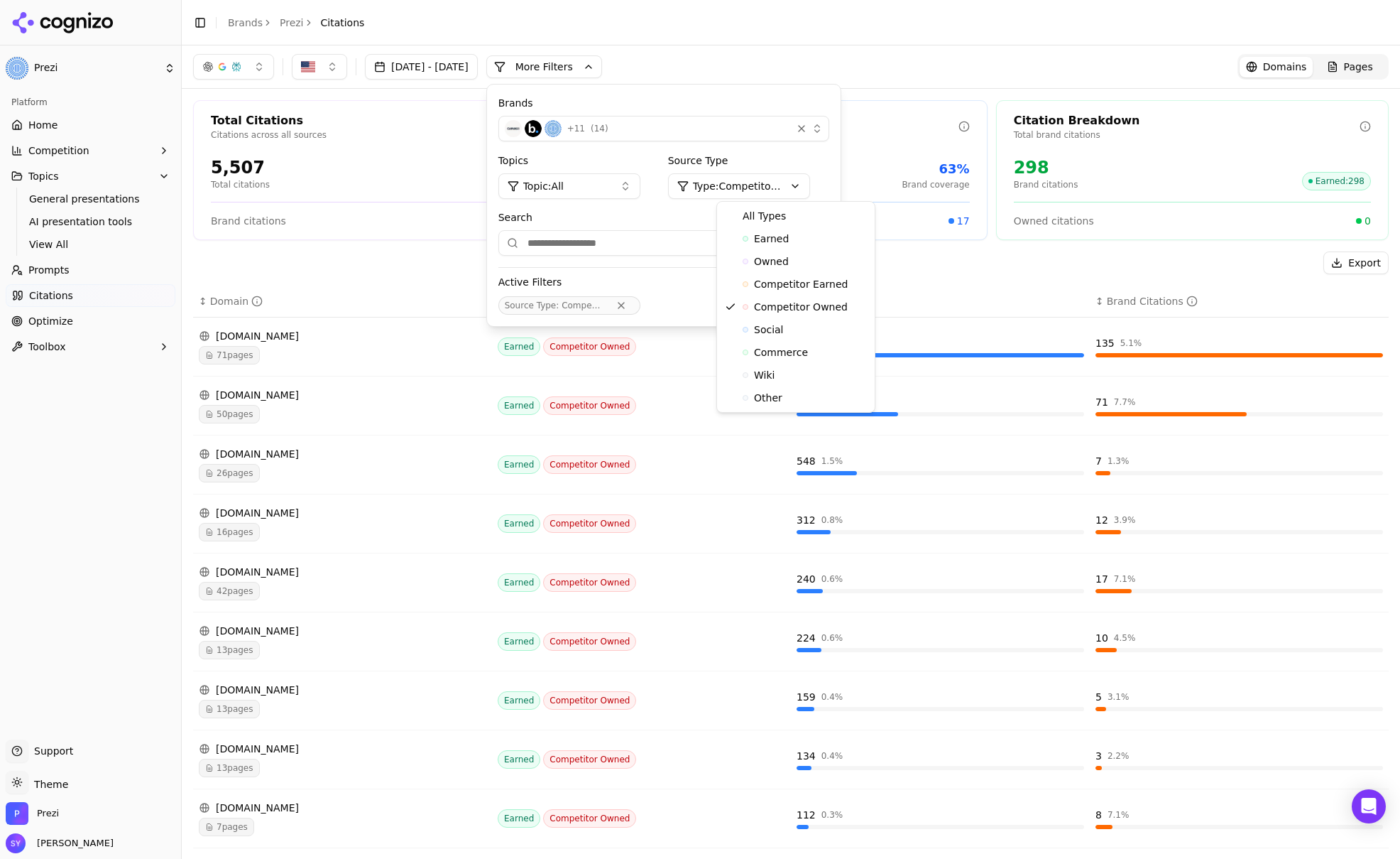
click at [815, 191] on html "Prezi Platform Home Competition Topics General presentations AI presentation to…" at bounding box center [700, 430] width 1400 height 859
click at [796, 255] on div "Owned" at bounding box center [795, 261] width 152 height 23
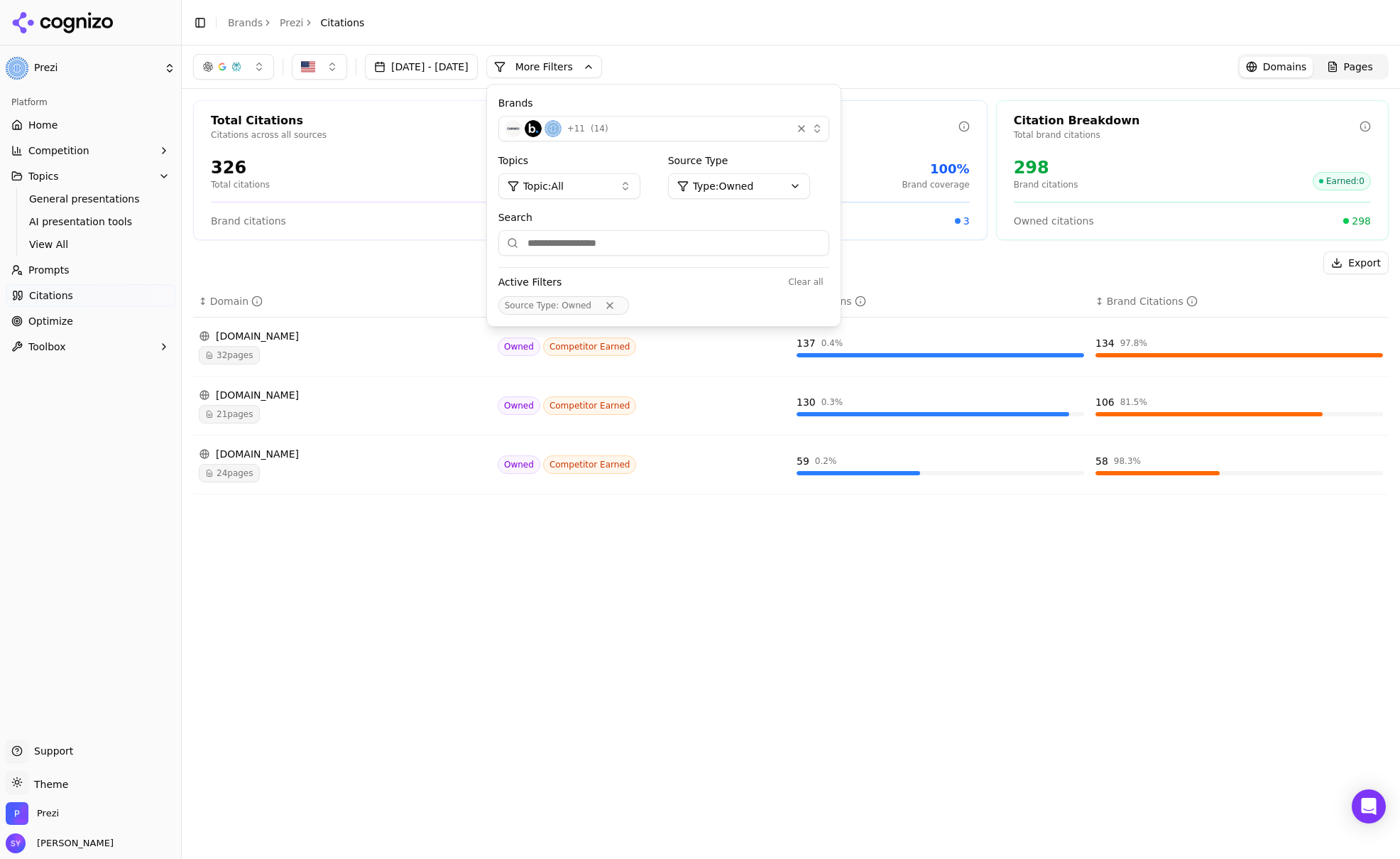
click at [763, 570] on div "Aug 09, 2025 - Sep 08, 2025 More More Filters Brands + 11 ( 14 ) Topics Topic: …" at bounding box center [791, 452] width 1218 height 813
click at [399, 458] on div "prezi.com" at bounding box center [342, 453] width 287 height 14
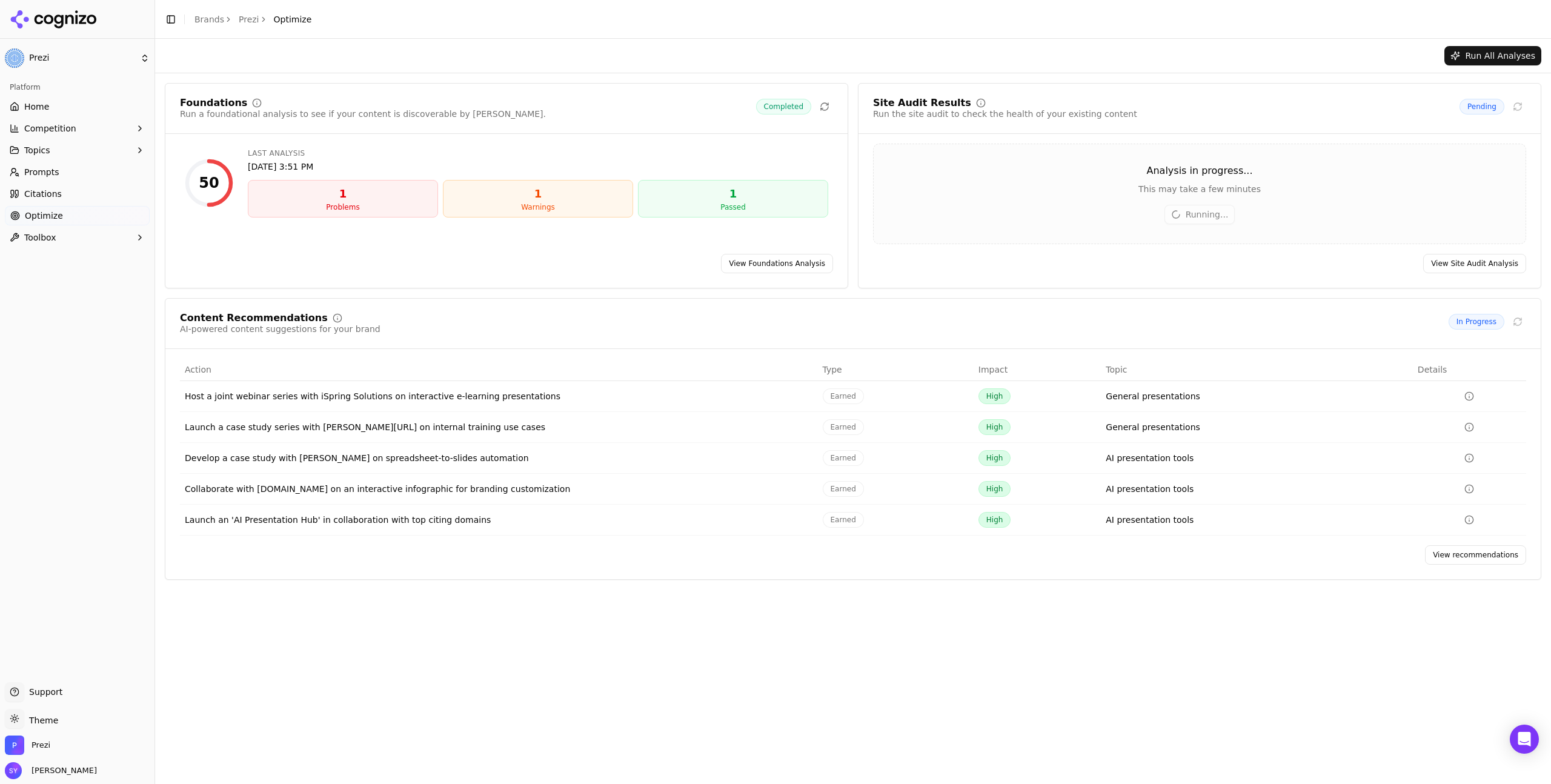
click at [1492, 561] on link "View recommendations" at bounding box center [1476, 555] width 101 height 20
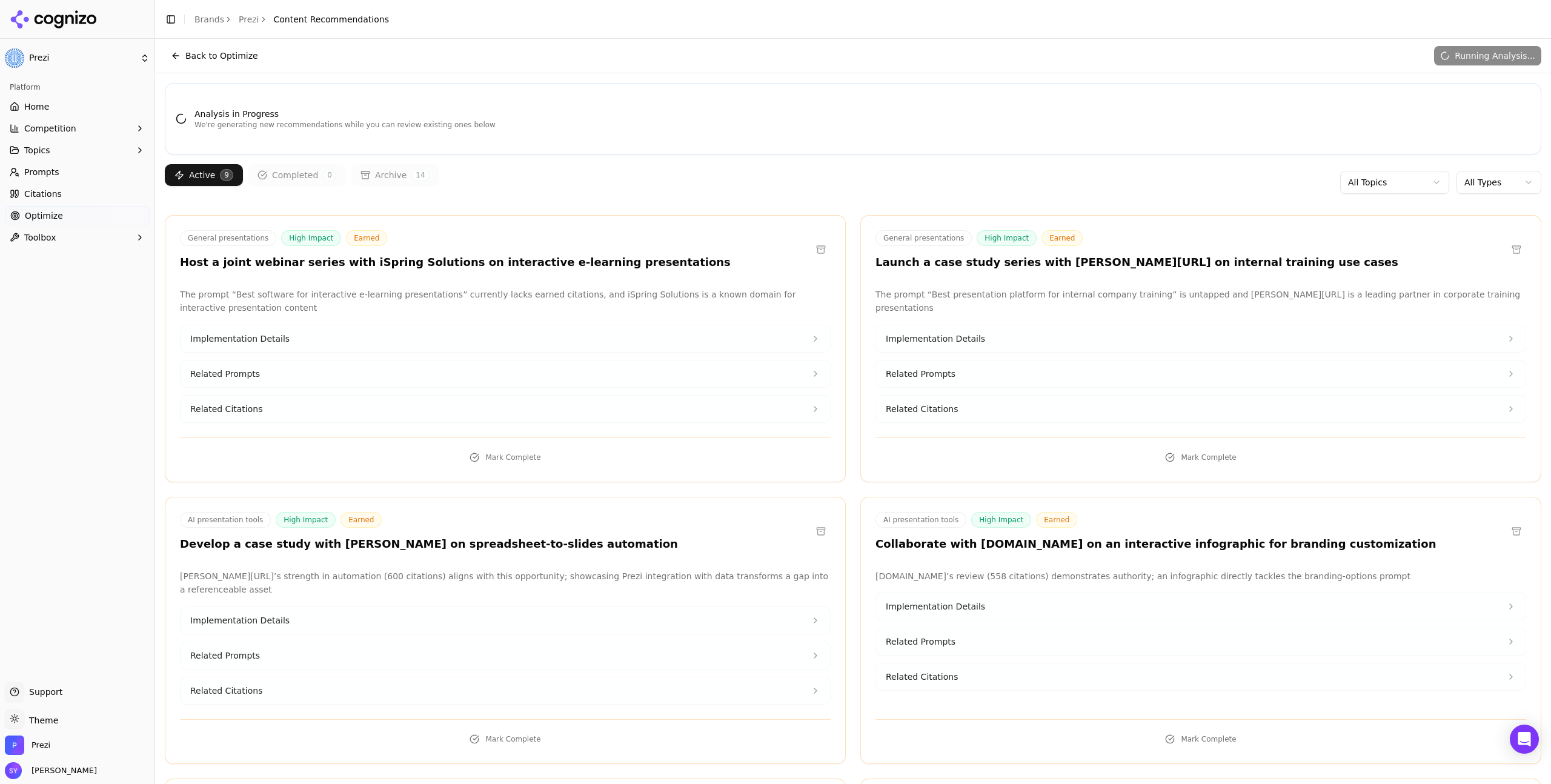
click at [984, 175] on div "Active 9 Completed 0 Archive 14 All Topics All Types" at bounding box center [853, 182] width 1376 height 36
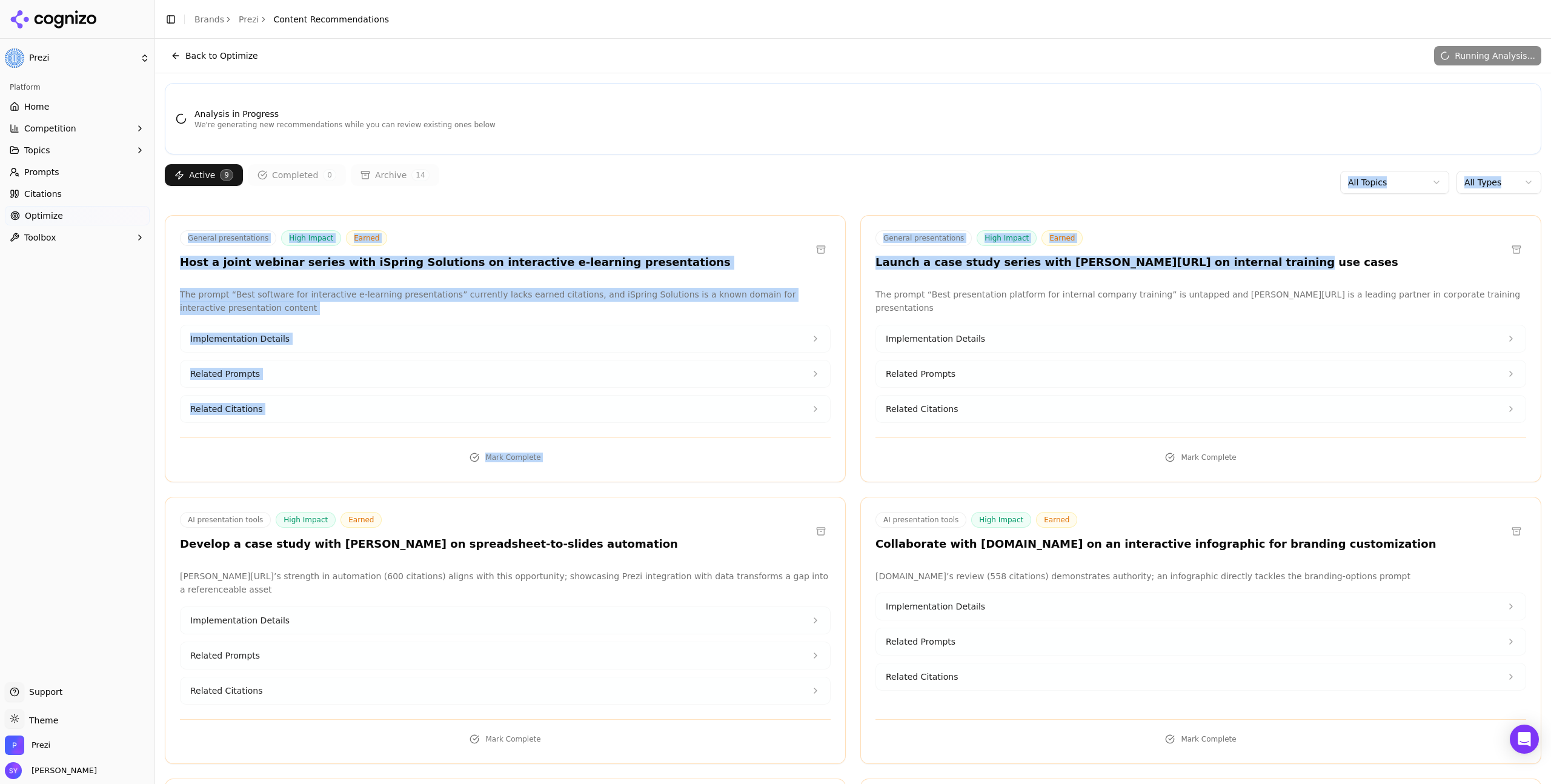
drag, startPoint x: 844, startPoint y: 194, endPoint x: 865, endPoint y: 218, distance: 31.9
click at [852, 193] on div "Active 9 Completed 0 Archive 14 All Topics All Types" at bounding box center [853, 182] width 1376 height 36
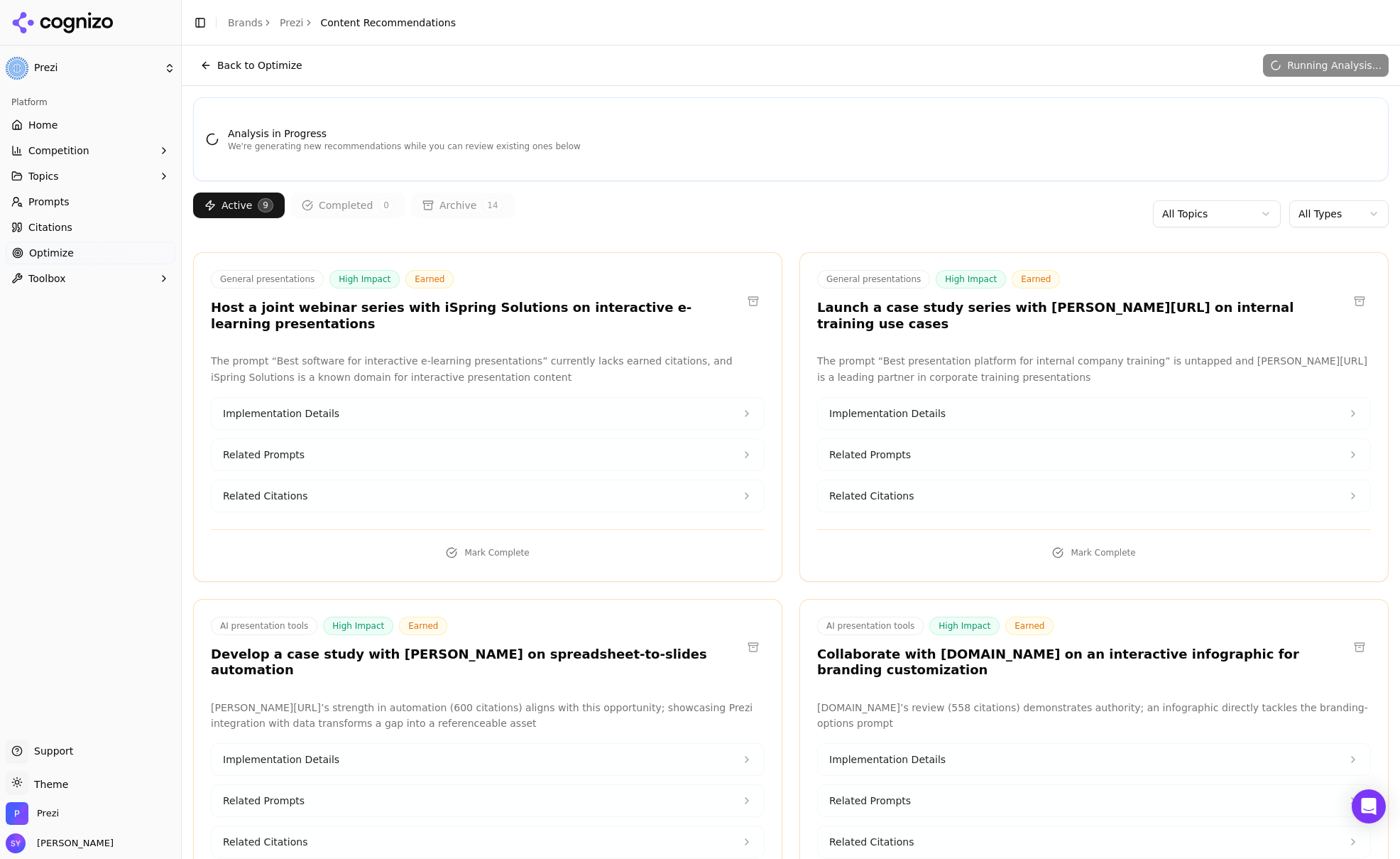
click at [209, 64] on button "Back to Optimize" at bounding box center [251, 65] width 116 height 23
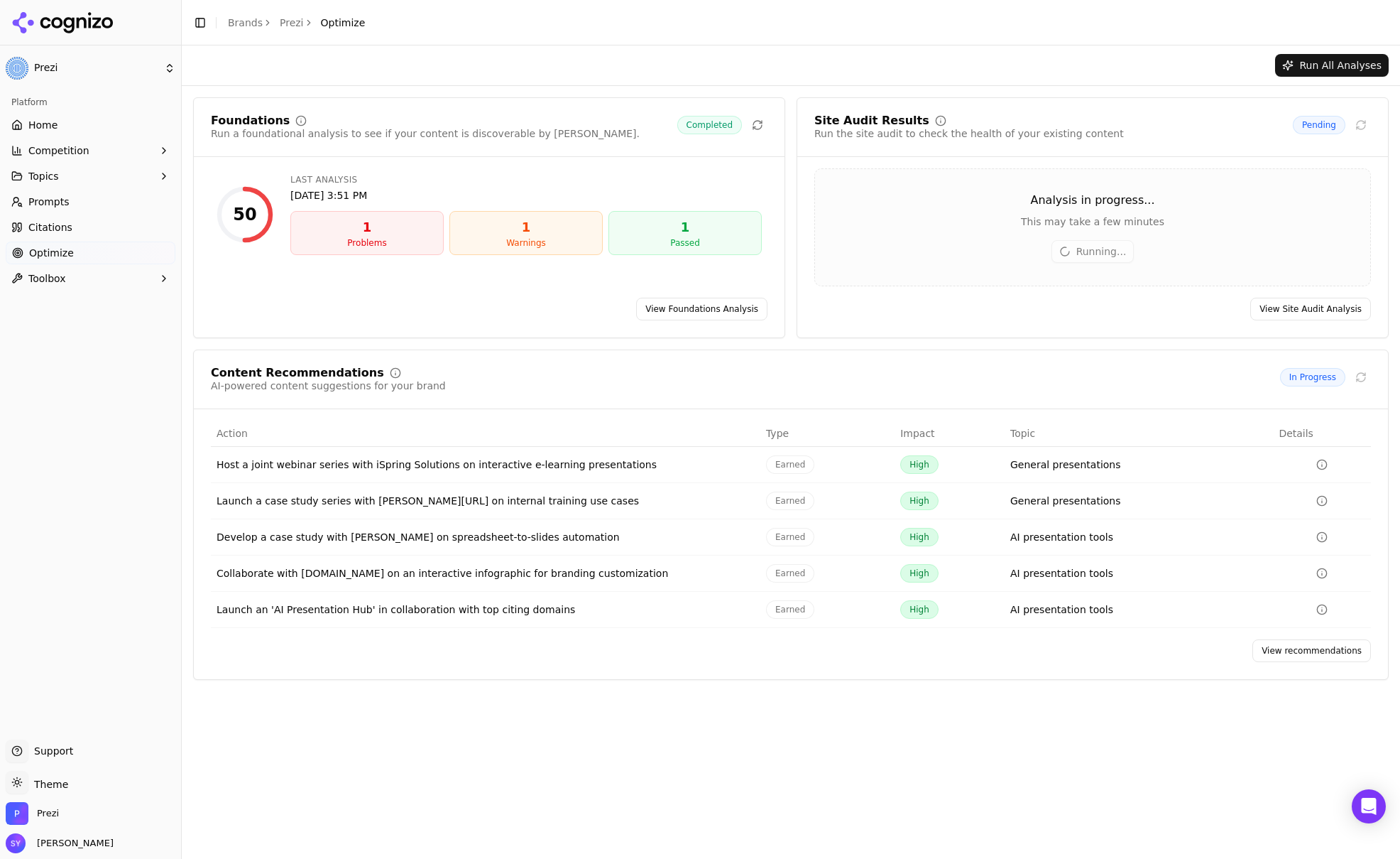
click at [581, 116] on div "Foundations Run a foundational analysis to see if your content is discoverable …" at bounding box center [488, 127] width 556 height 26
drag, startPoint x: 410, startPoint y: 240, endPoint x: 399, endPoint y: 242, distance: 11.2
click at [410, 241] on div "Problems" at bounding box center [367, 243] width 140 height 11
click at [359, 243] on div "Problems" at bounding box center [367, 243] width 140 height 11
click at [674, 308] on link "View Foundations Analysis" at bounding box center [701, 309] width 131 height 23
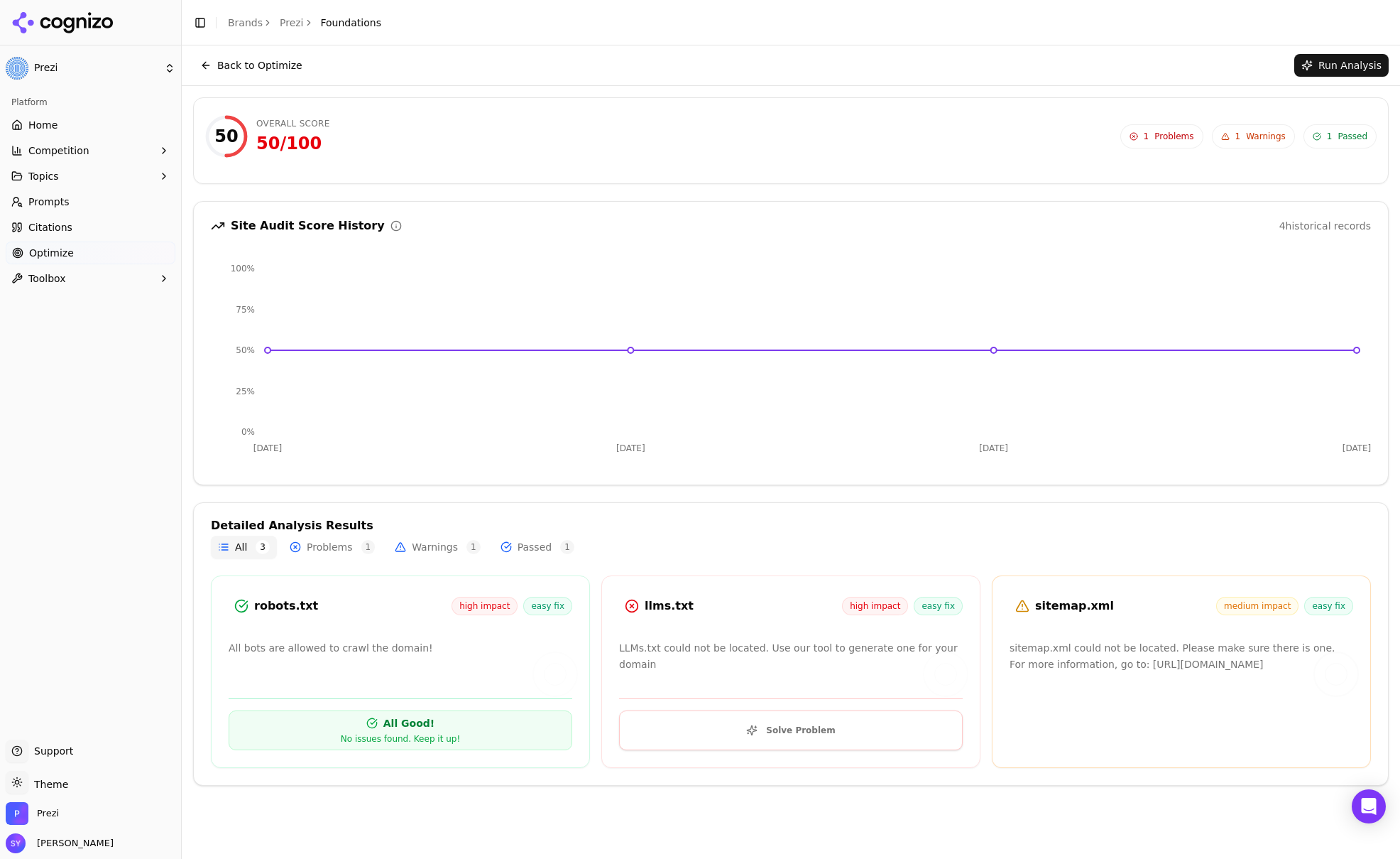
click at [1019, 163] on div "50 Overall Score 50 / 100 1 Problems 1 Warnings 1 Passed 1 Problems 1 Warnings …" at bounding box center [791, 140] width 1172 height 51
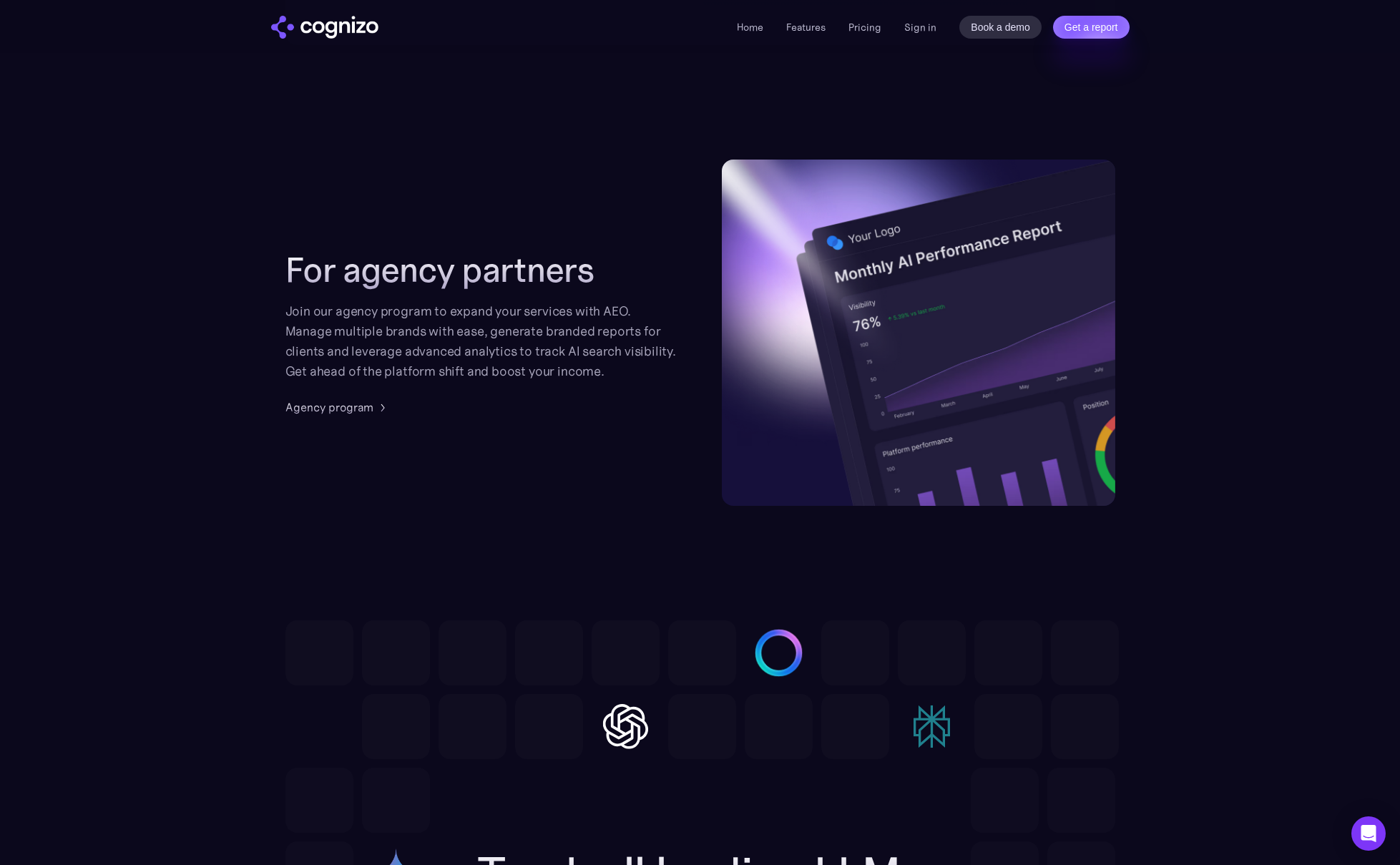
scroll to position [3359, 0]
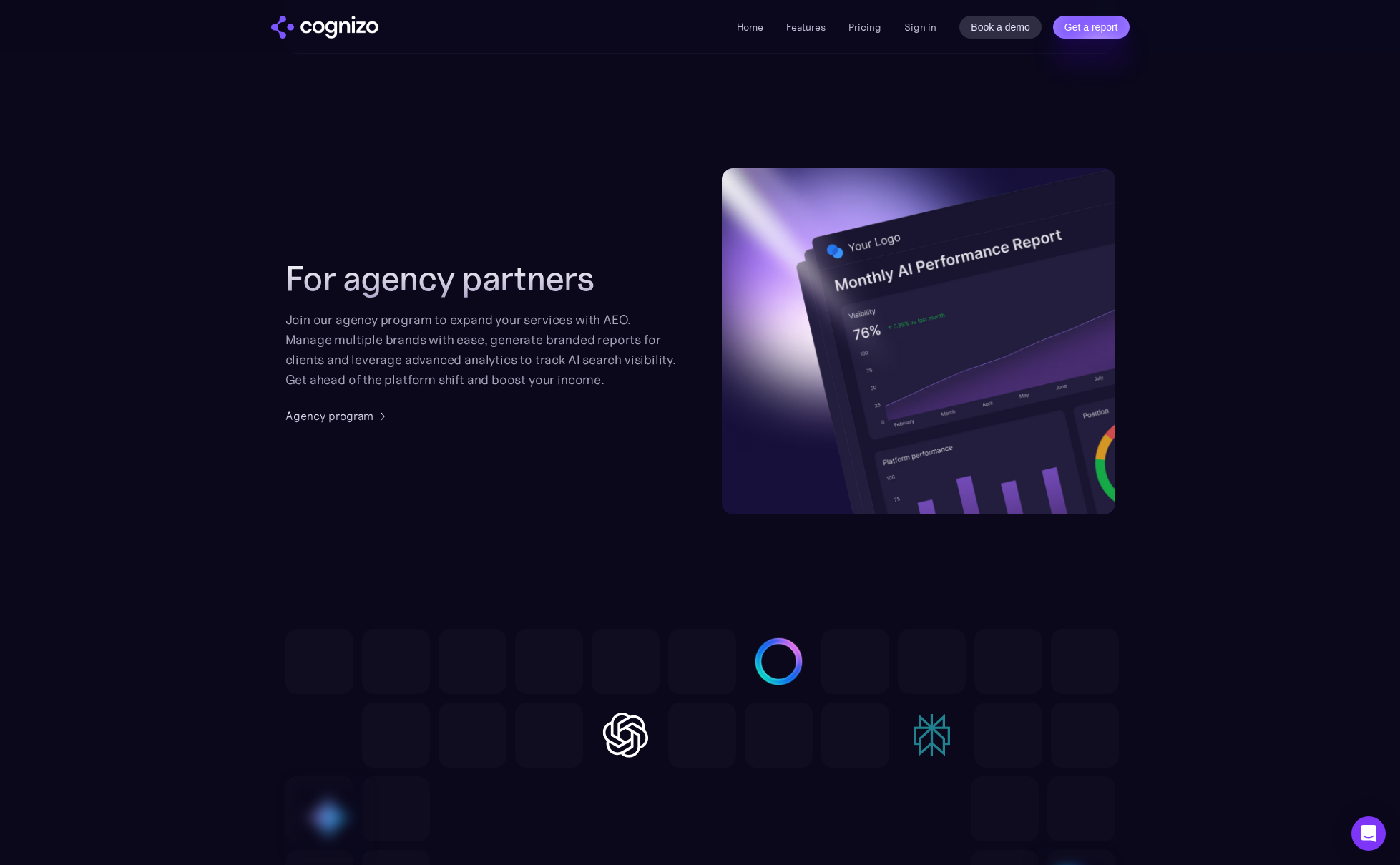
click at [1280, 194] on section "For agency partners Join our agency program to expand your services with AEO. M…" at bounding box center [700, 341] width 1400 height 346
click at [1269, 225] on section "For agency partners Join our agency program to expand your services with AEO. M…" at bounding box center [700, 341] width 1400 height 346
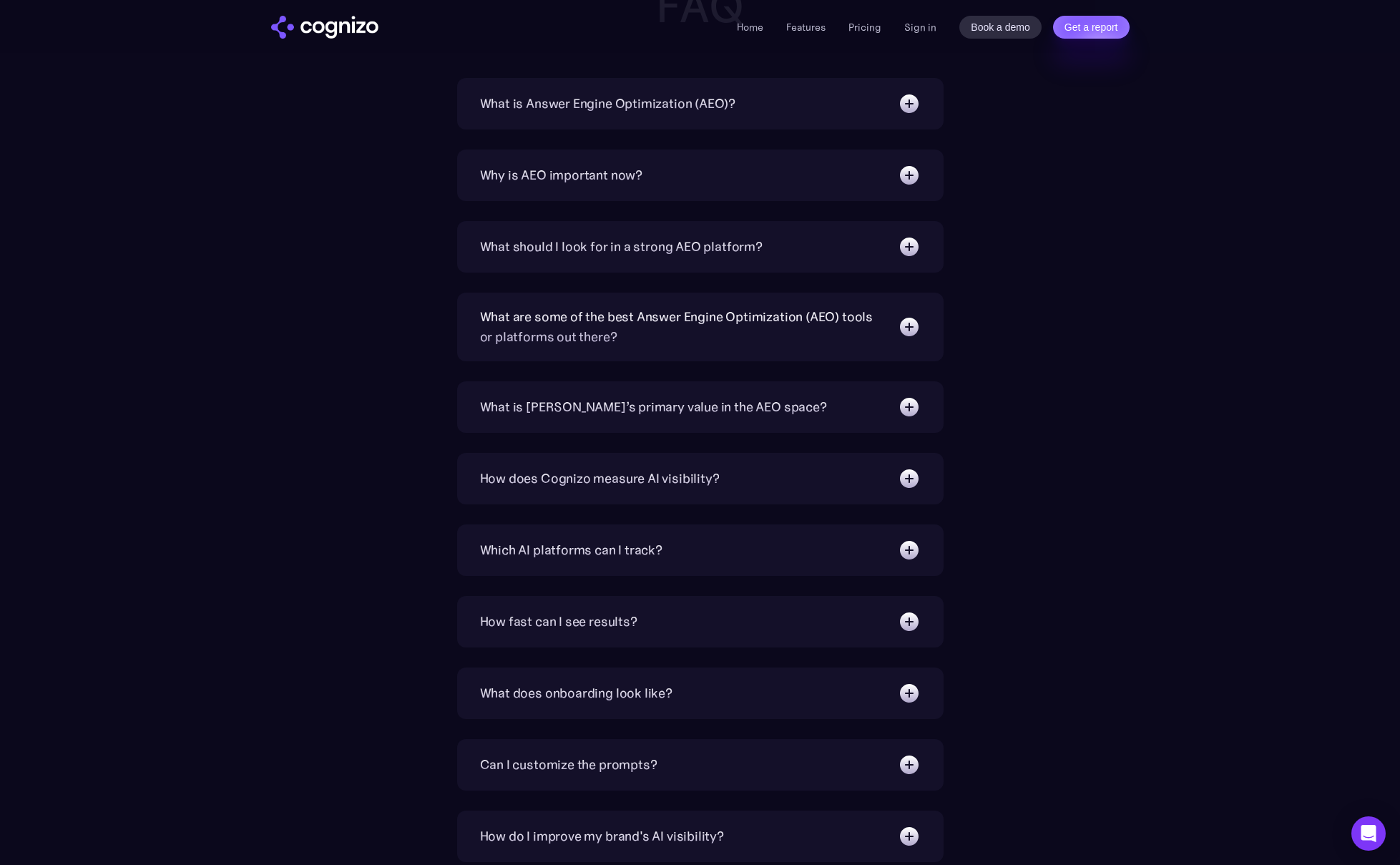
scroll to position [4626, 0]
